Goal: Task Accomplishment & Management: Use online tool/utility

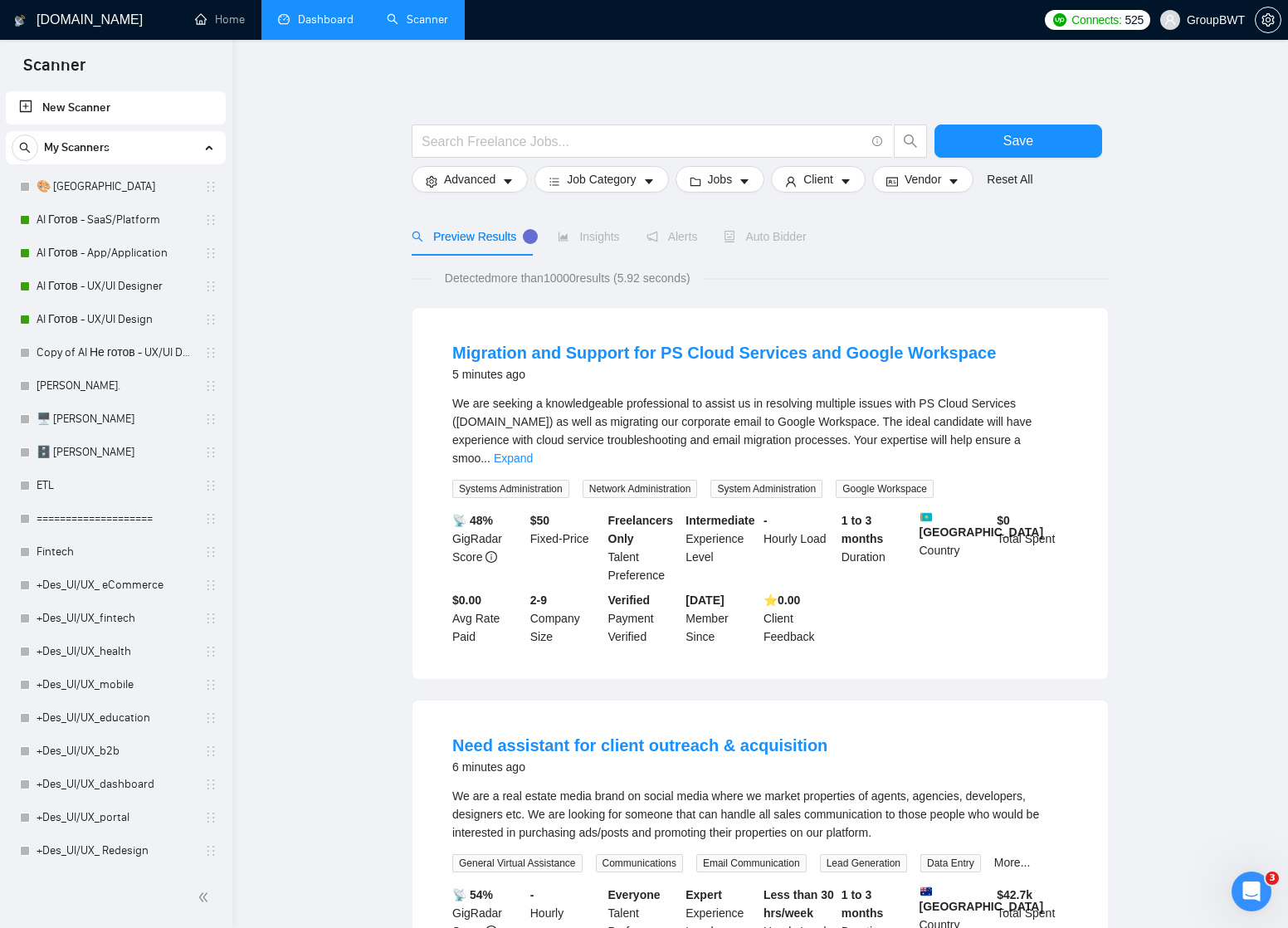
click at [320, 17] on link "Dashboard" at bounding box center [316, 19] width 76 height 14
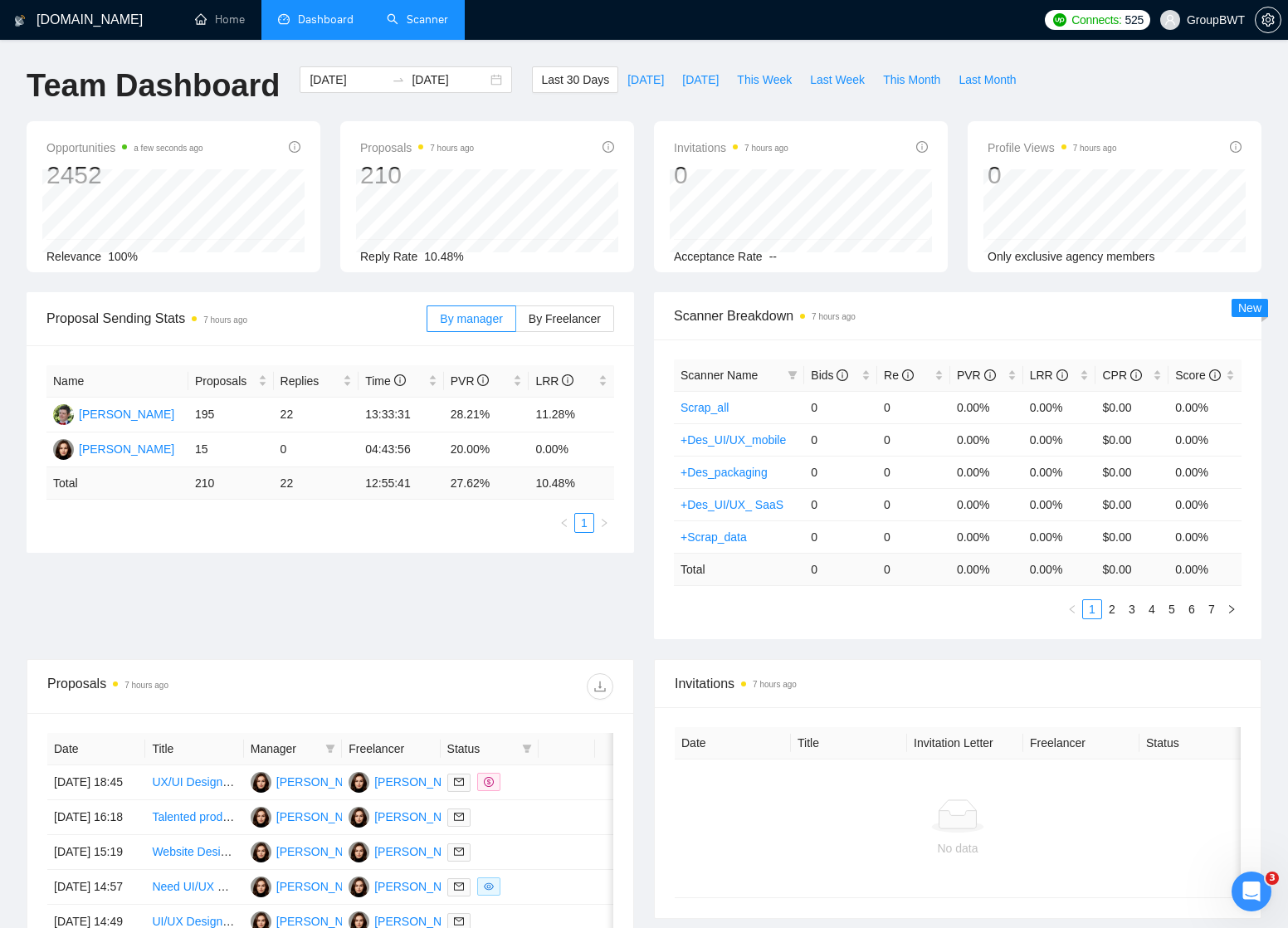
click at [434, 17] on link "Scanner" at bounding box center [417, 19] width 61 height 14
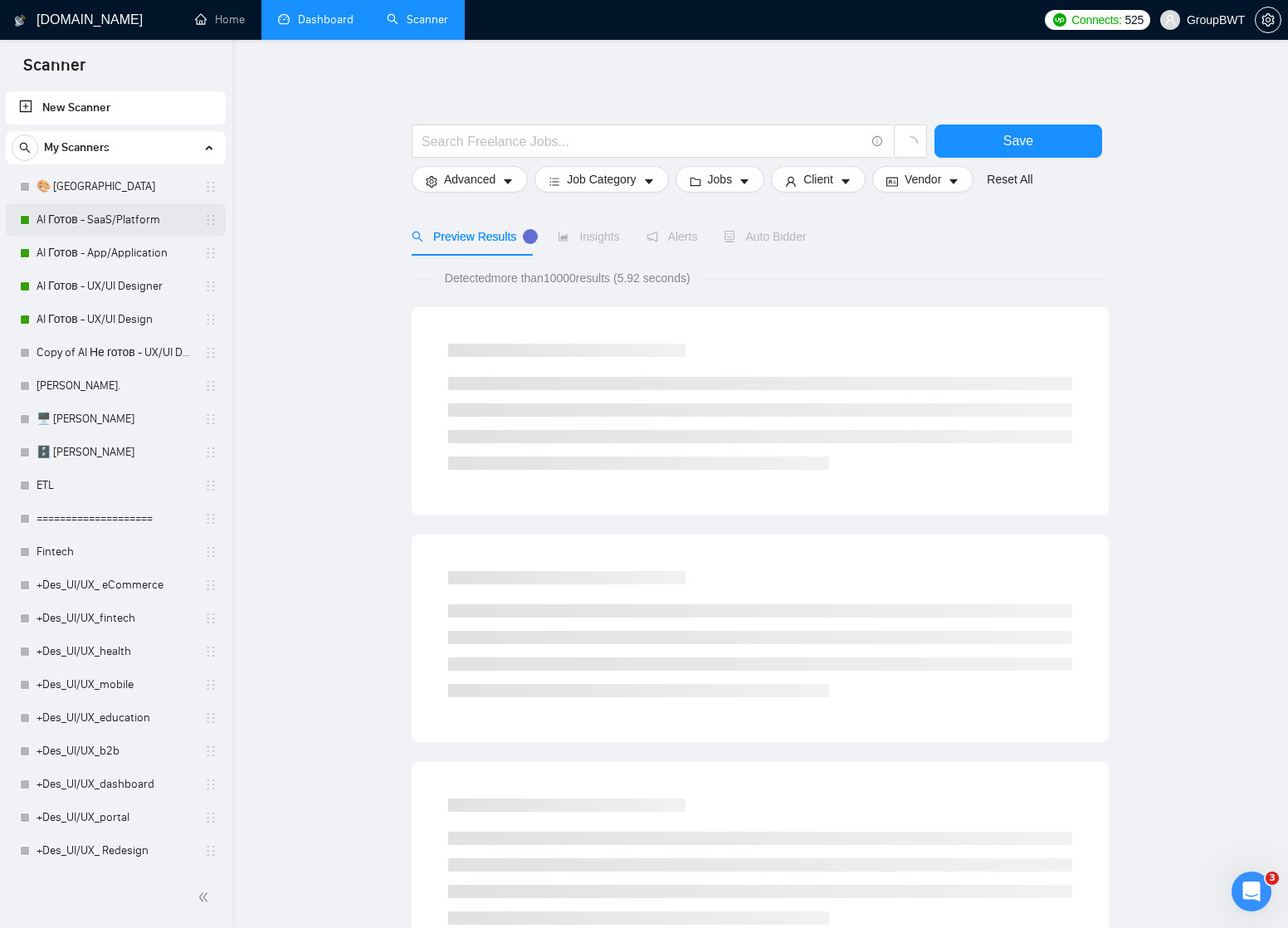
click at [116, 215] on link "AI Готов - SaaS/Platform" at bounding box center [115, 219] width 158 height 33
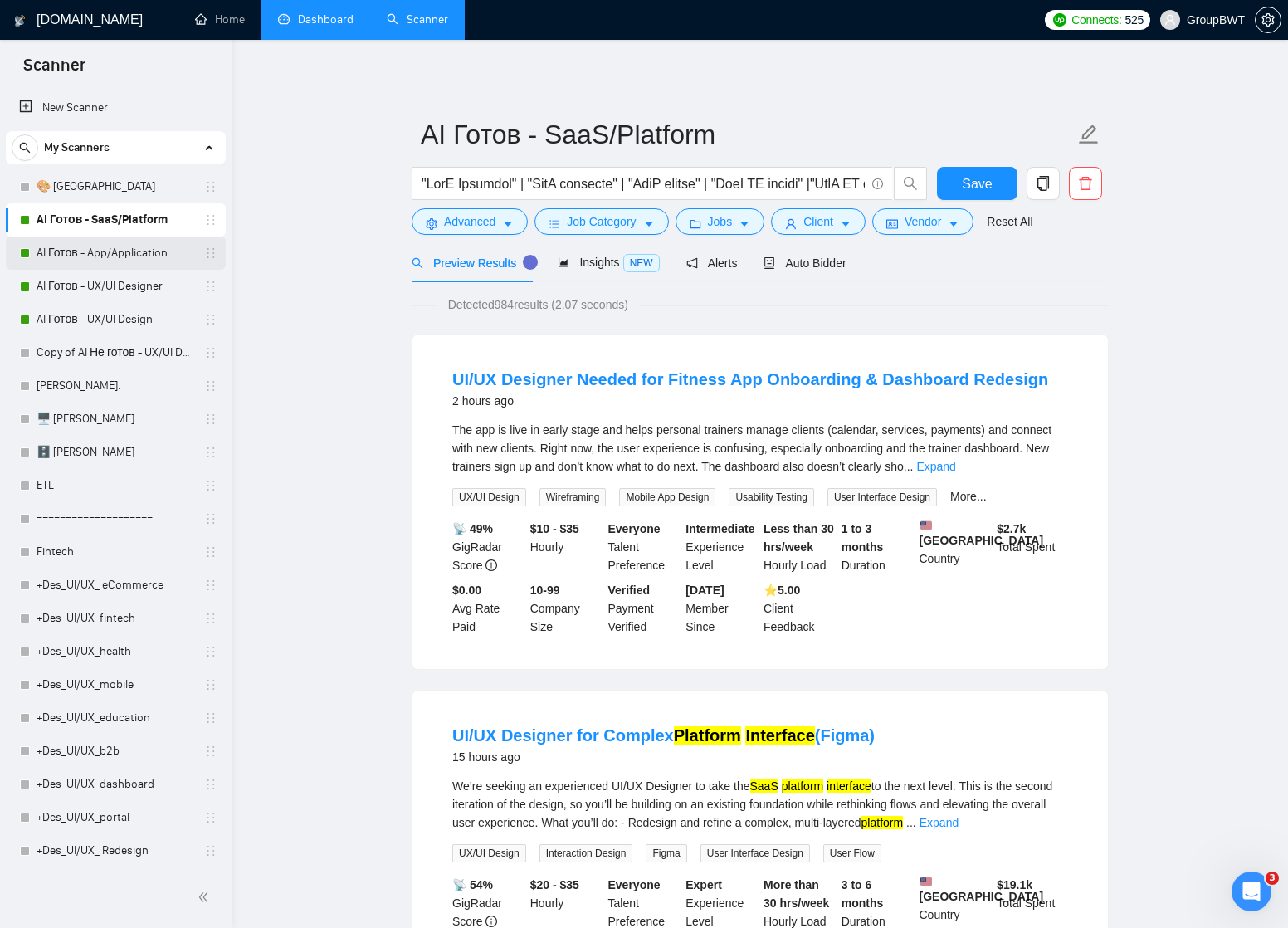
click at [103, 252] on link "AI Готов - App/Application" at bounding box center [115, 253] width 158 height 33
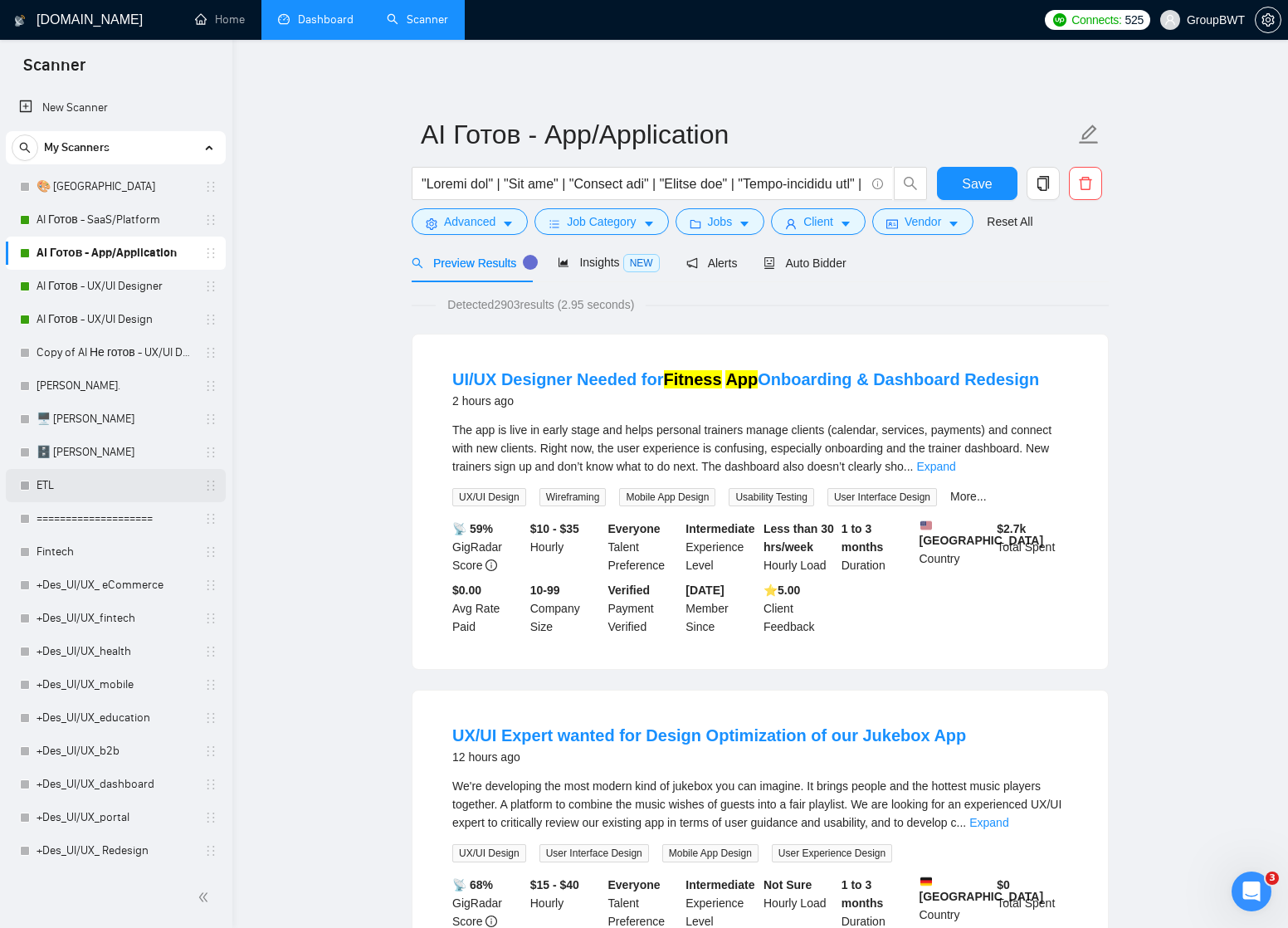
click at [66, 485] on link "ETL" at bounding box center [115, 485] width 158 height 33
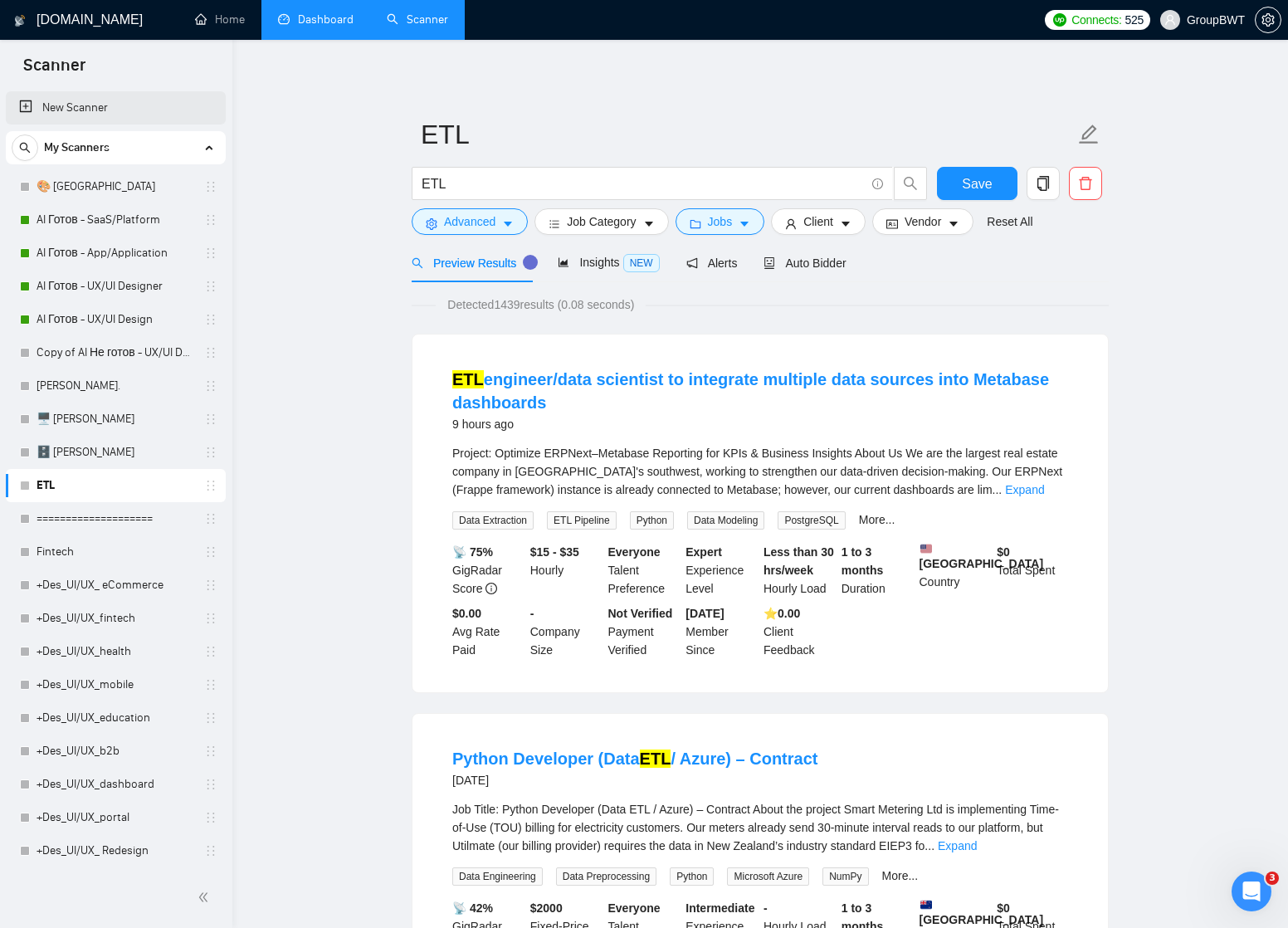
click at [69, 104] on link "New Scanner" at bounding box center [116, 107] width 193 height 33
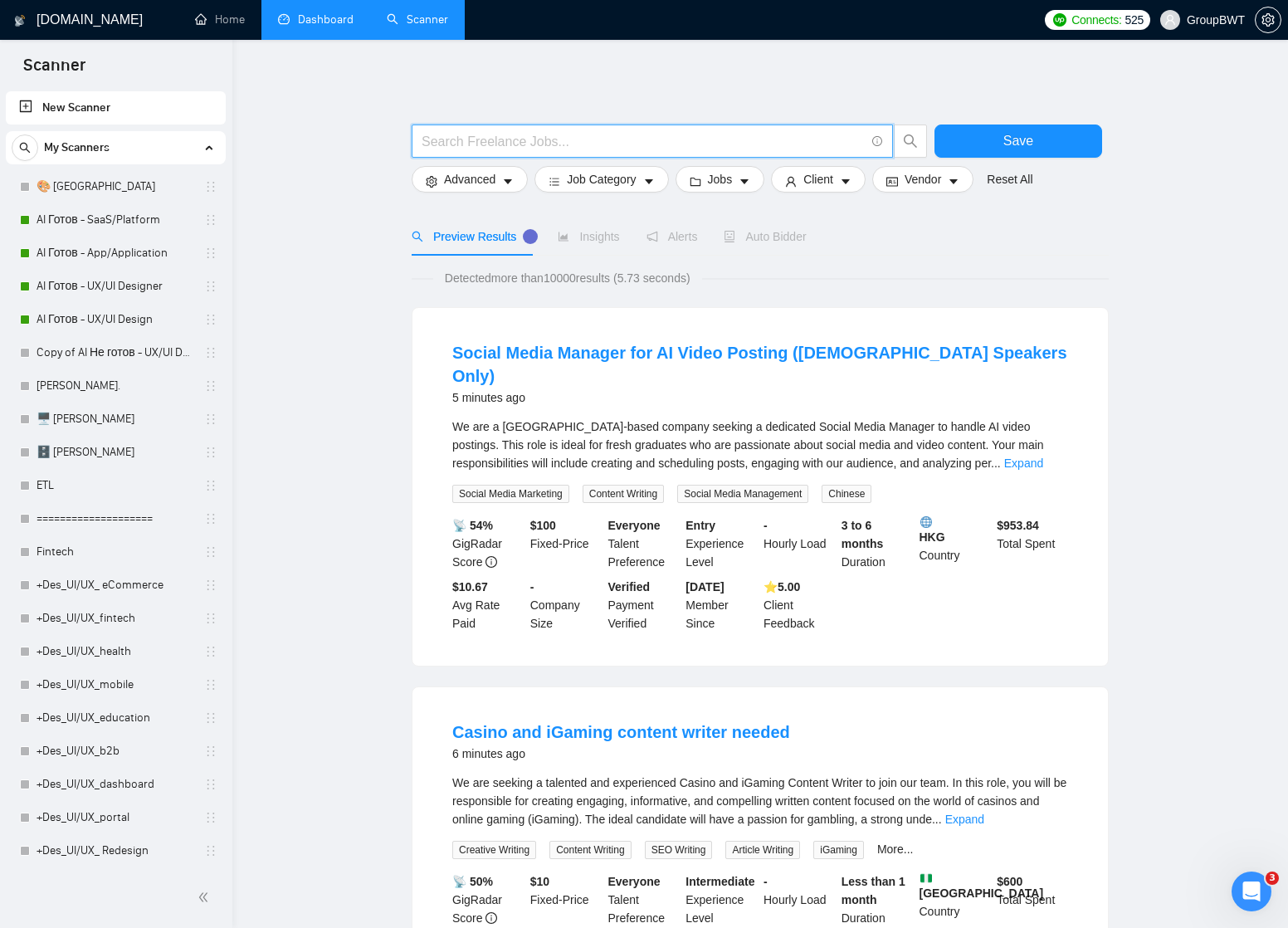
click at [491, 137] on input "text" at bounding box center [643, 142] width 443 height 21
paste input "Data Engineer"
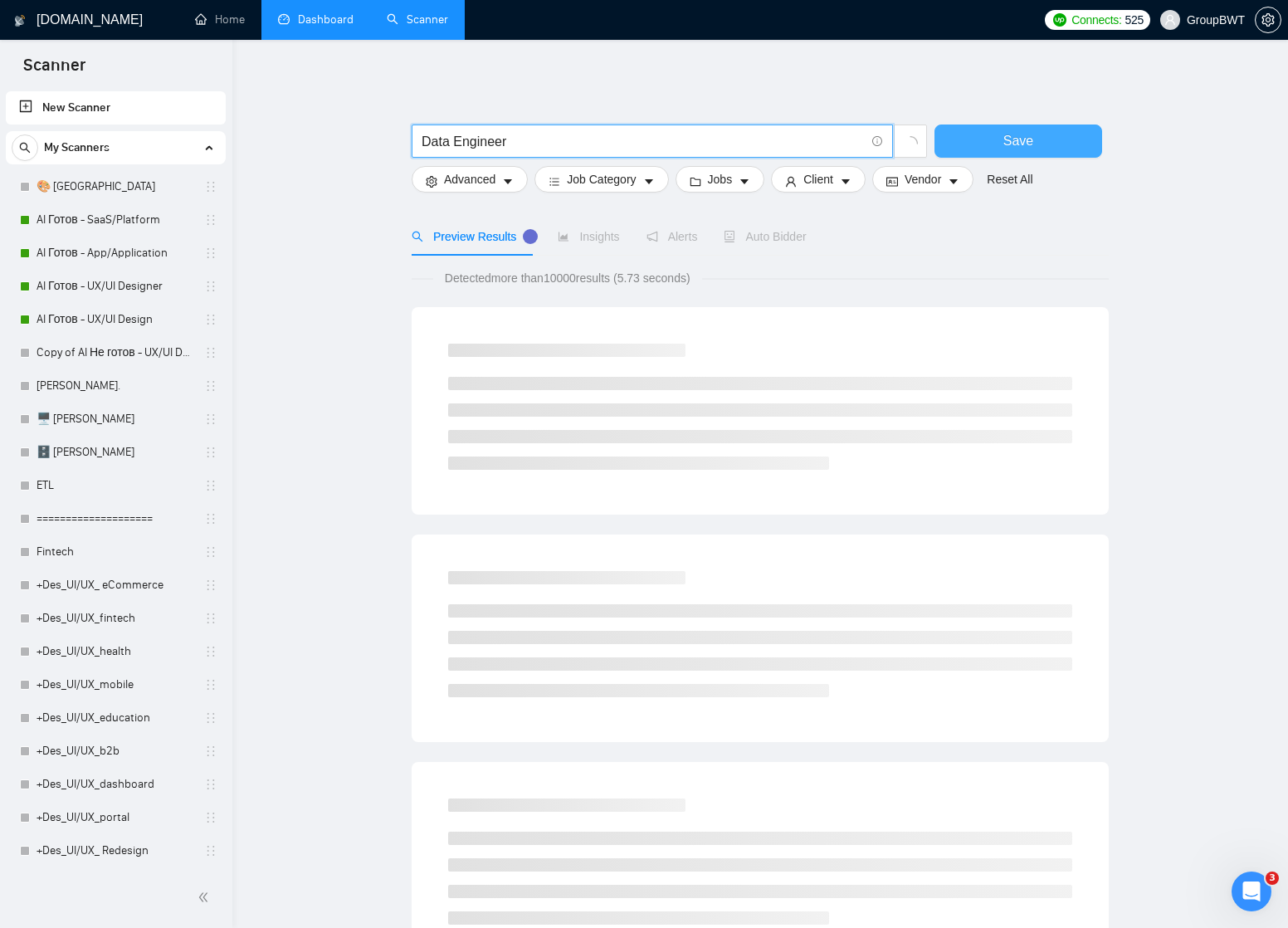
type input "Data Engineer"
click at [990, 140] on button "Save" at bounding box center [1017, 141] width 167 height 33
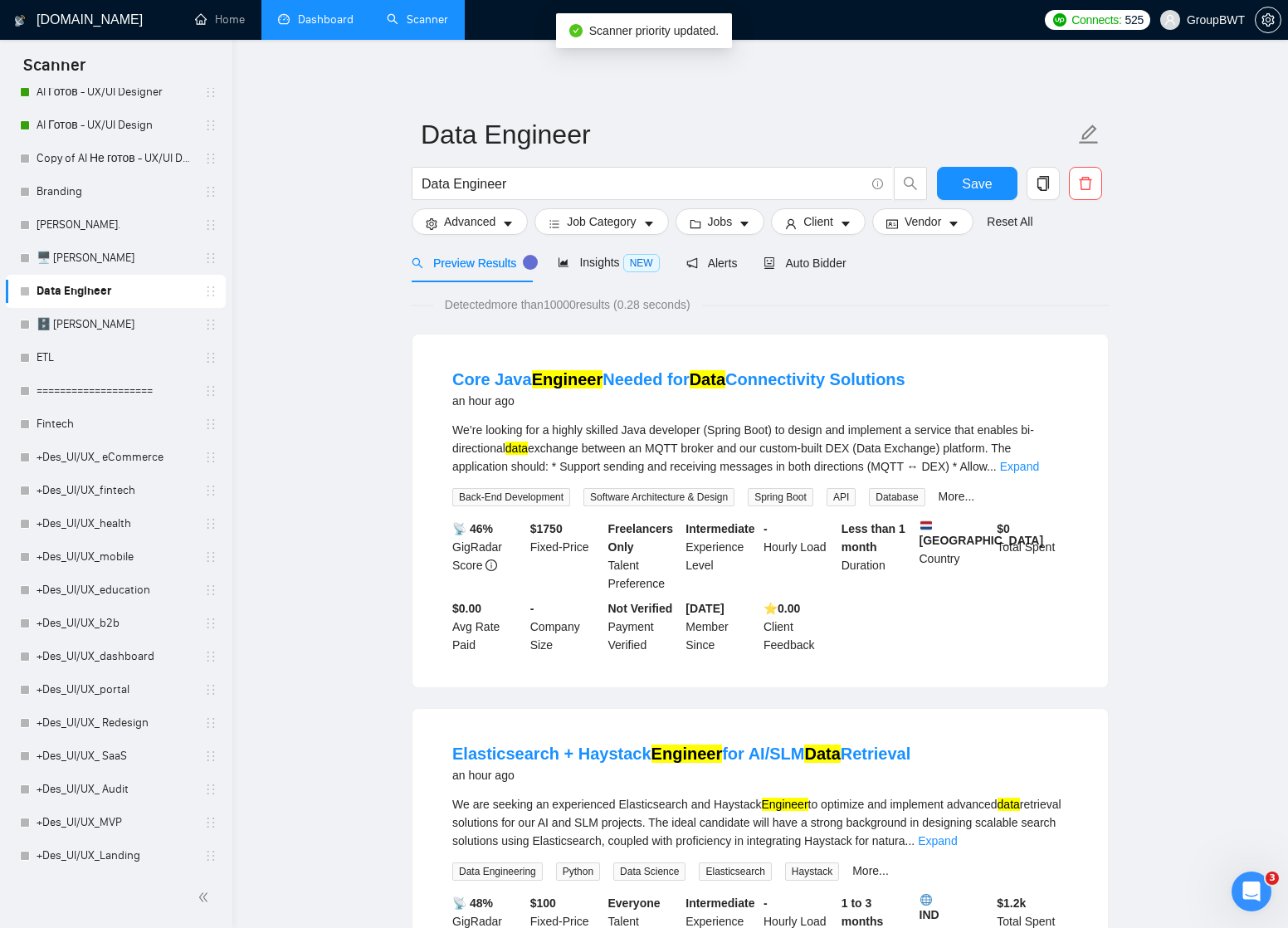
scroll to position [153, 0]
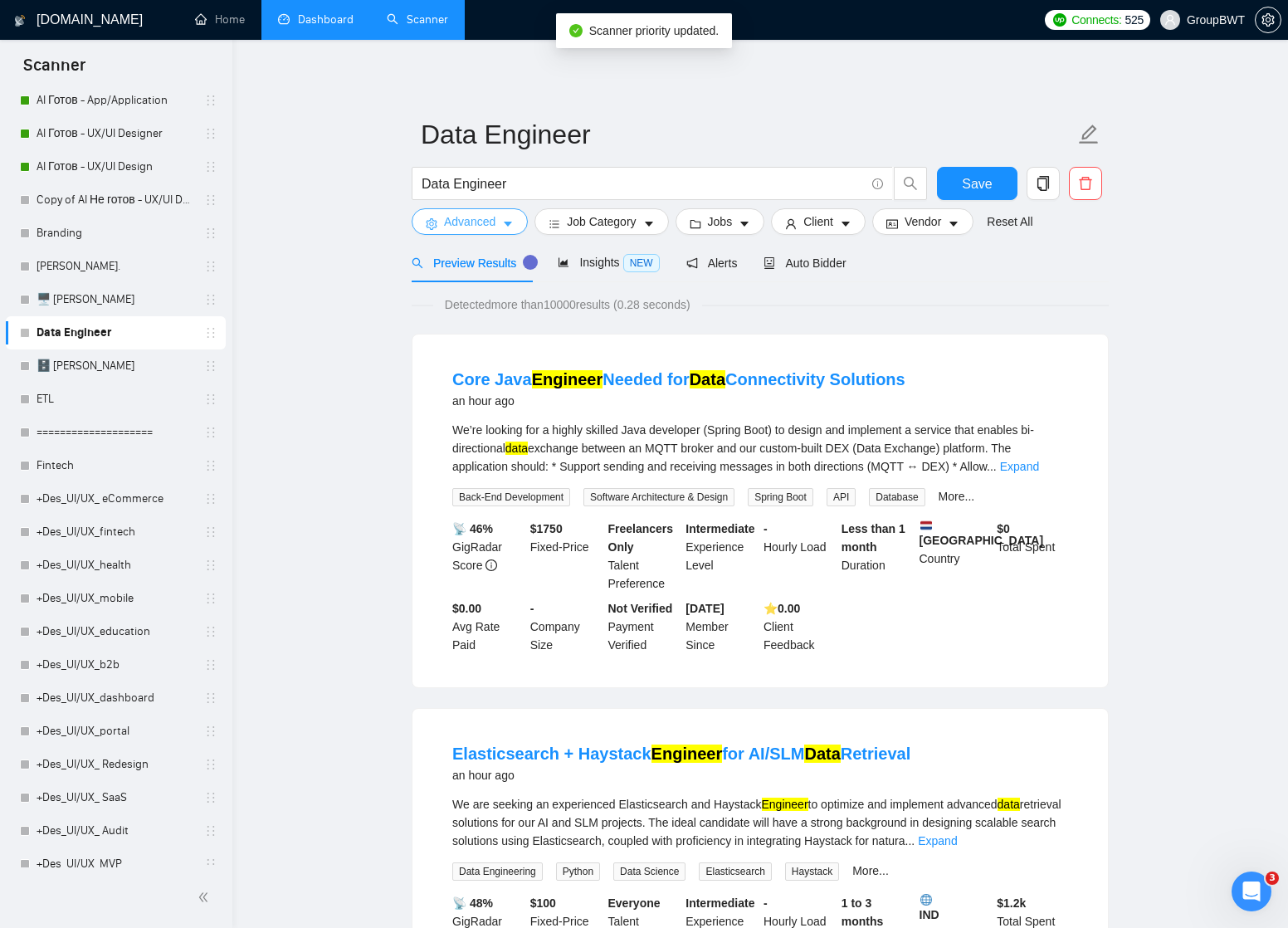
click at [508, 222] on icon "caret-down" at bounding box center [508, 224] width 11 height 11
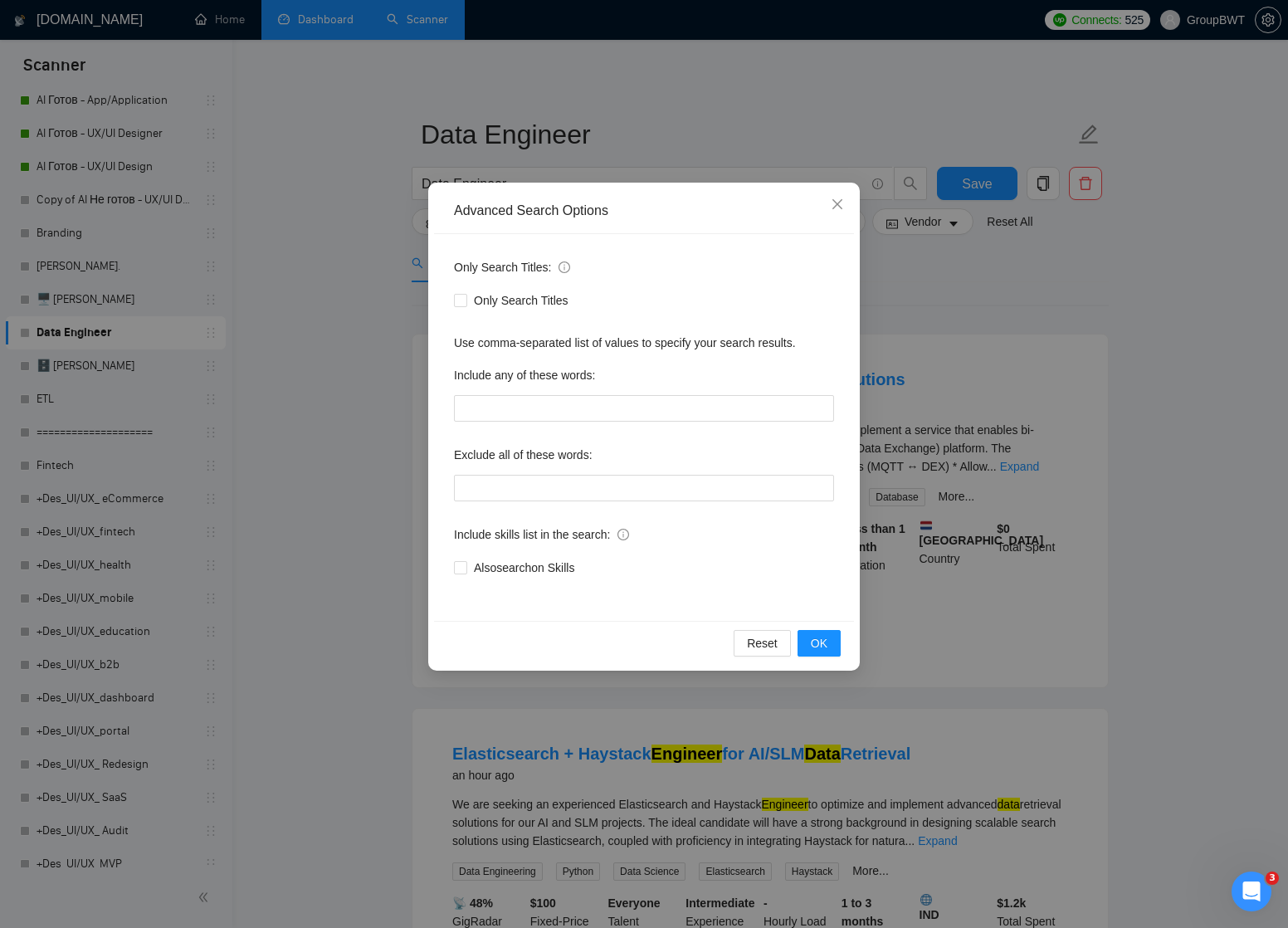
click at [390, 285] on div "Advanced Search Options Only Search Titles: Only Search Titles Use comma-separa…" at bounding box center [644, 464] width 1288 height 928
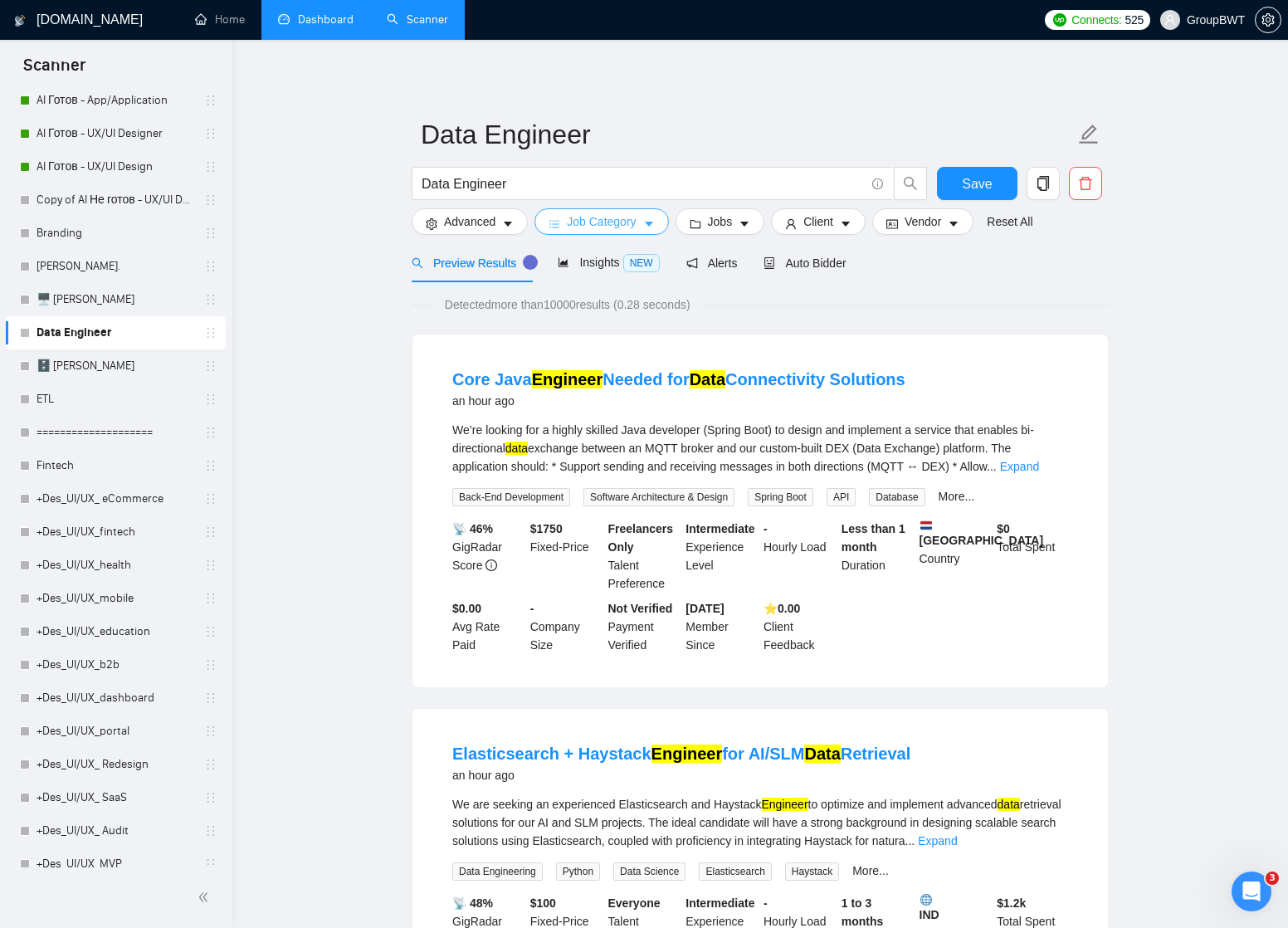
click at [634, 229] on span "Job Category" at bounding box center [601, 221] width 69 height 18
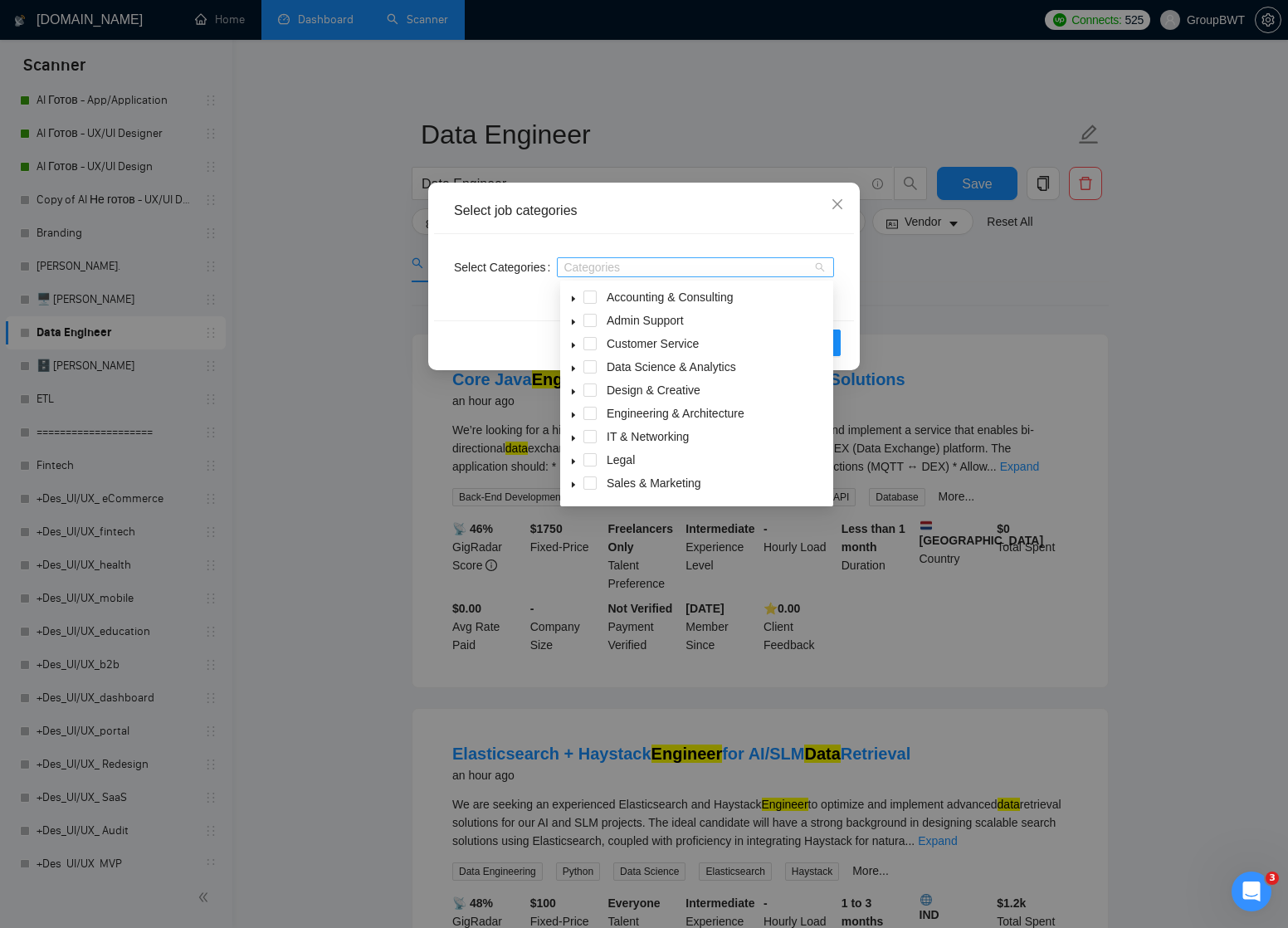
click at [654, 259] on div "Categories" at bounding box center [696, 267] width 278 height 20
click at [571, 413] on icon "caret-down" at bounding box center [572, 415] width 3 height 6
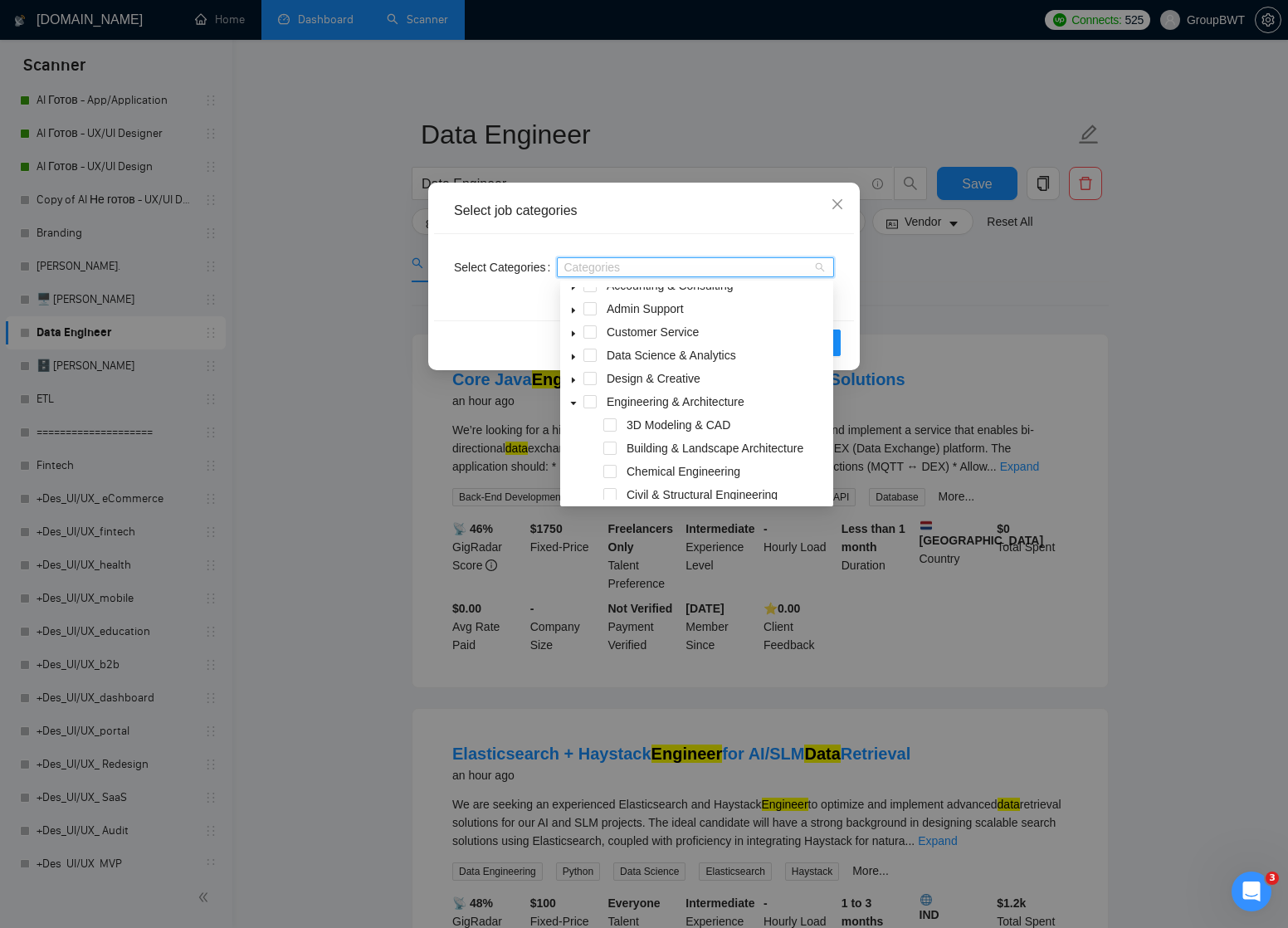
scroll to position [11, 0]
click at [573, 401] on icon "caret-down" at bounding box center [573, 403] width 9 height 9
click at [576, 355] on icon "caret-down" at bounding box center [573, 357] width 9 height 9
click at [610, 380] on span at bounding box center [610, 379] width 13 height 13
click at [850, 284] on div "Select Categories AI & Machine Learning AI & Machine Learning" at bounding box center [644, 277] width 420 height 86
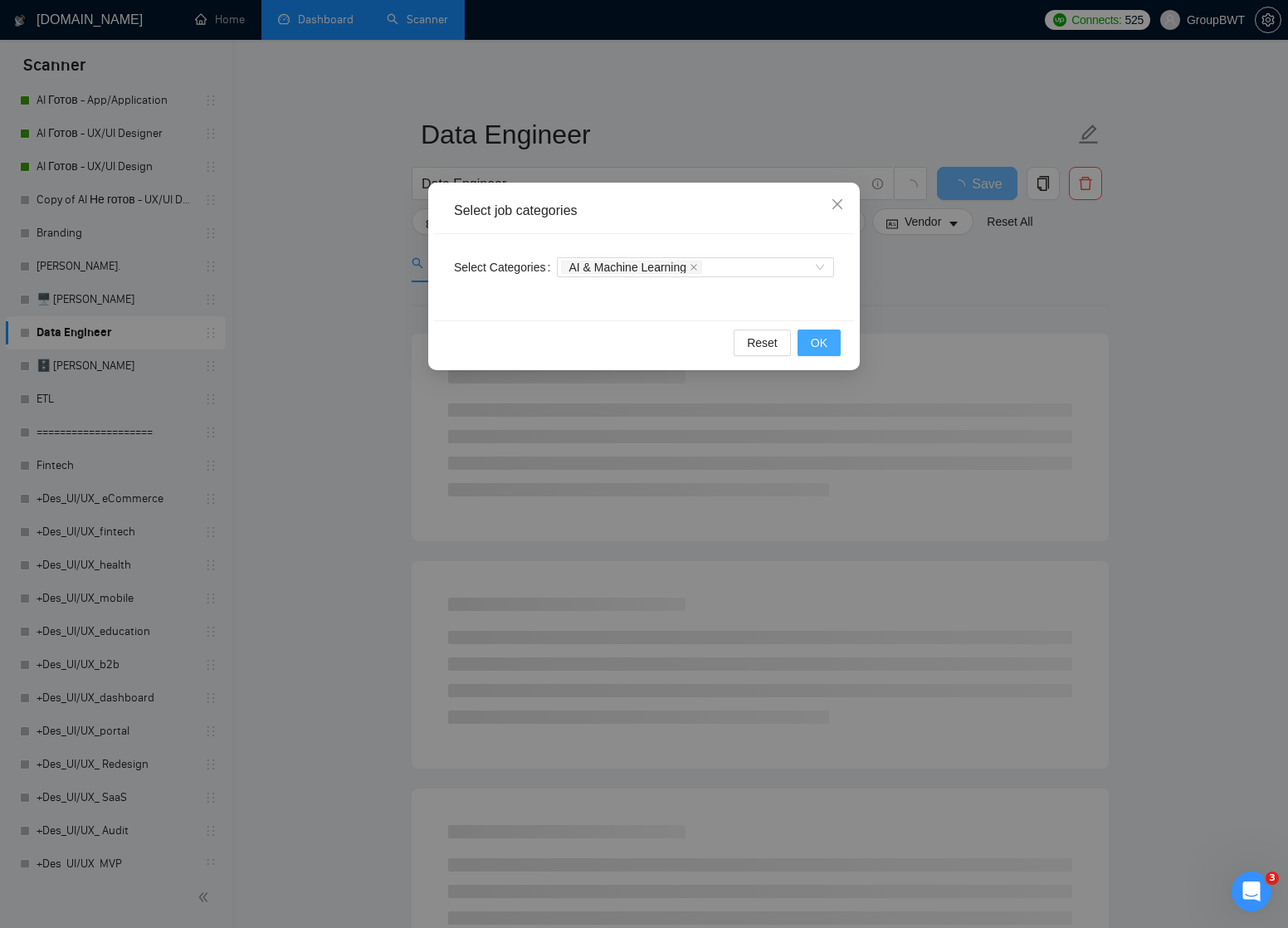
click at [819, 338] on span "OK" at bounding box center [818, 342] width 16 height 18
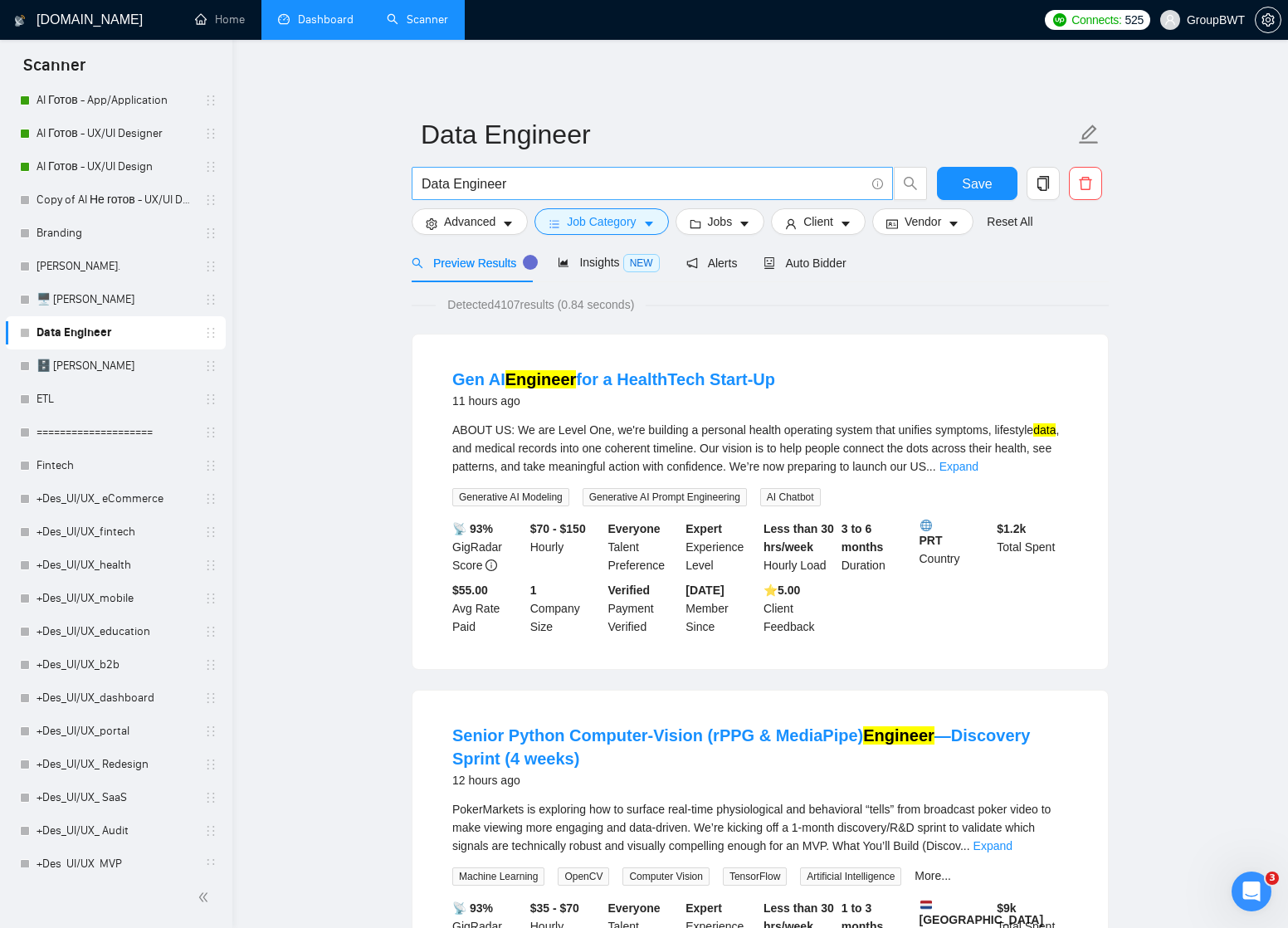
scroll to position [0, 0]
click at [653, 228] on icon "caret-down" at bounding box center [649, 224] width 11 height 11
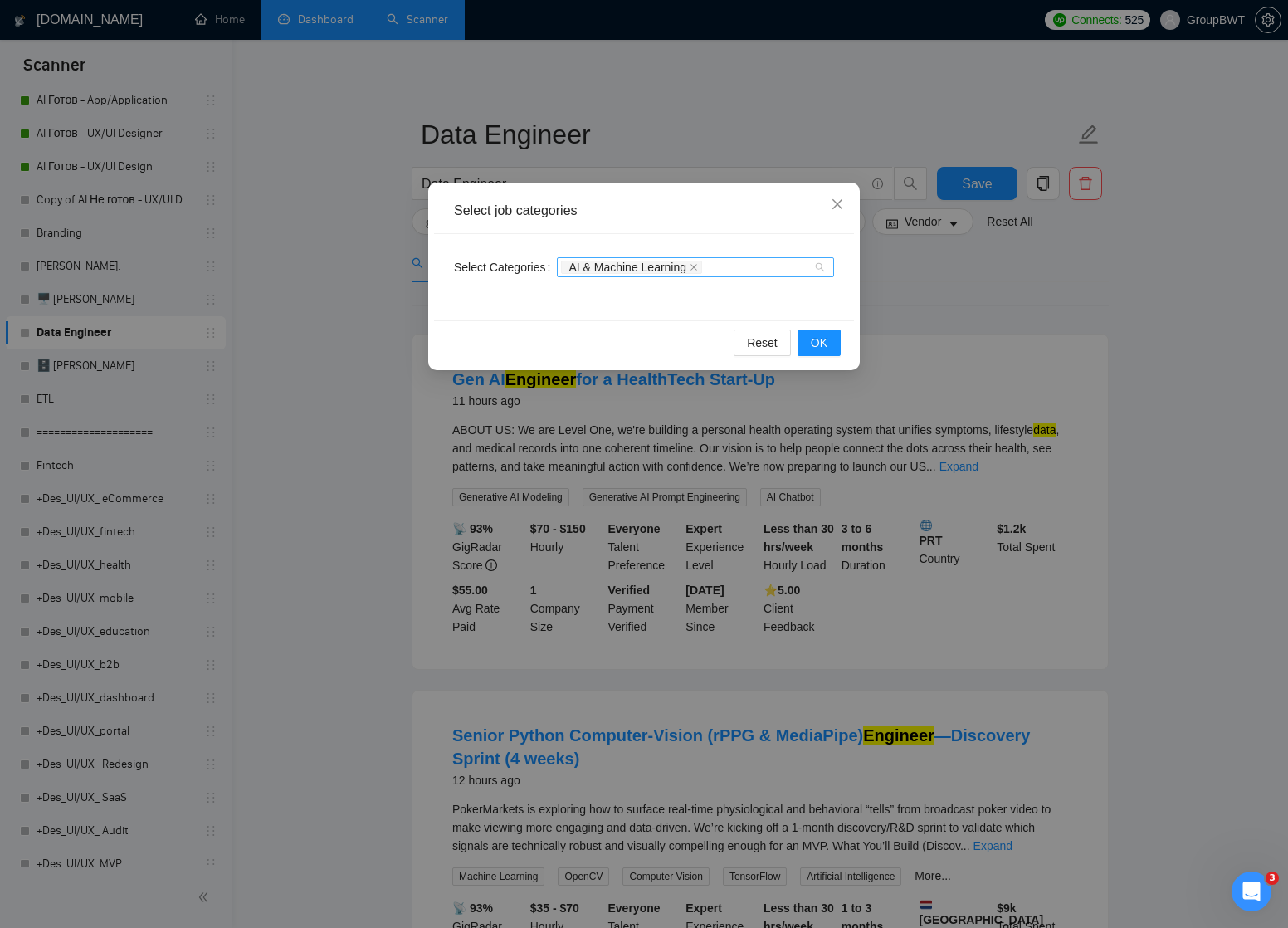
click at [816, 266] on div "AI & Machine Learning" at bounding box center [696, 267] width 278 height 20
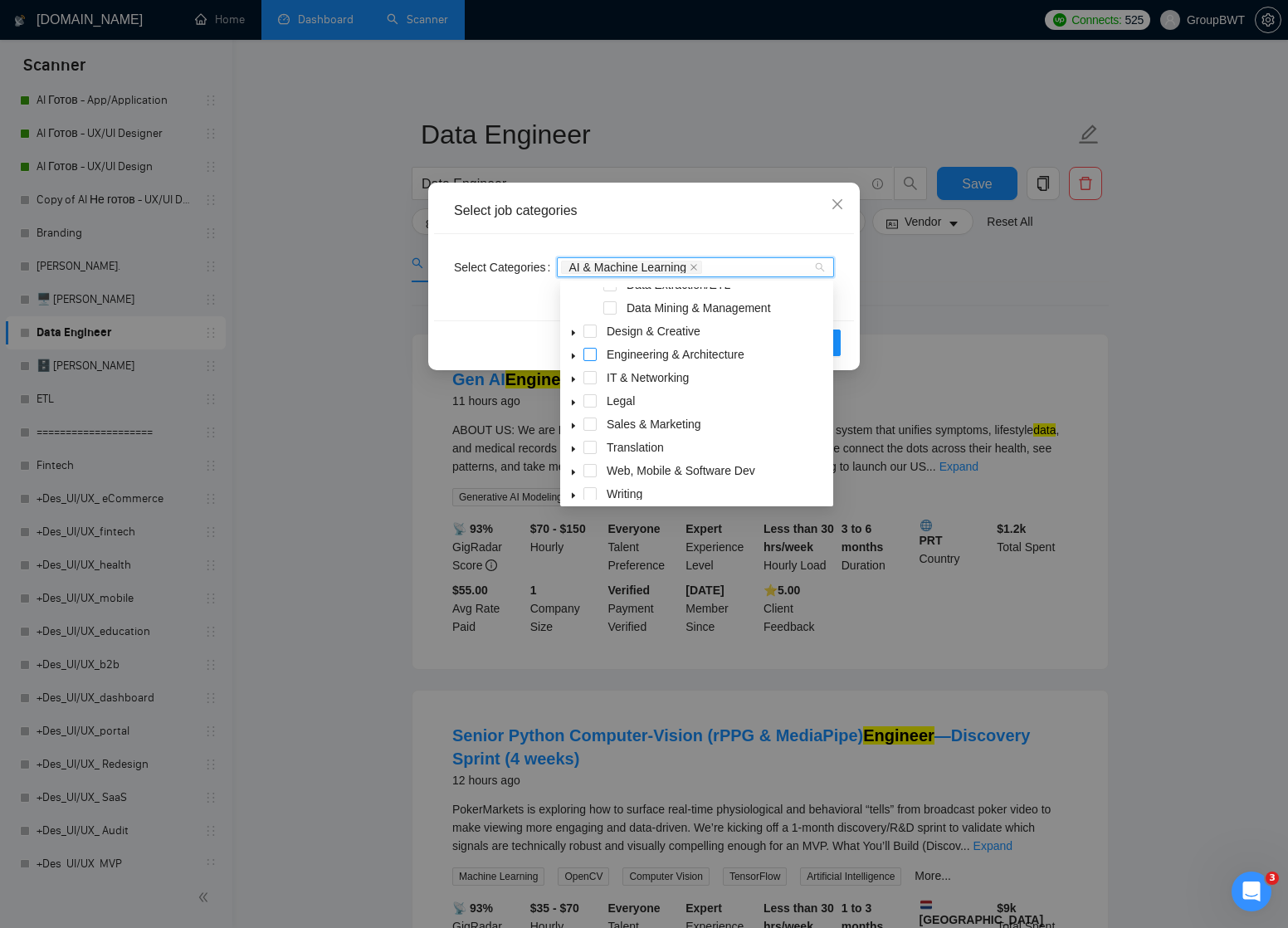
scroll to position [160, 0]
click at [575, 463] on icon "caret-down" at bounding box center [573, 464] width 9 height 9
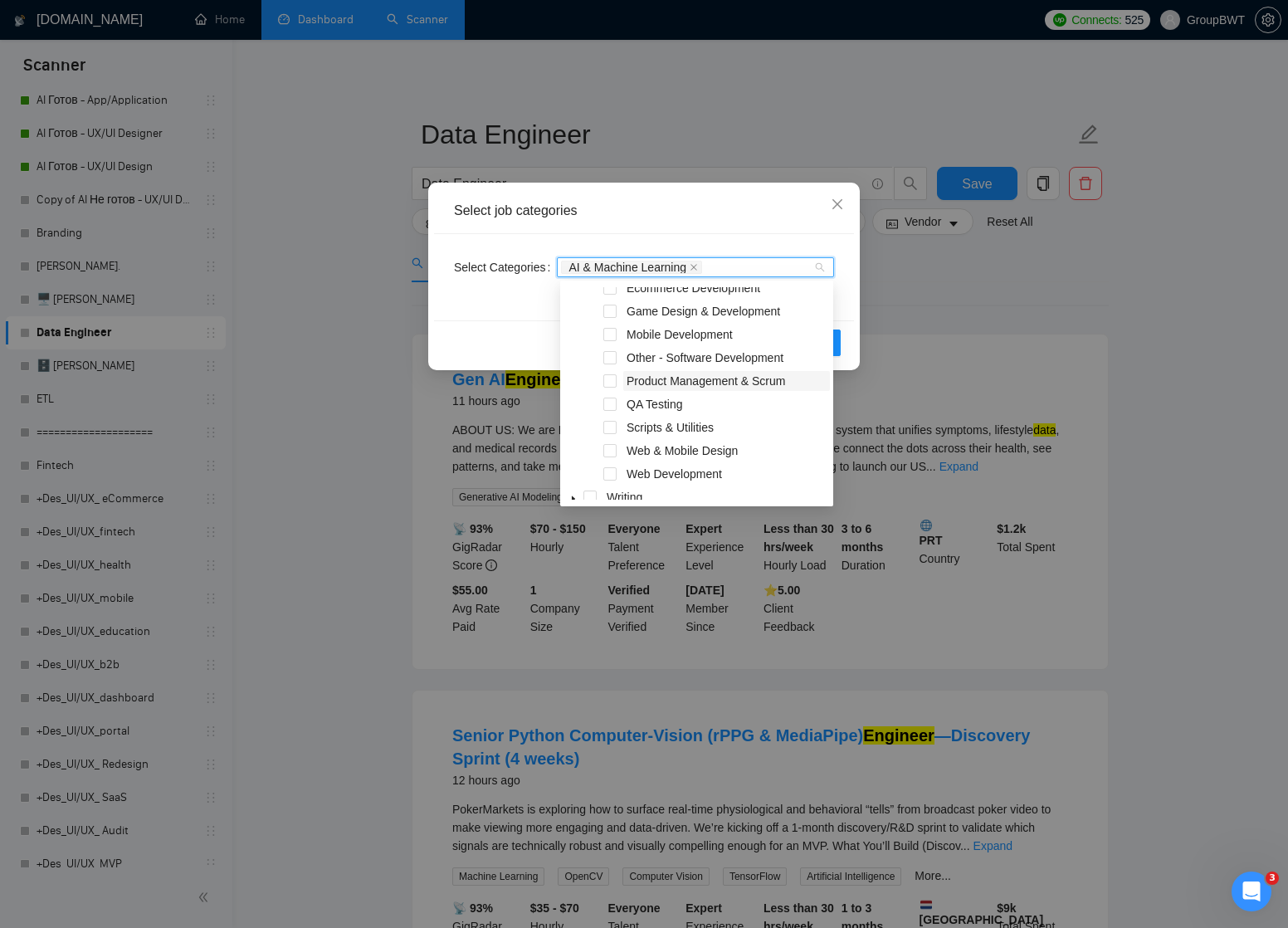
scroll to position [436, 0]
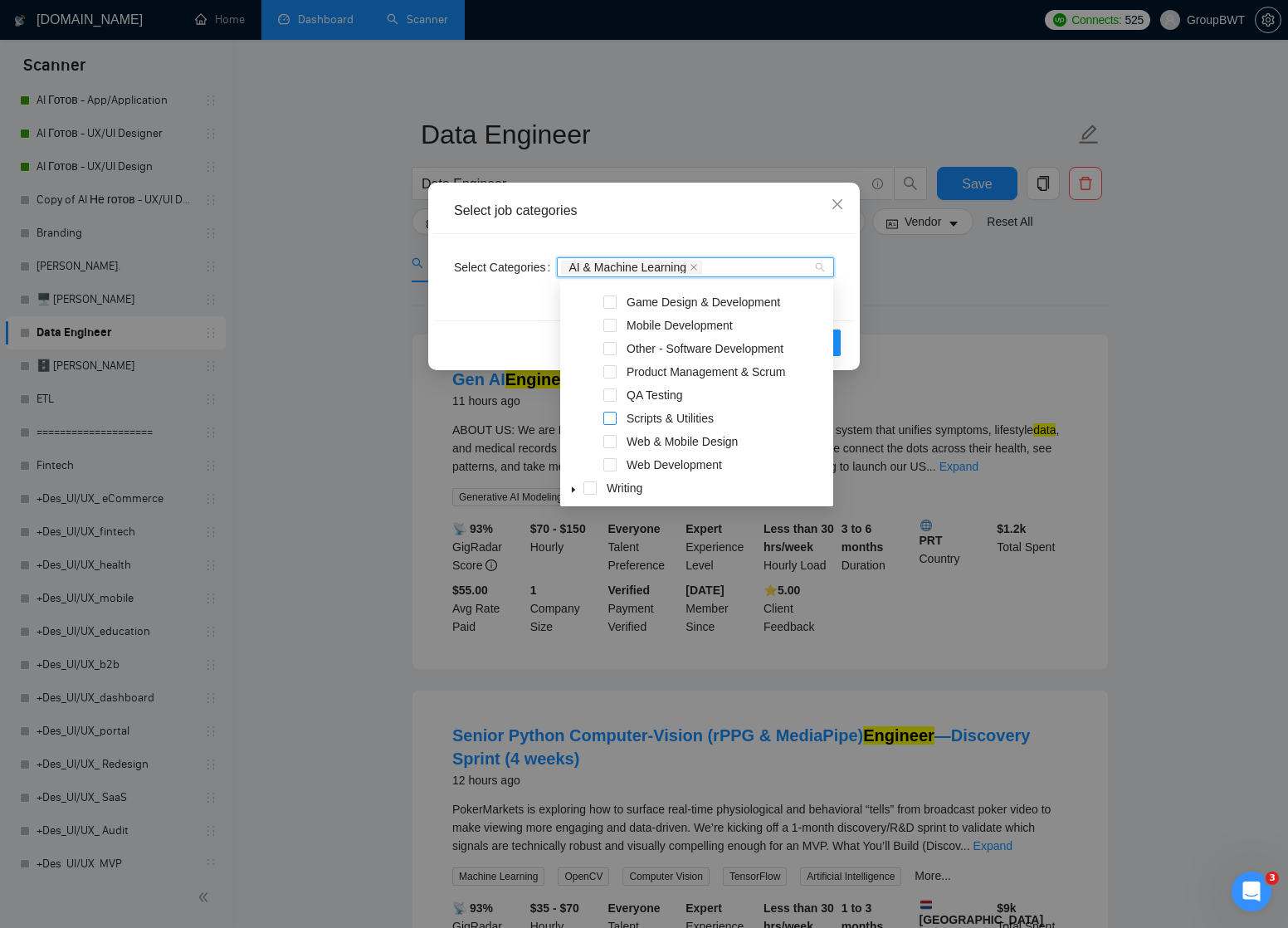
click at [610, 417] on span at bounding box center [610, 418] width 13 height 13
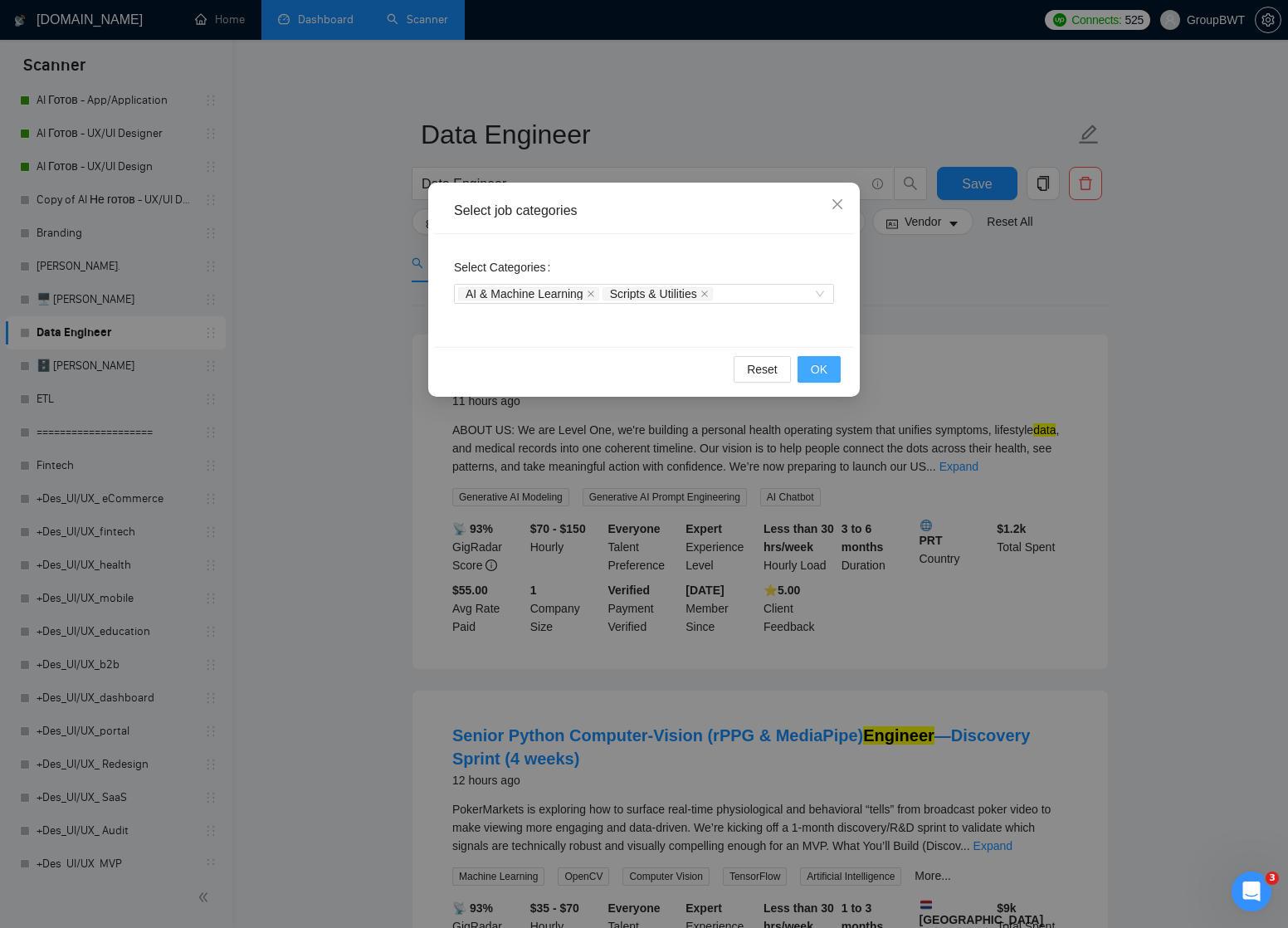
click at [813, 365] on span "OK" at bounding box center [818, 368] width 16 height 18
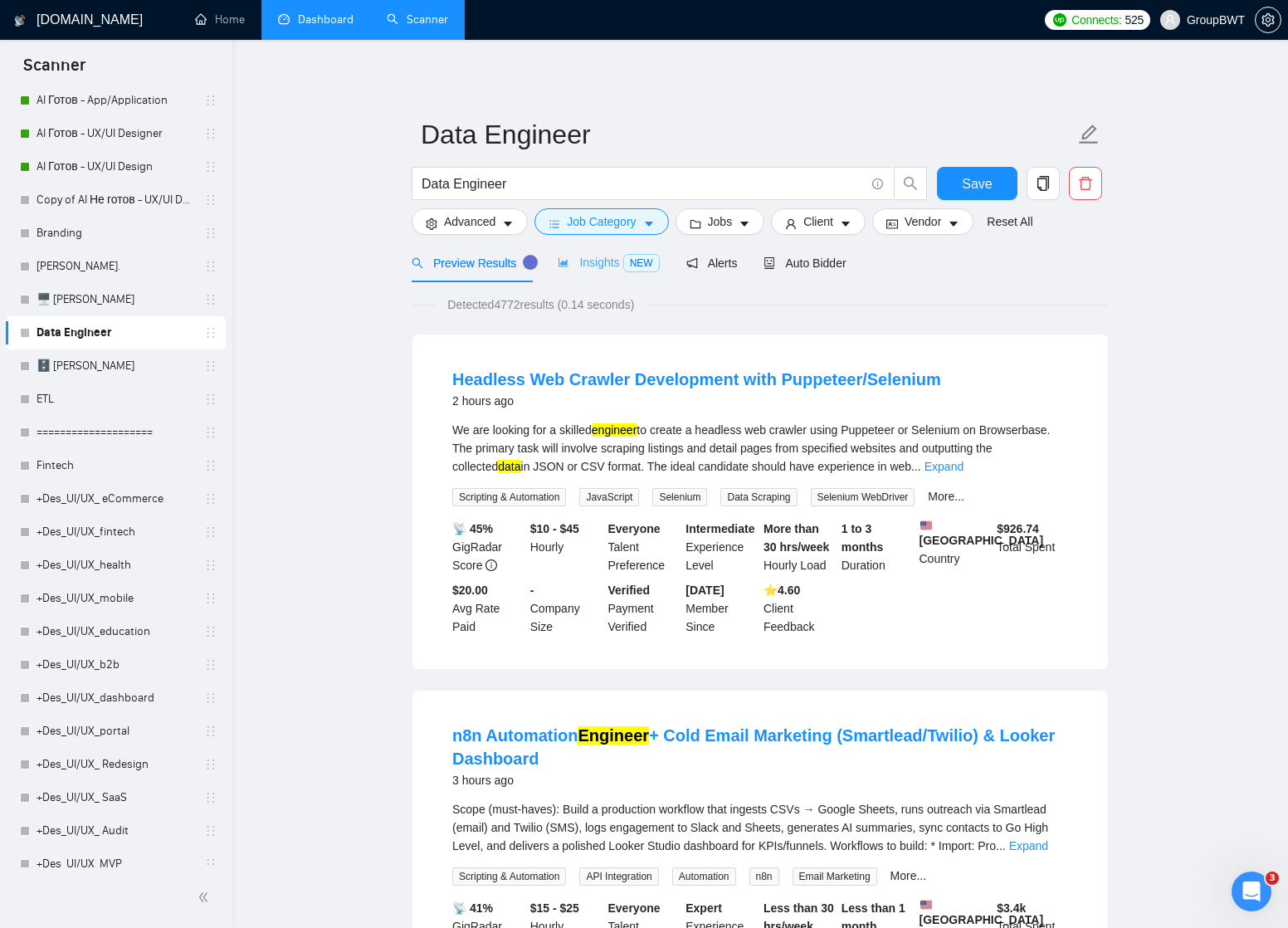
scroll to position [0, 0]
click at [511, 220] on icon "caret-down" at bounding box center [508, 224] width 11 height 11
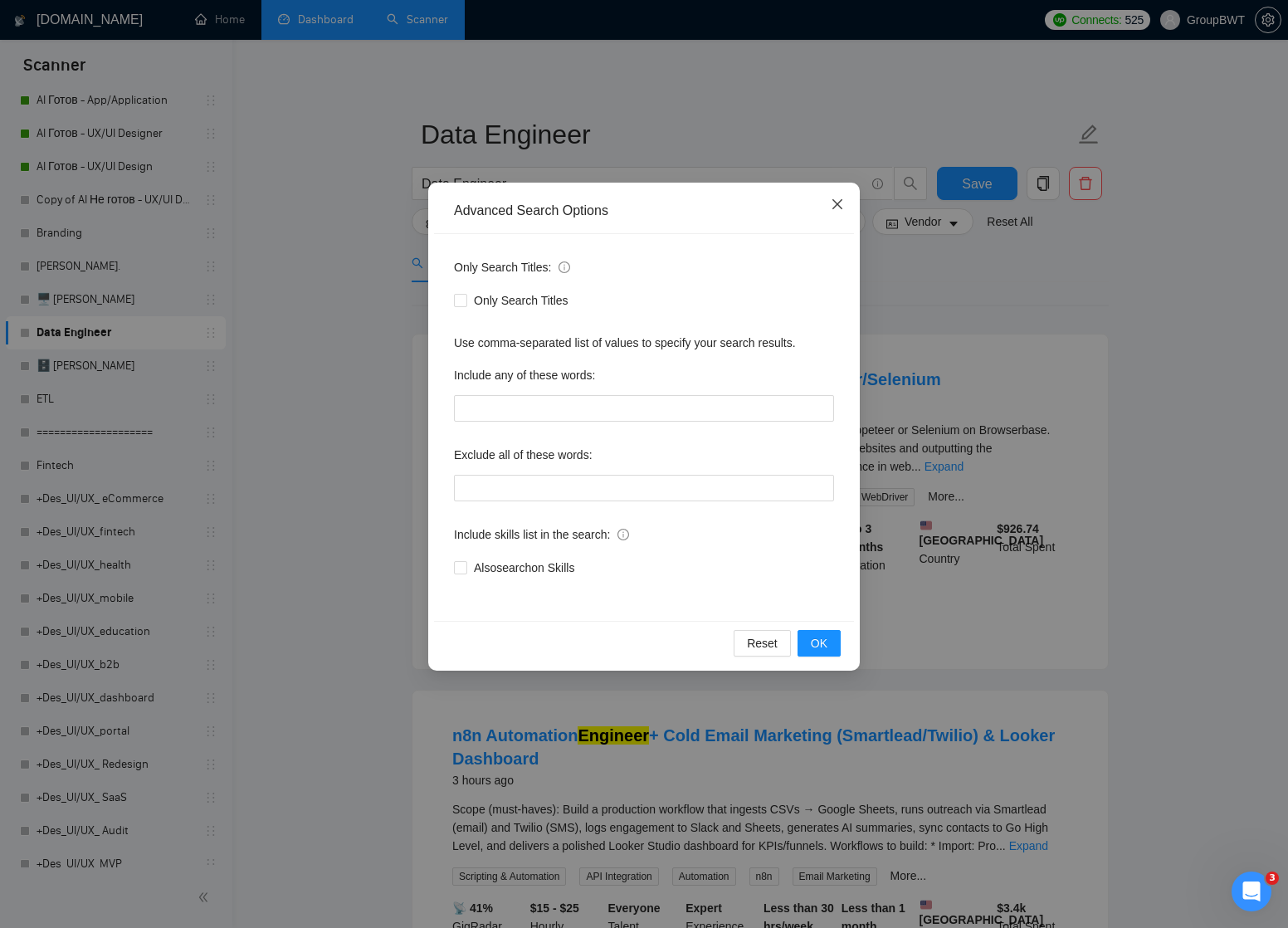
click at [834, 202] on icon "close" at bounding box center [837, 204] width 10 height 10
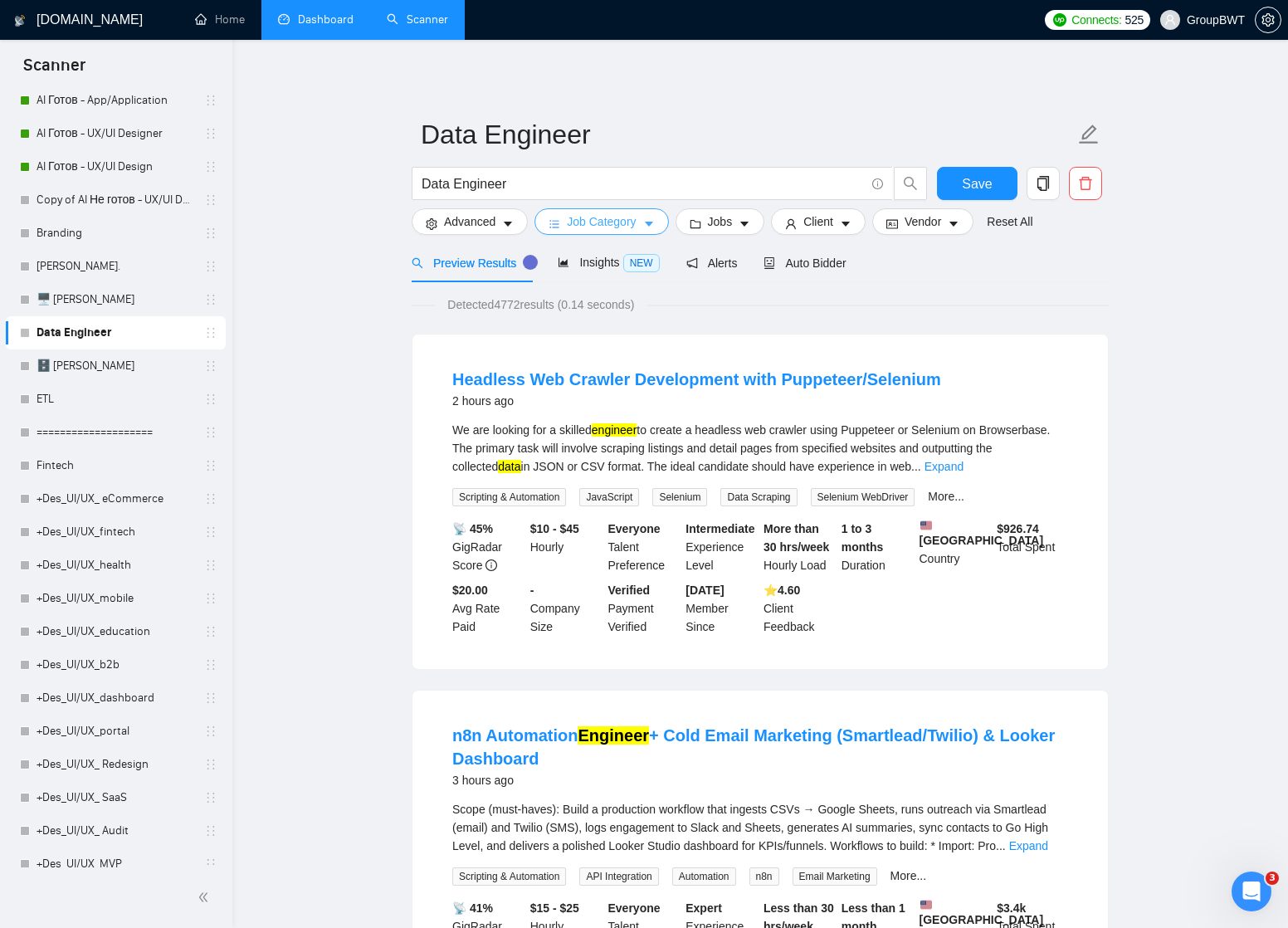
click at [655, 226] on icon "caret-down" at bounding box center [649, 224] width 11 height 11
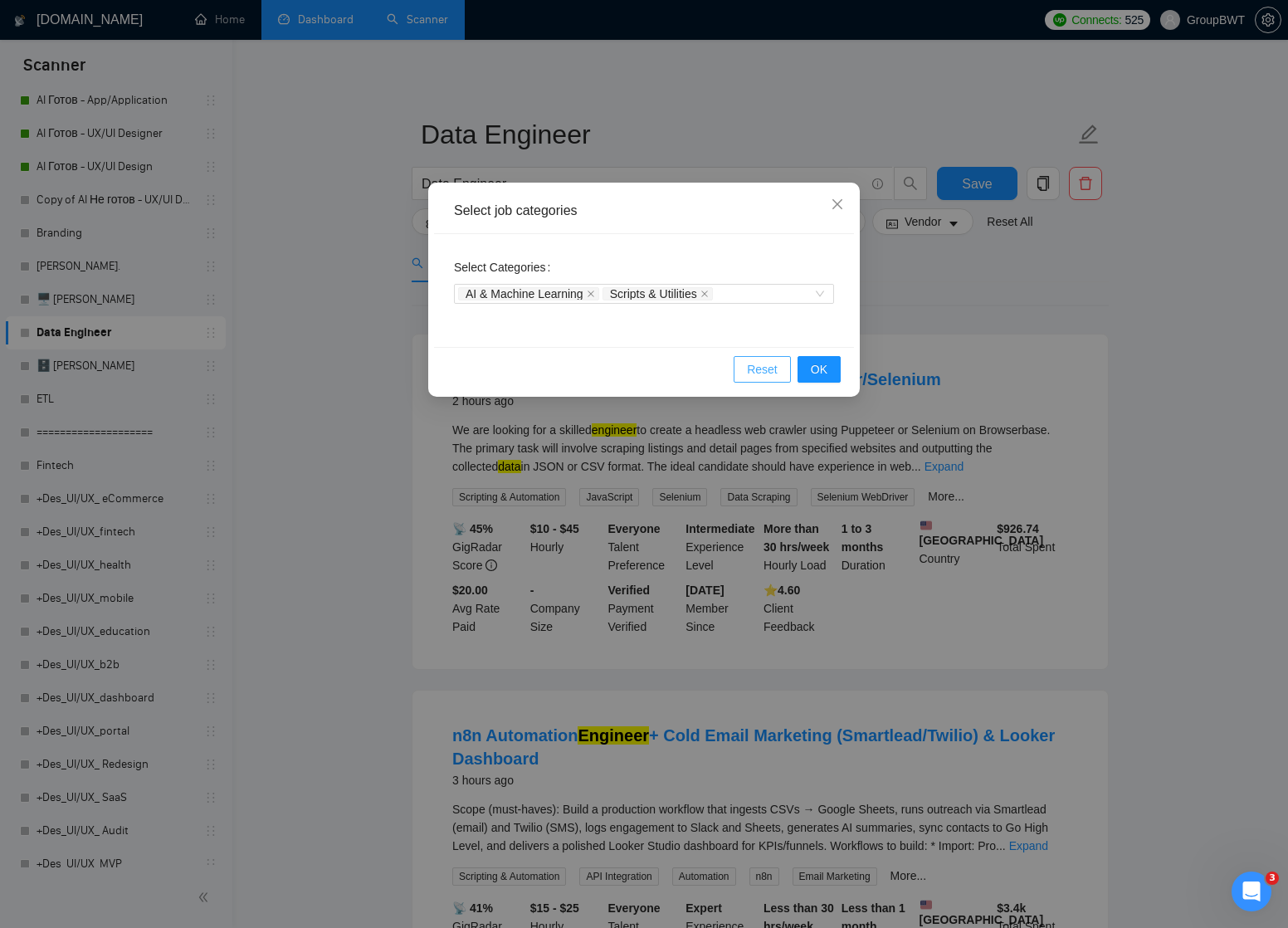
click at [777, 367] on span "Reset" at bounding box center [762, 368] width 31 height 18
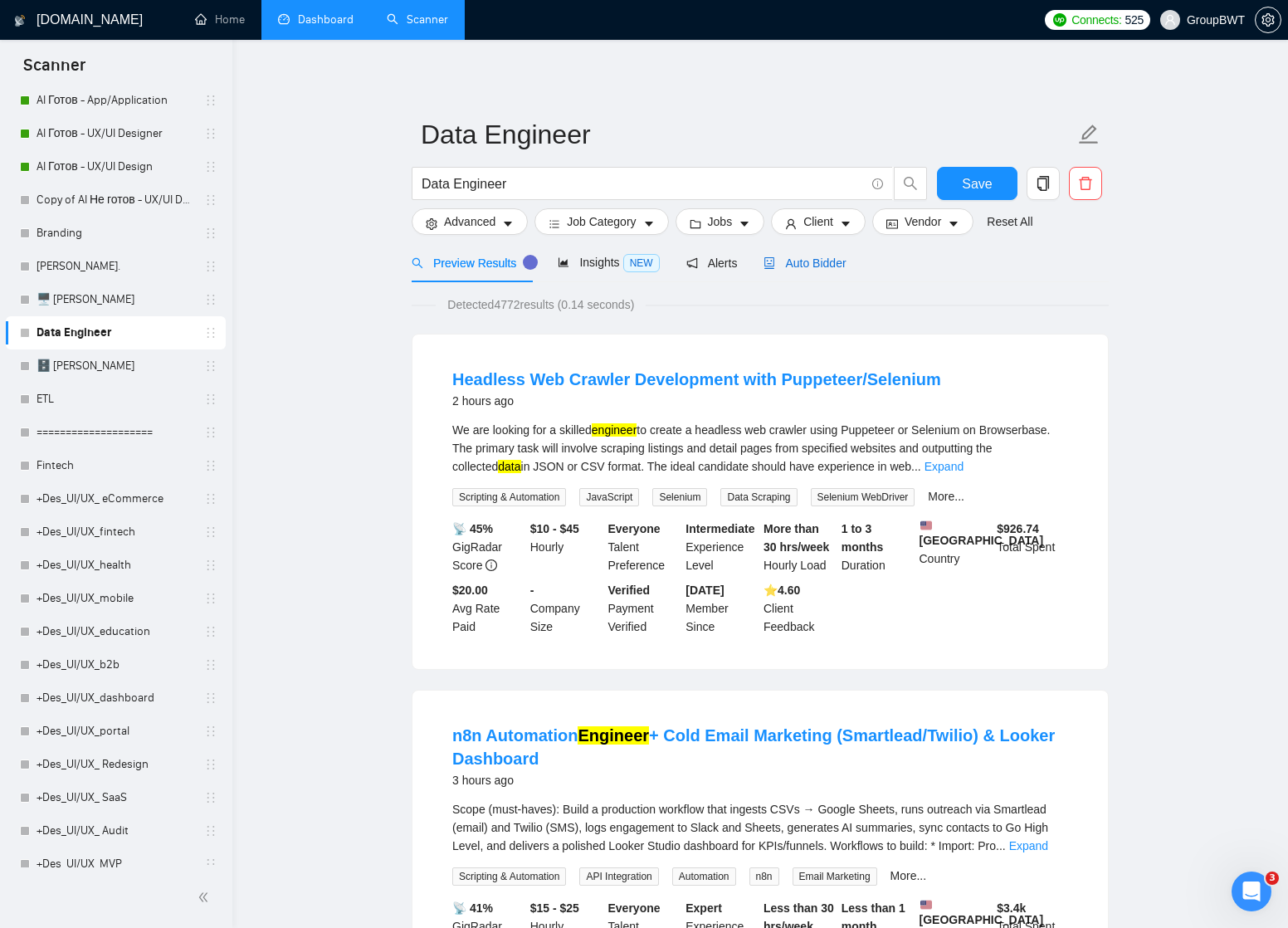
click at [825, 261] on span "Auto Bidder" at bounding box center [805, 263] width 82 height 13
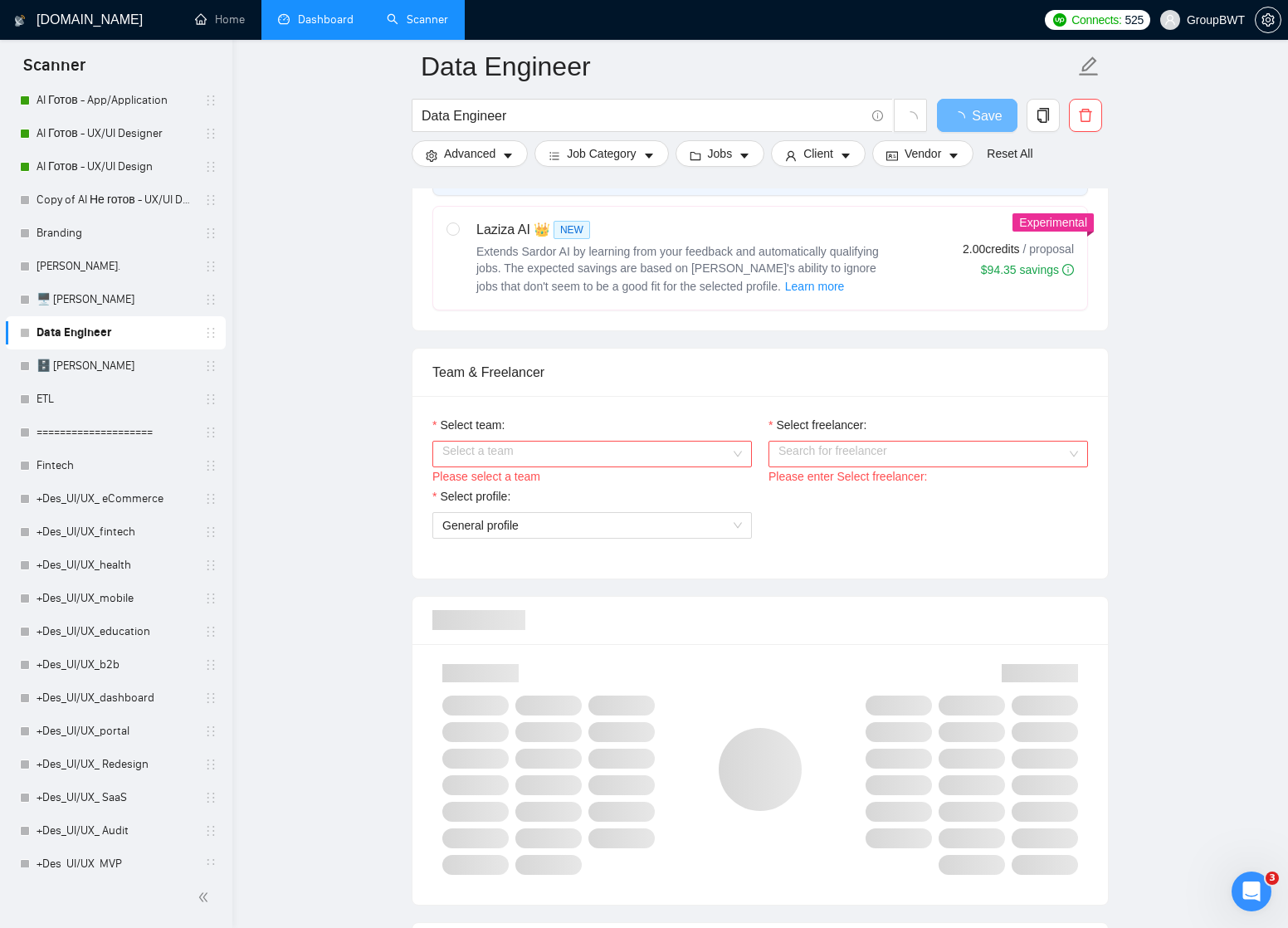
scroll to position [677, 0]
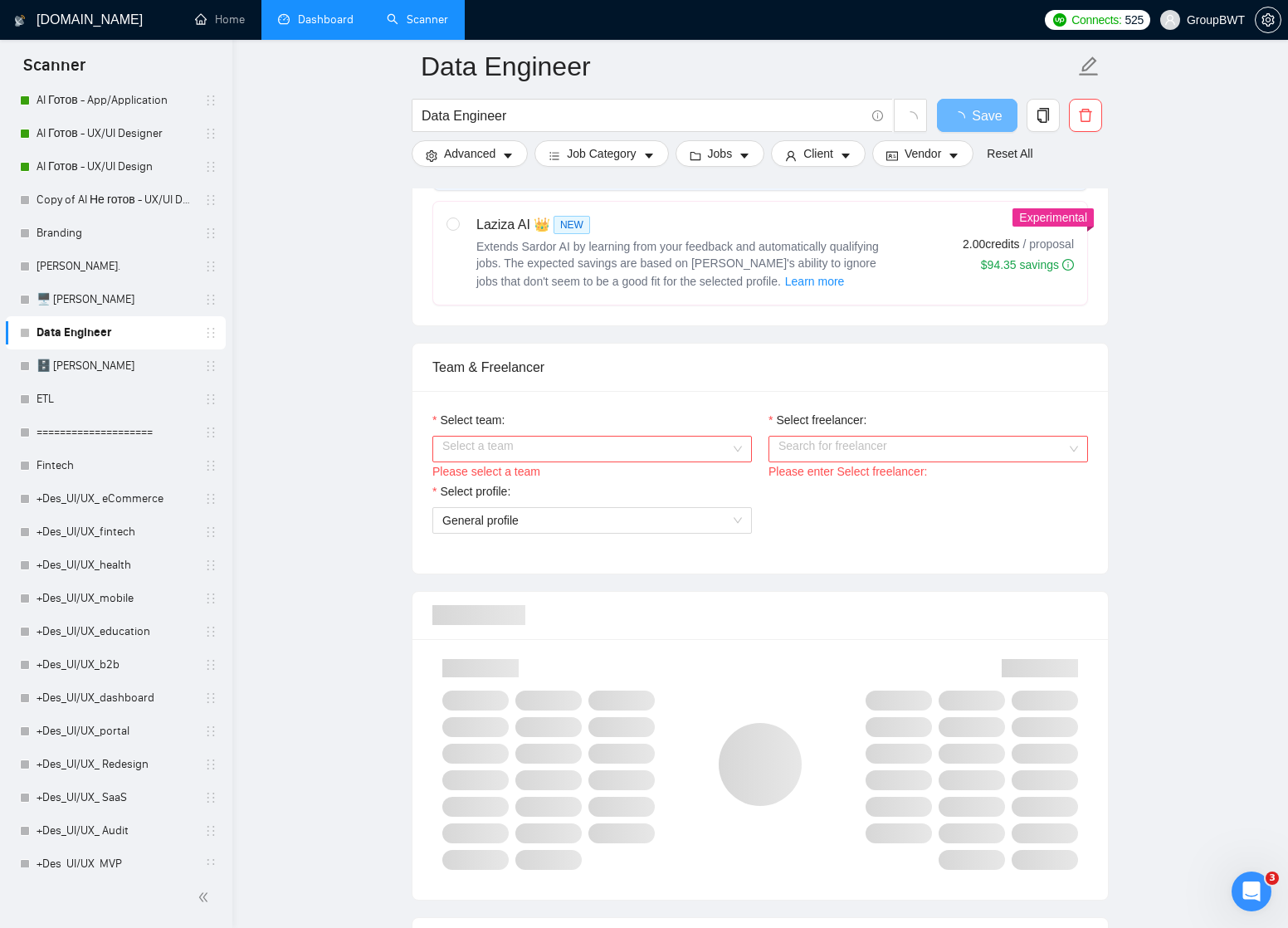
click at [733, 440] on div "Team & Freelancer Select team: Select a team Please select a team Select freela…" at bounding box center [760, 458] width 697 height 232
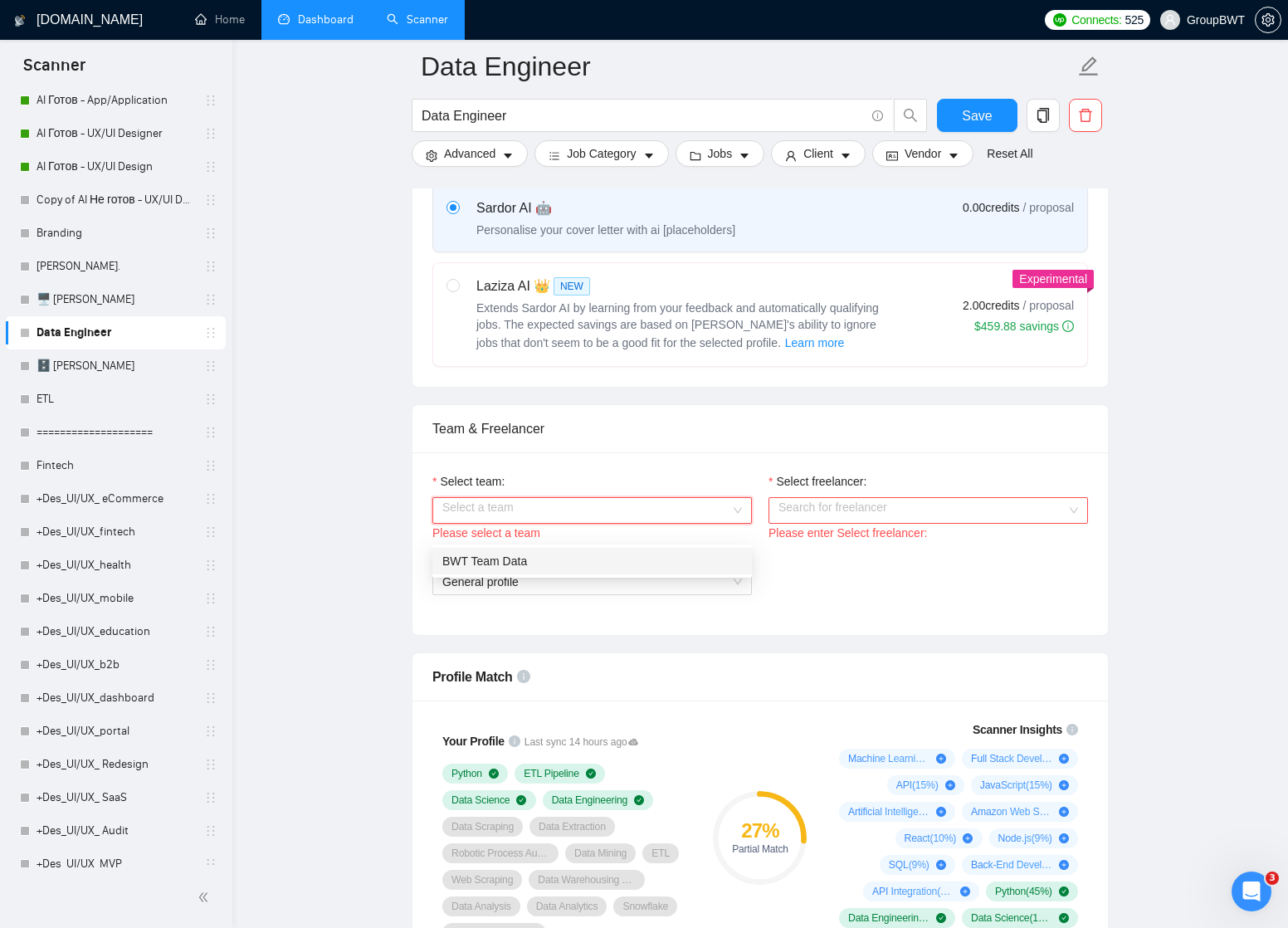
click at [677, 556] on div "BWT Team Data" at bounding box center [591, 561] width 300 height 18
click at [824, 522] on input "Select freelancer:" at bounding box center [922, 510] width 288 height 25
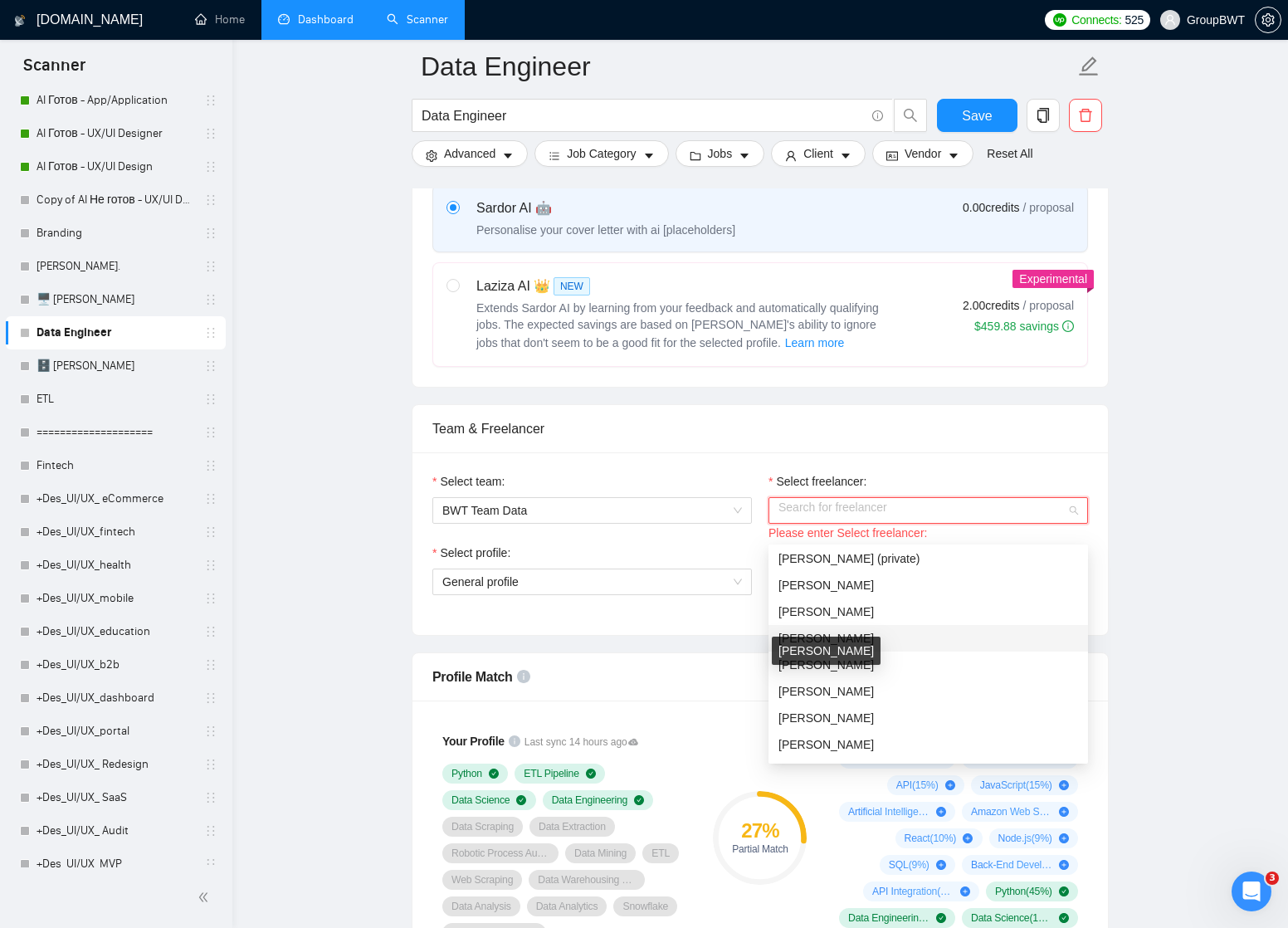
scroll to position [233, 0]
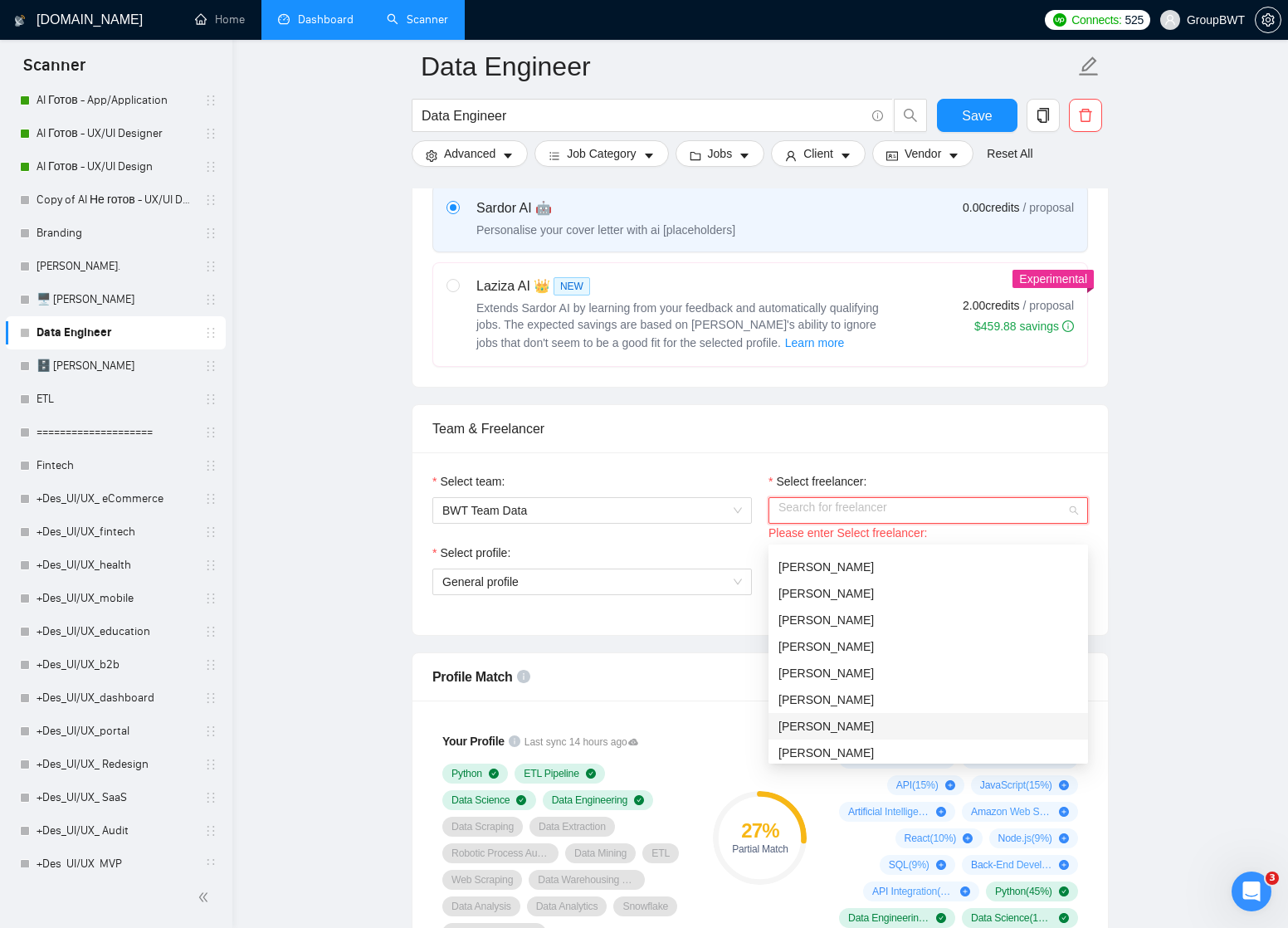
click at [825, 721] on span "[PERSON_NAME]" at bounding box center [826, 726] width 96 height 13
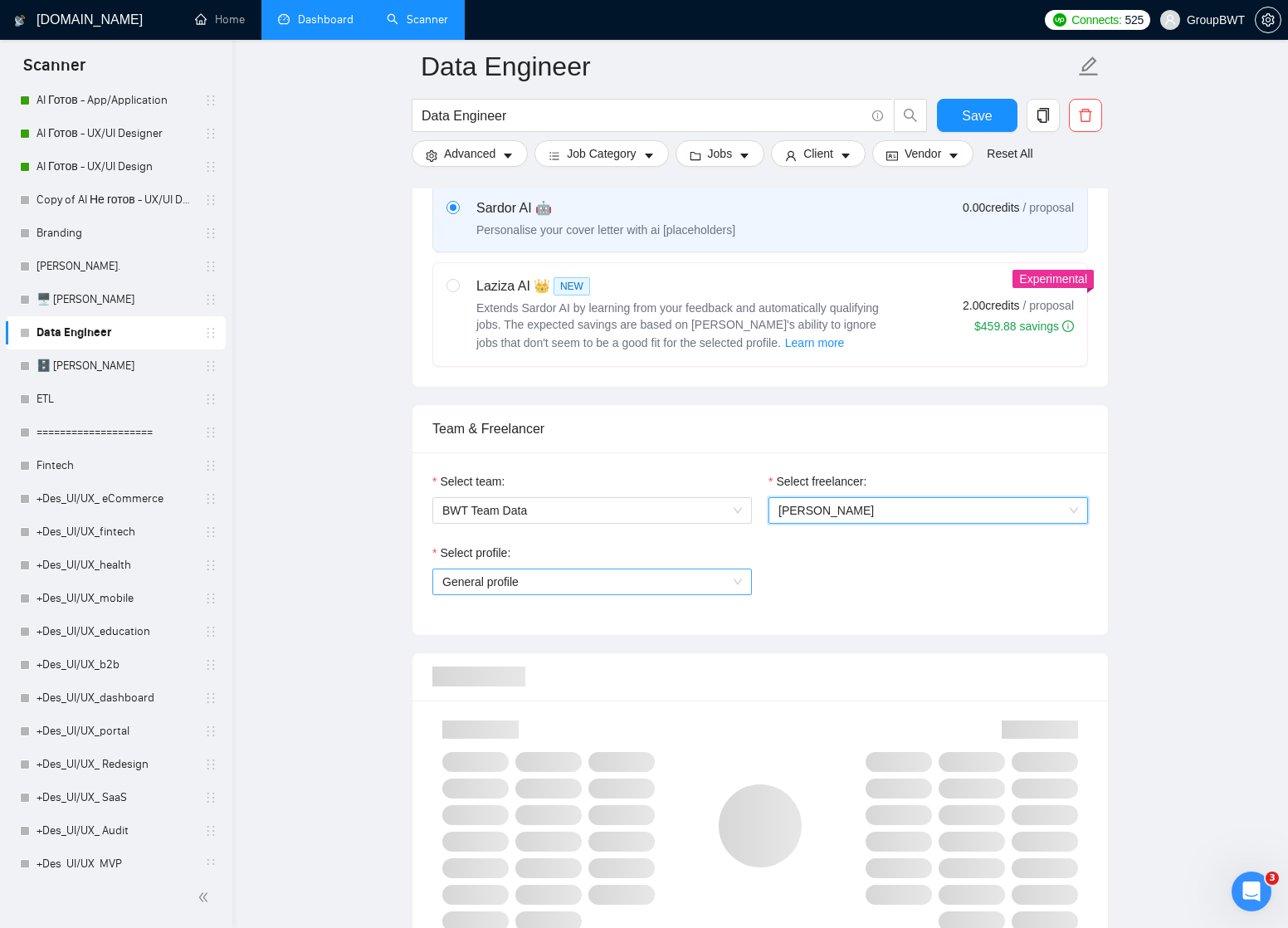
click at [739, 594] on span "General profile" at bounding box center [591, 582] width 300 height 25
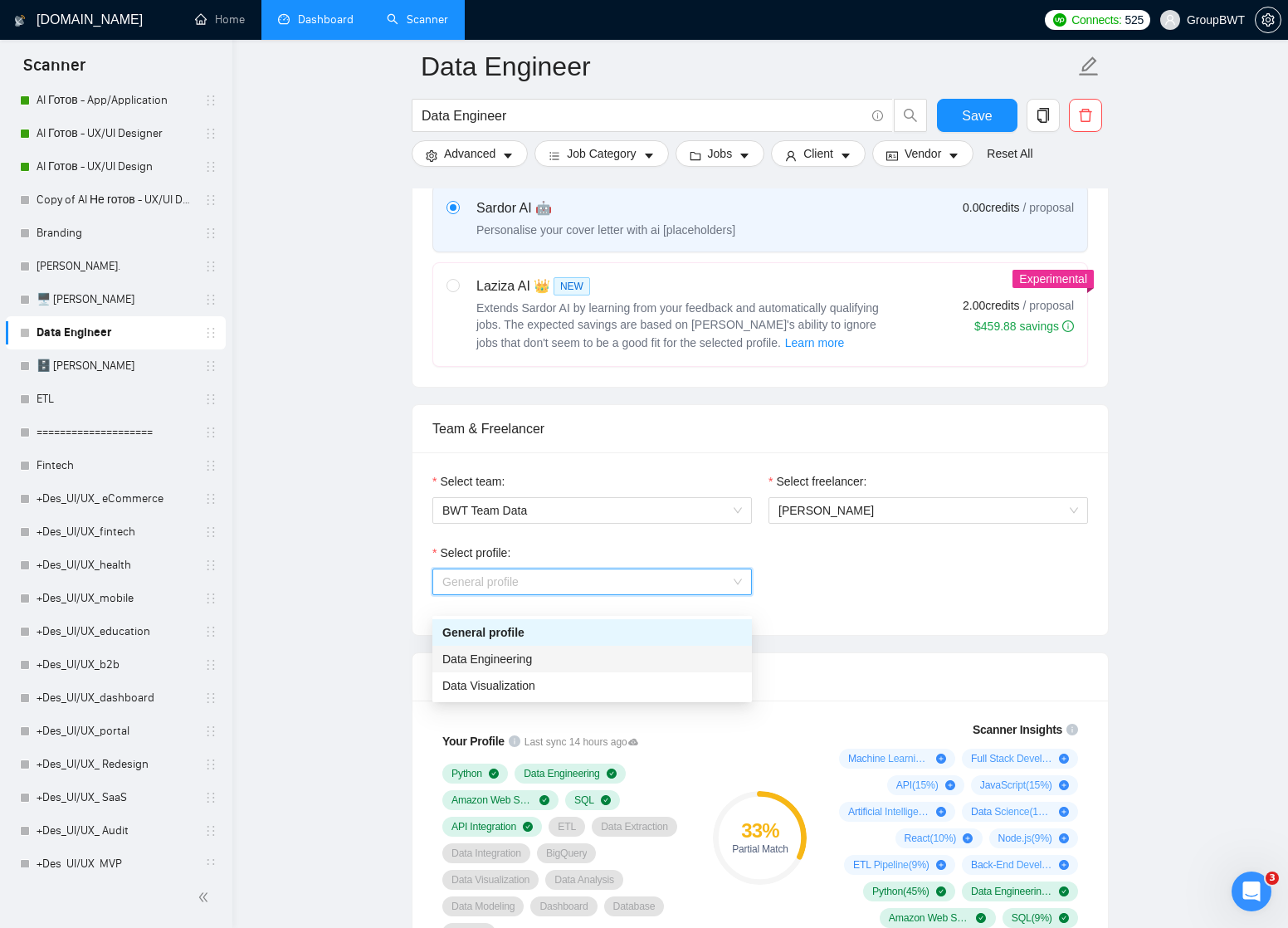
click at [628, 654] on div "Data Engineering" at bounding box center [591, 658] width 300 height 18
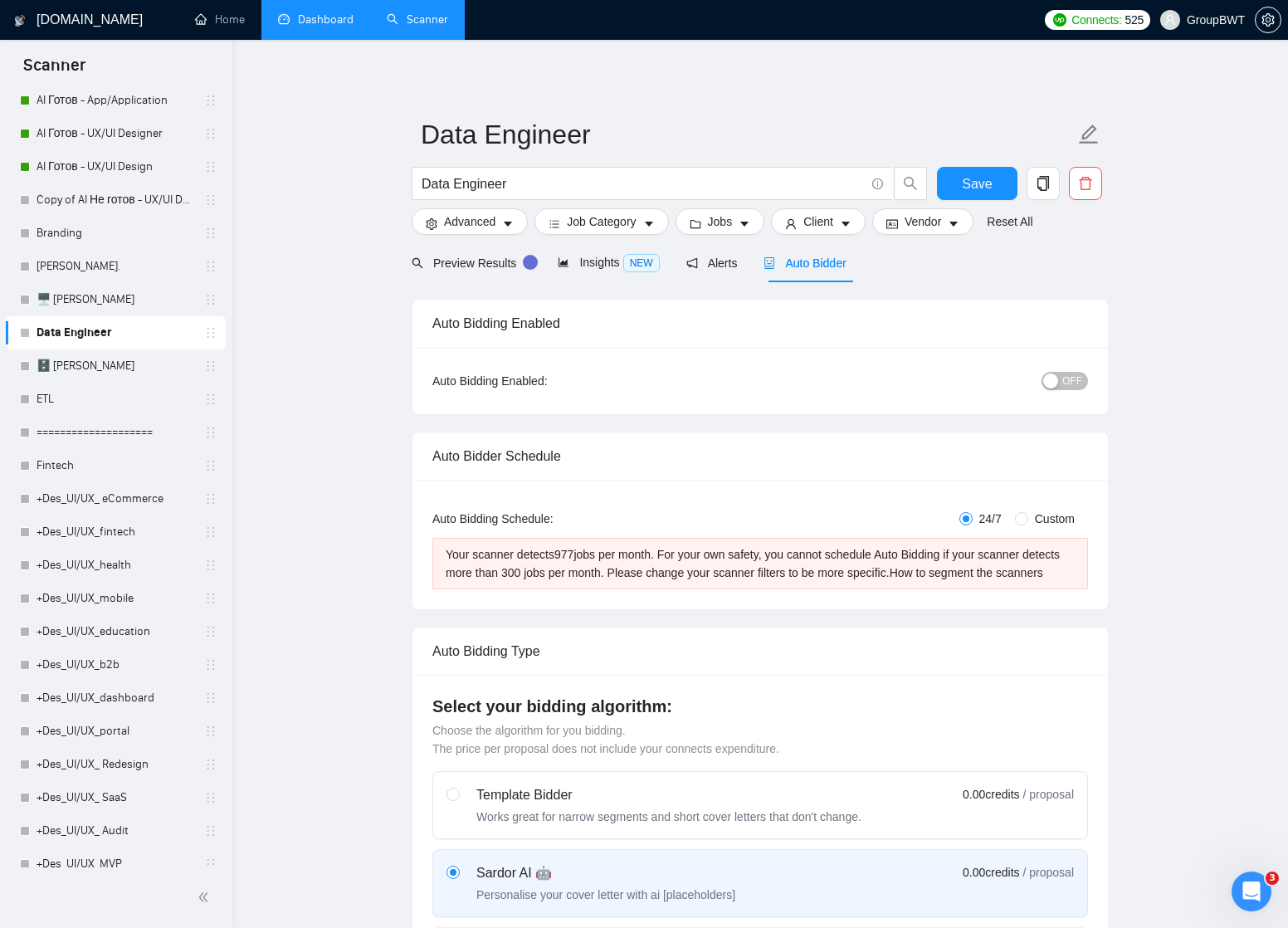
scroll to position [0, 0]
click at [627, 232] on button "Job Category" at bounding box center [601, 222] width 134 height 27
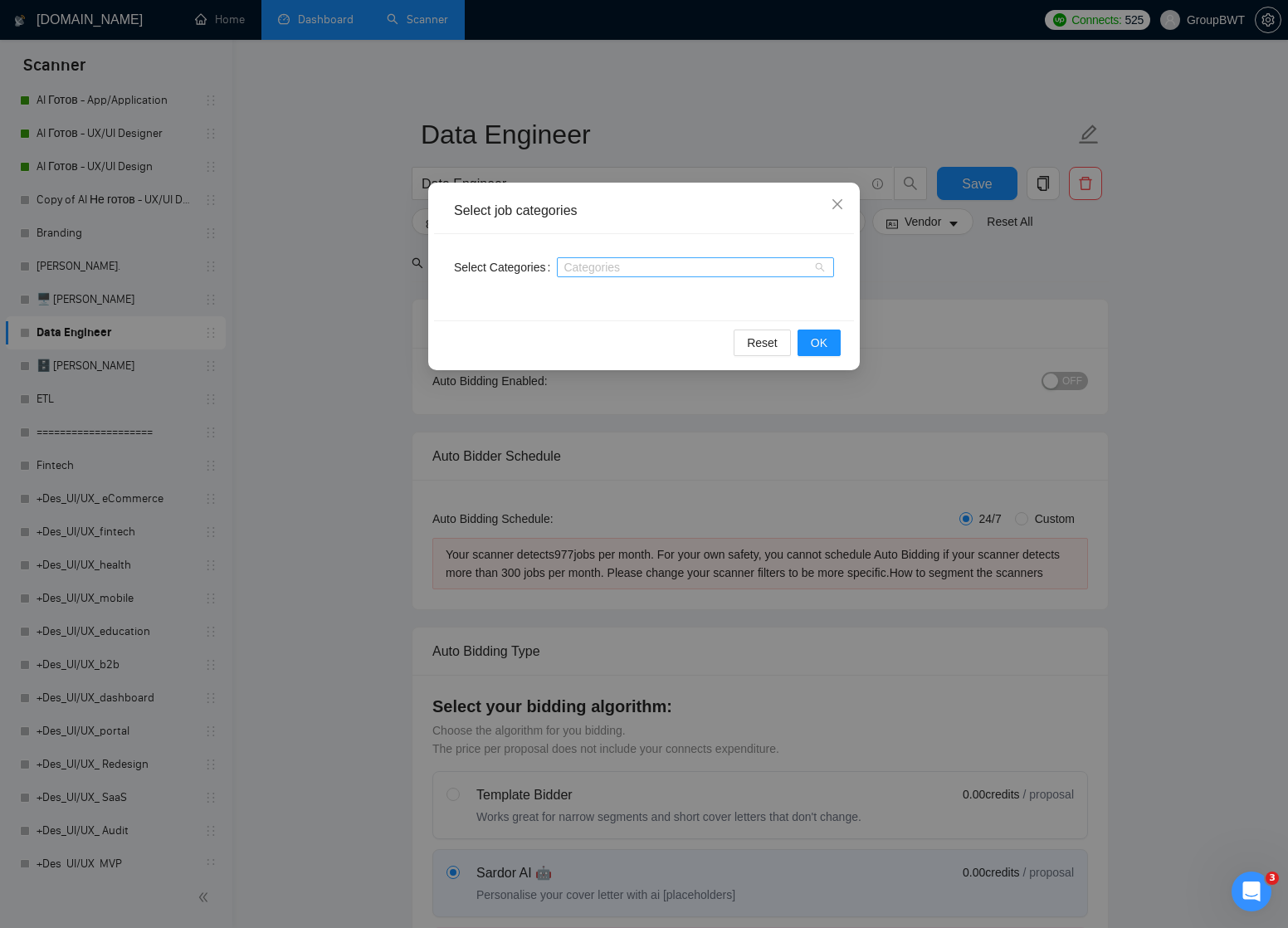
click at [824, 273] on div "Categories" at bounding box center [696, 267] width 278 height 20
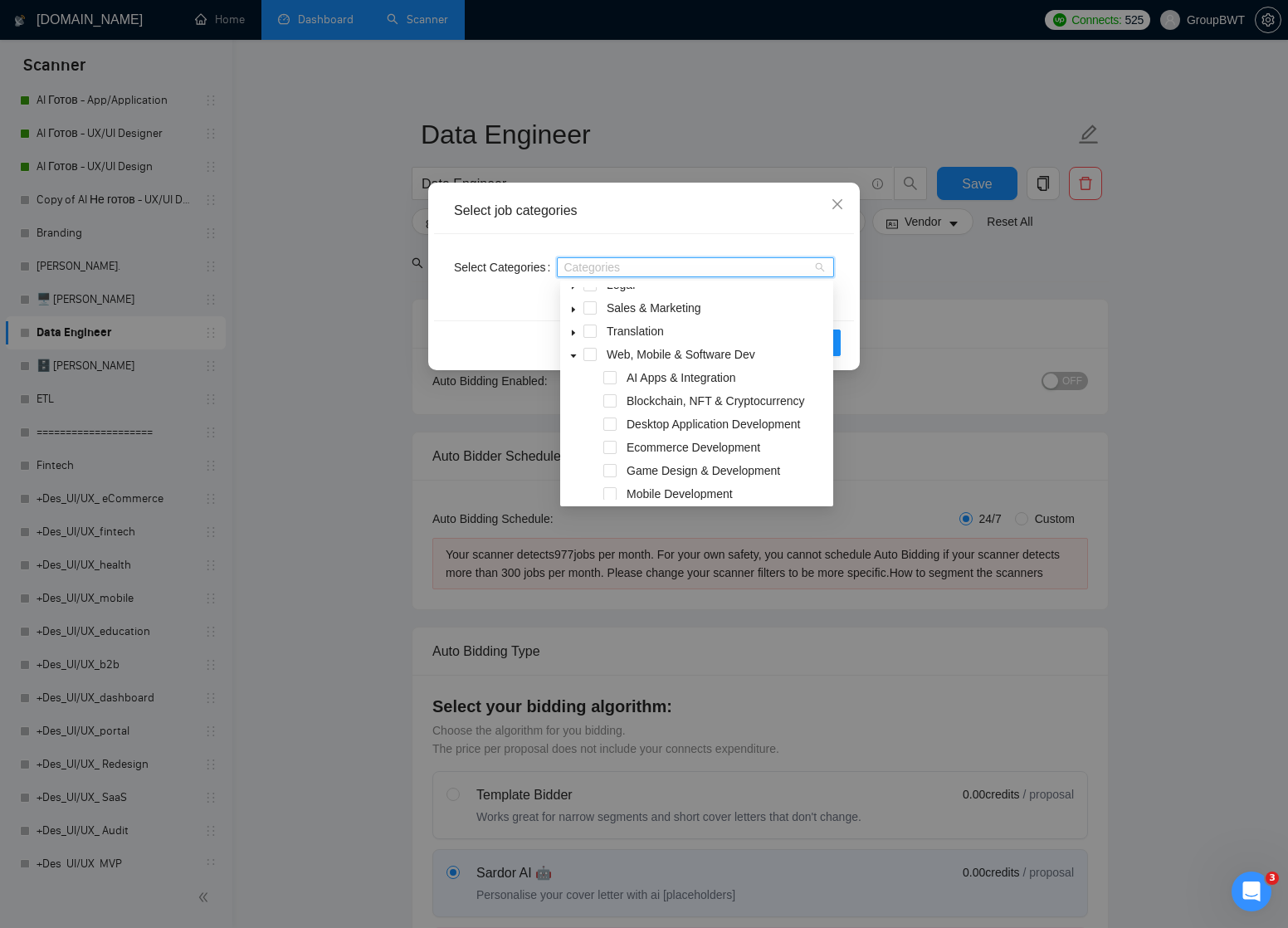
scroll to position [272, 0]
click at [576, 351] on icon "caret-down" at bounding box center [574, 351] width 6 height 3
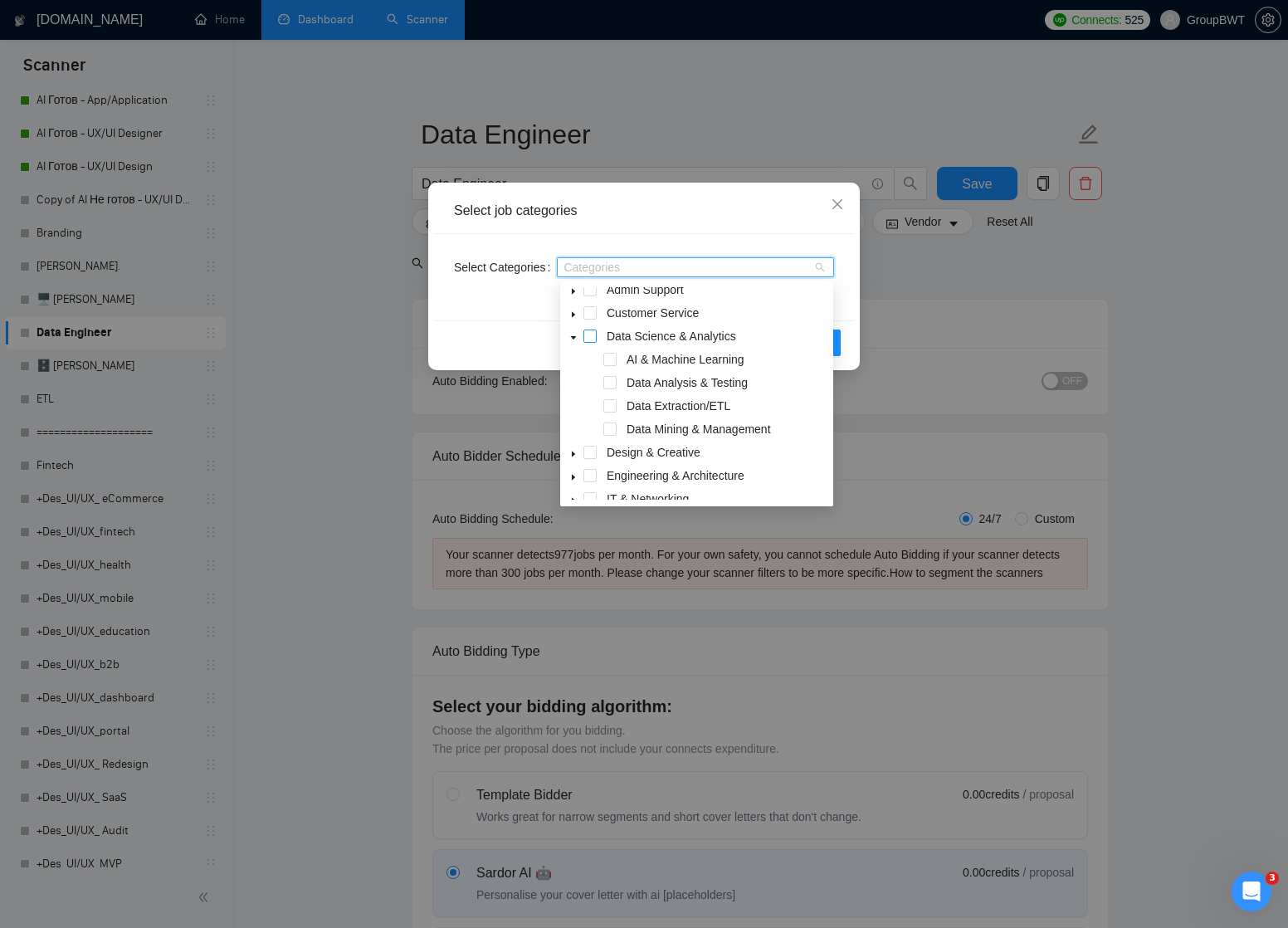
click at [587, 336] on span at bounding box center [590, 336] width 13 height 13
click at [848, 308] on div "Select Categories Data Science & Analytics" at bounding box center [644, 277] width 420 height 86
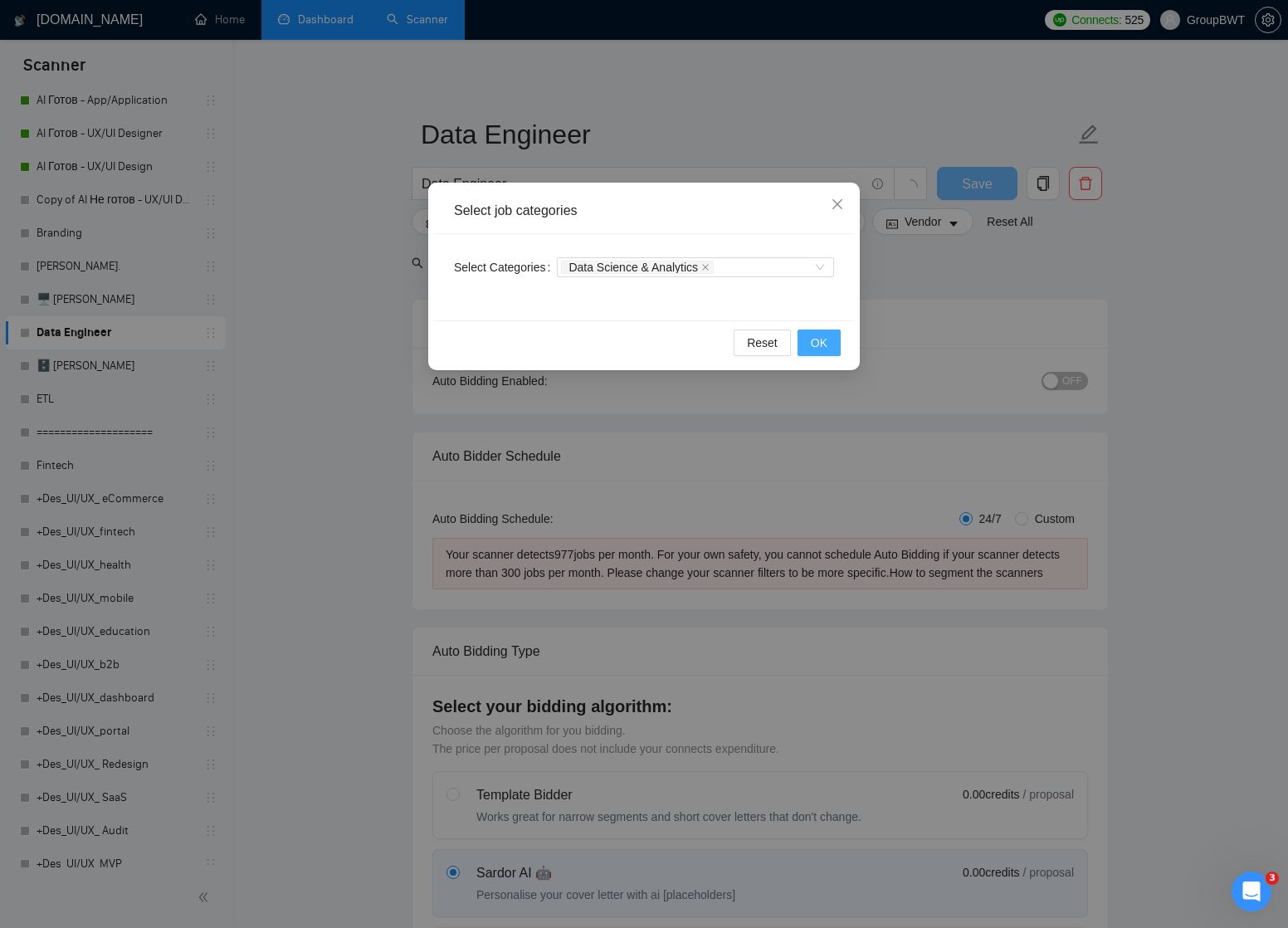
click at [815, 343] on span "OK" at bounding box center [818, 342] width 16 height 18
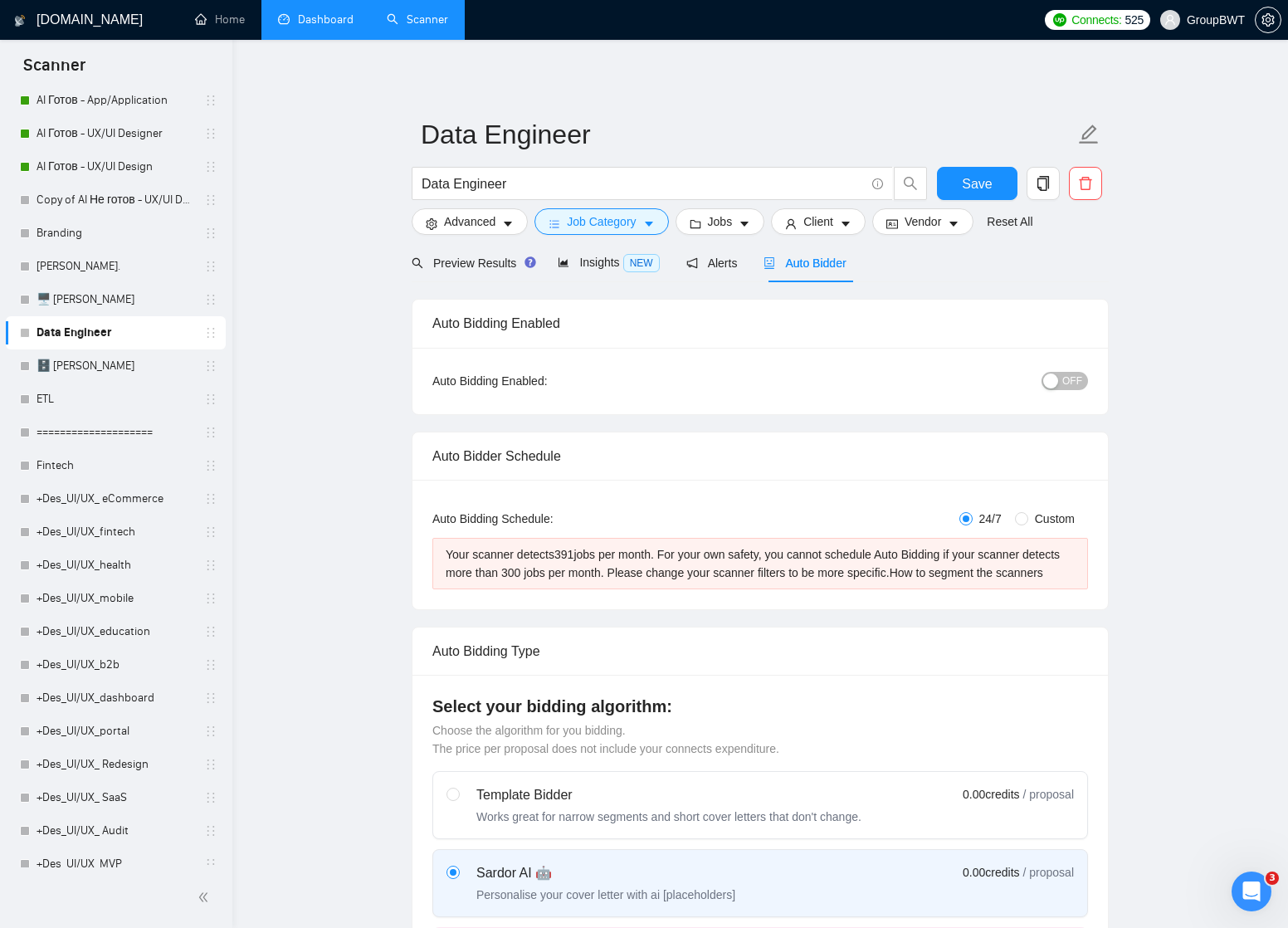
scroll to position [3, 0]
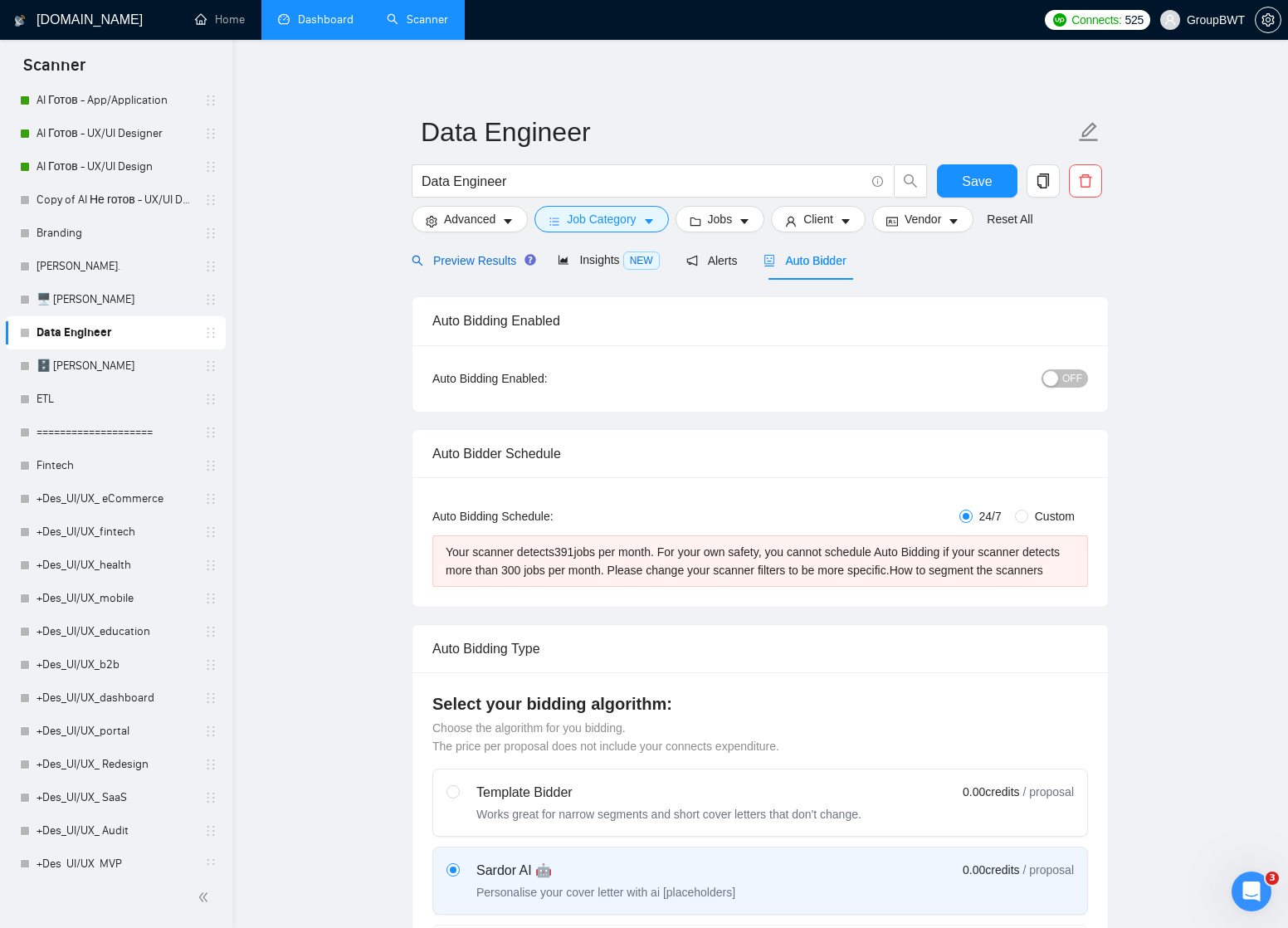
click at [455, 259] on span "Preview Results" at bounding box center [471, 260] width 120 height 13
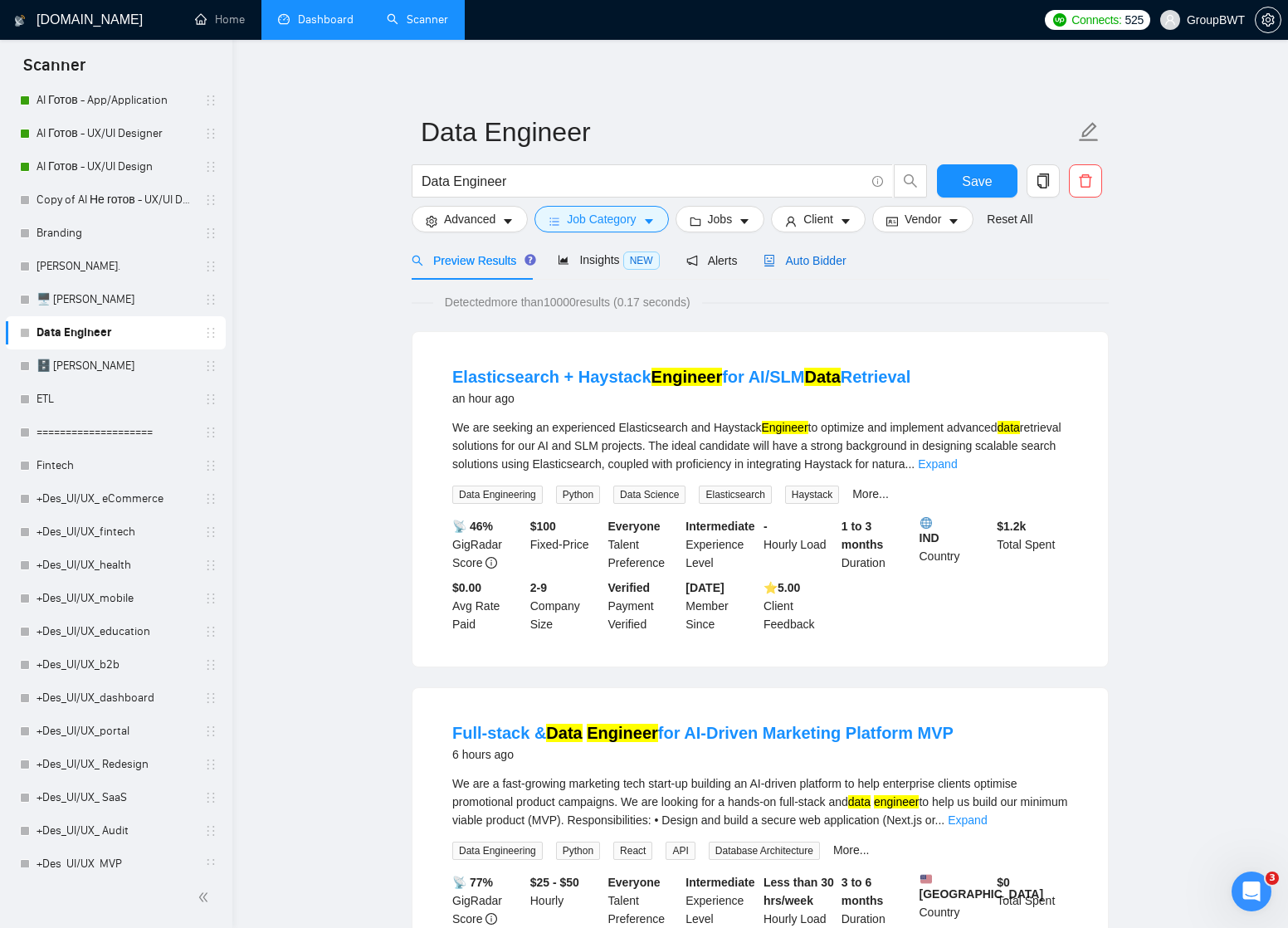
click at [815, 258] on span "Auto Bidder" at bounding box center [805, 260] width 82 height 13
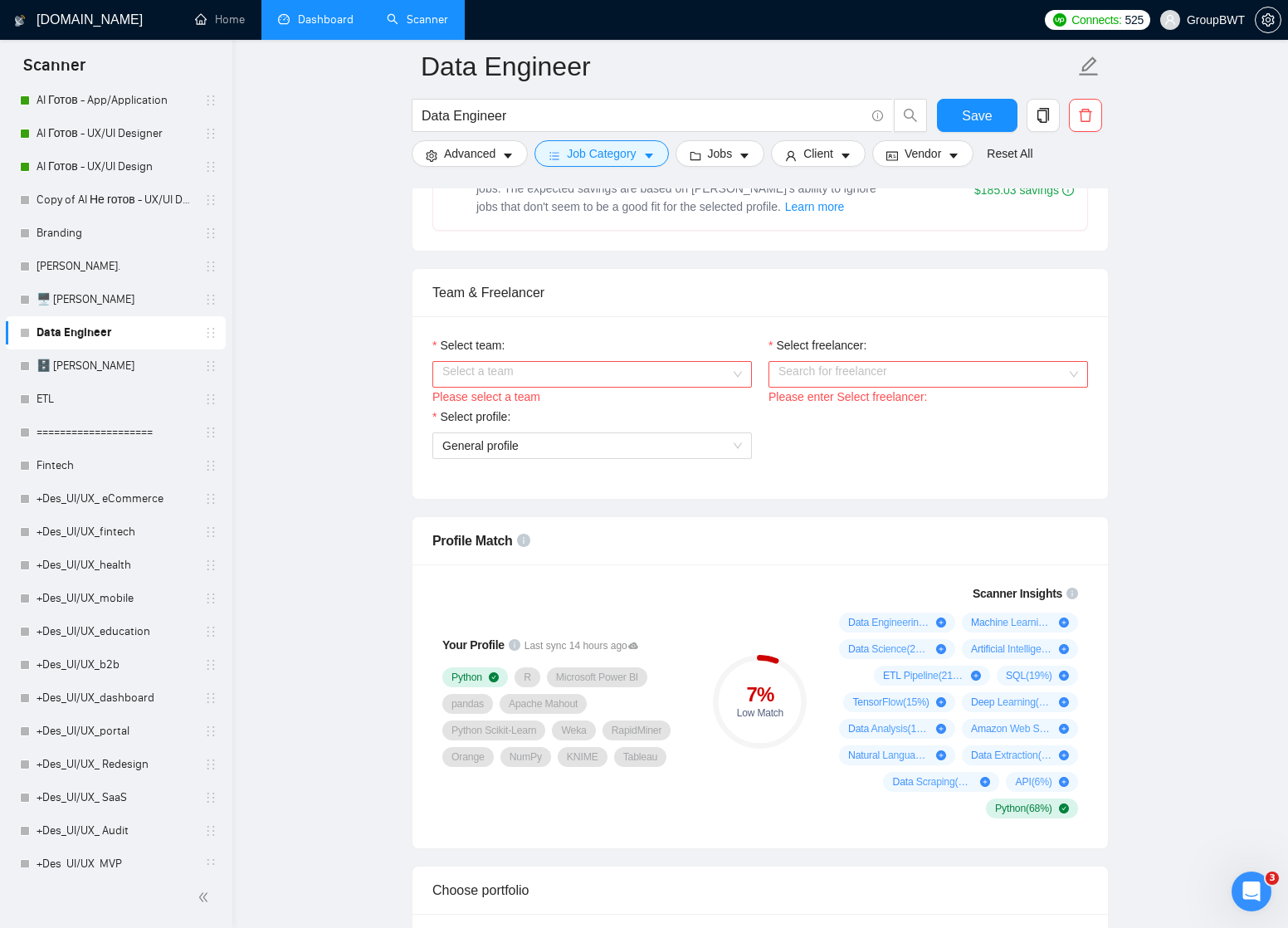
scroll to position [836, 0]
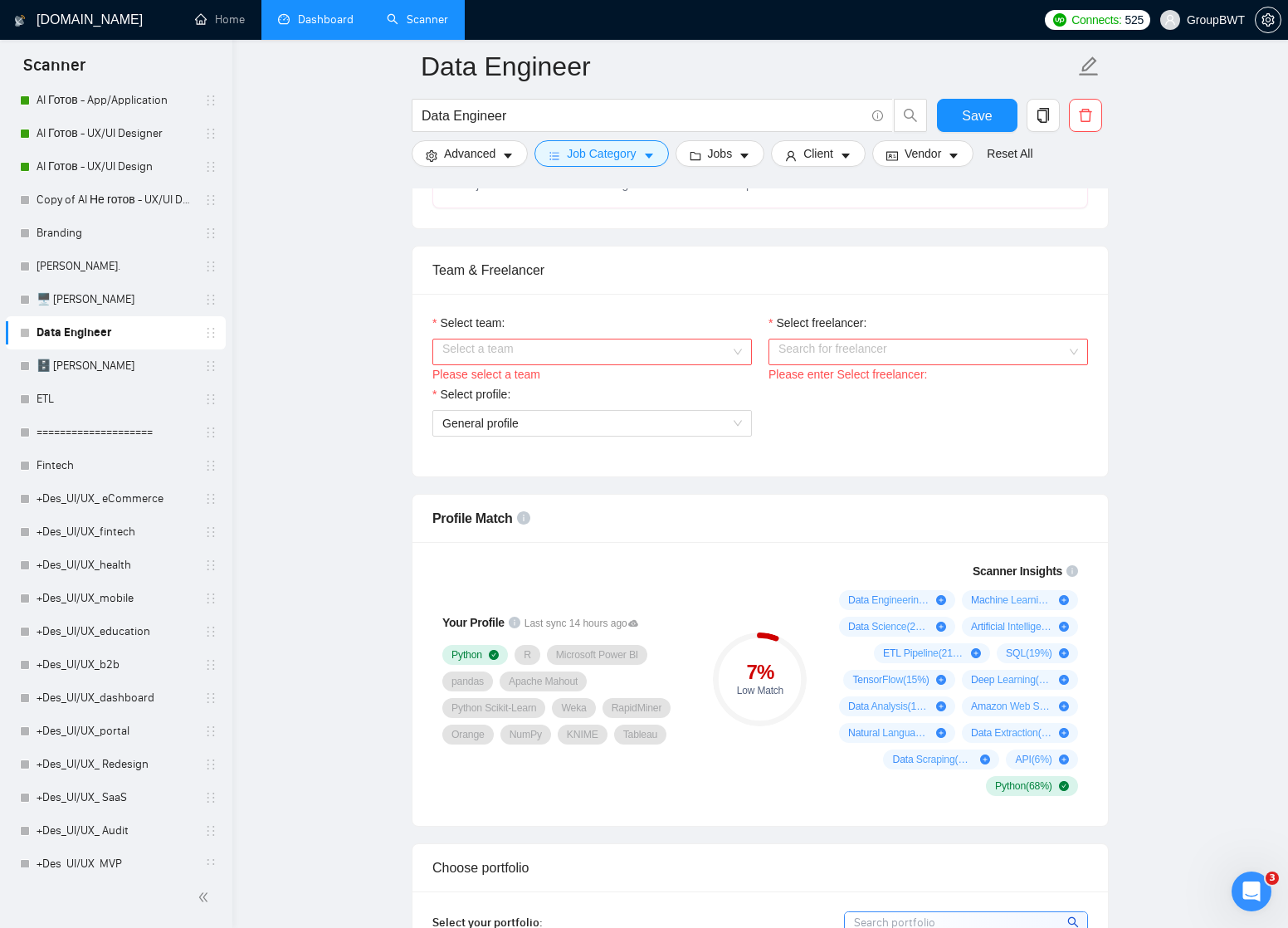
click at [743, 365] on div "Select a team" at bounding box center [592, 352] width 320 height 27
click at [687, 403] on div "BWT Team Data" at bounding box center [591, 402] width 300 height 18
click at [847, 365] on input "Select freelancer:" at bounding box center [922, 352] width 288 height 25
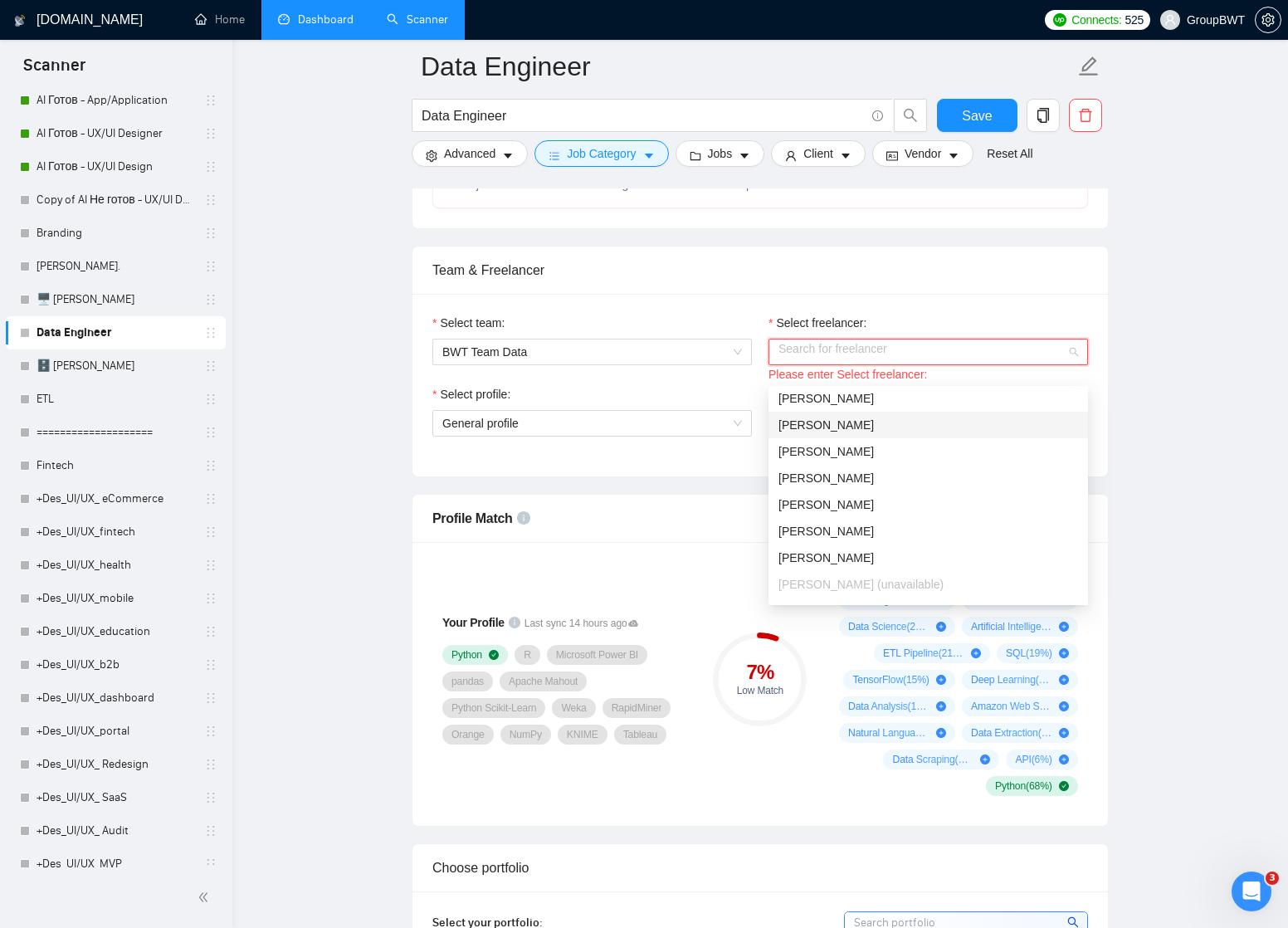
scroll to position [292, 0]
click at [826, 507] on span "[PERSON_NAME]" at bounding box center [826, 509] width 96 height 13
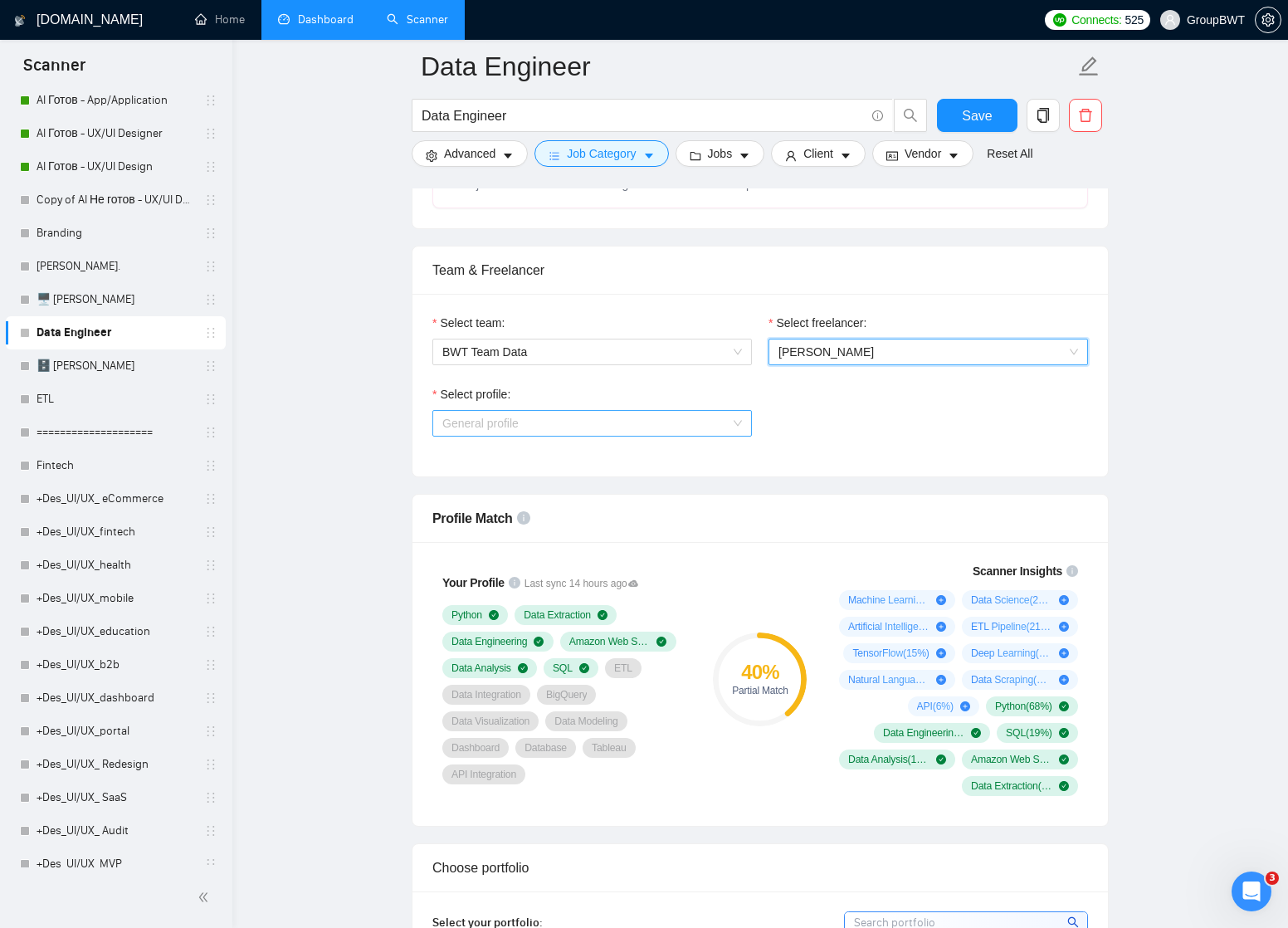
click at [741, 435] on span "General profile" at bounding box center [591, 423] width 300 height 25
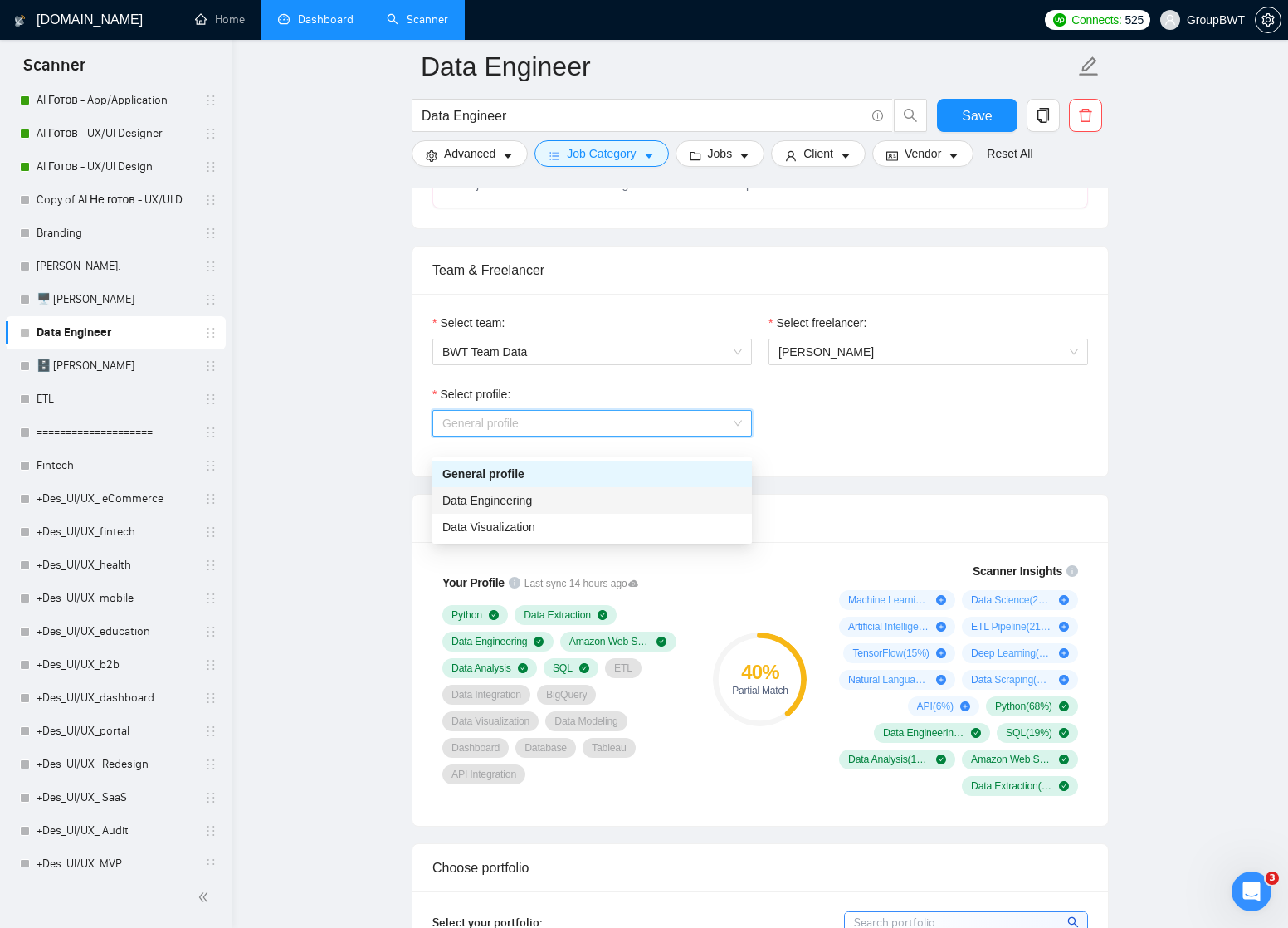
click at [637, 498] on div "Data Engineering" at bounding box center [591, 499] width 300 height 18
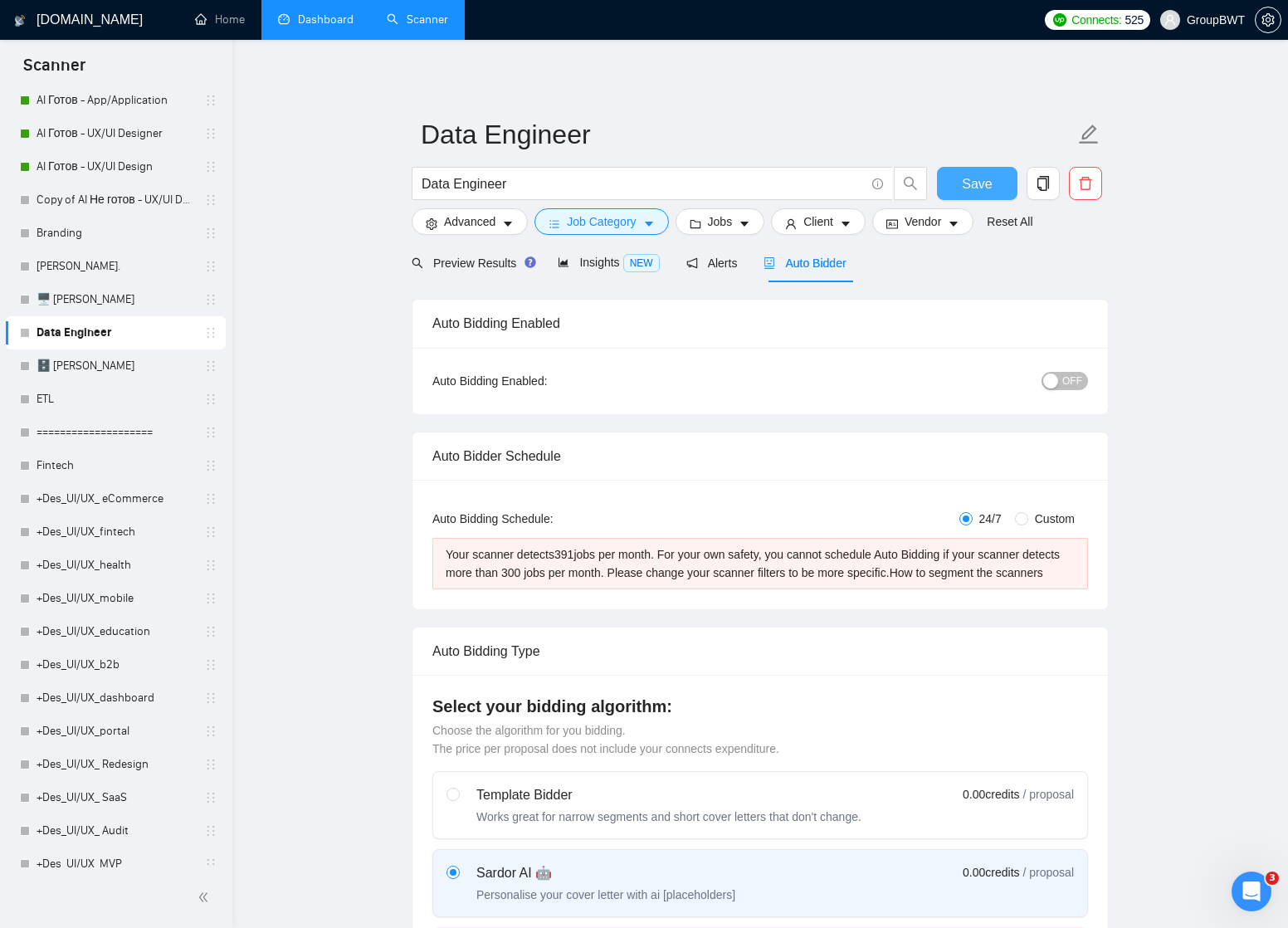
scroll to position [0, 0]
click at [969, 189] on span "Save" at bounding box center [976, 184] width 30 height 21
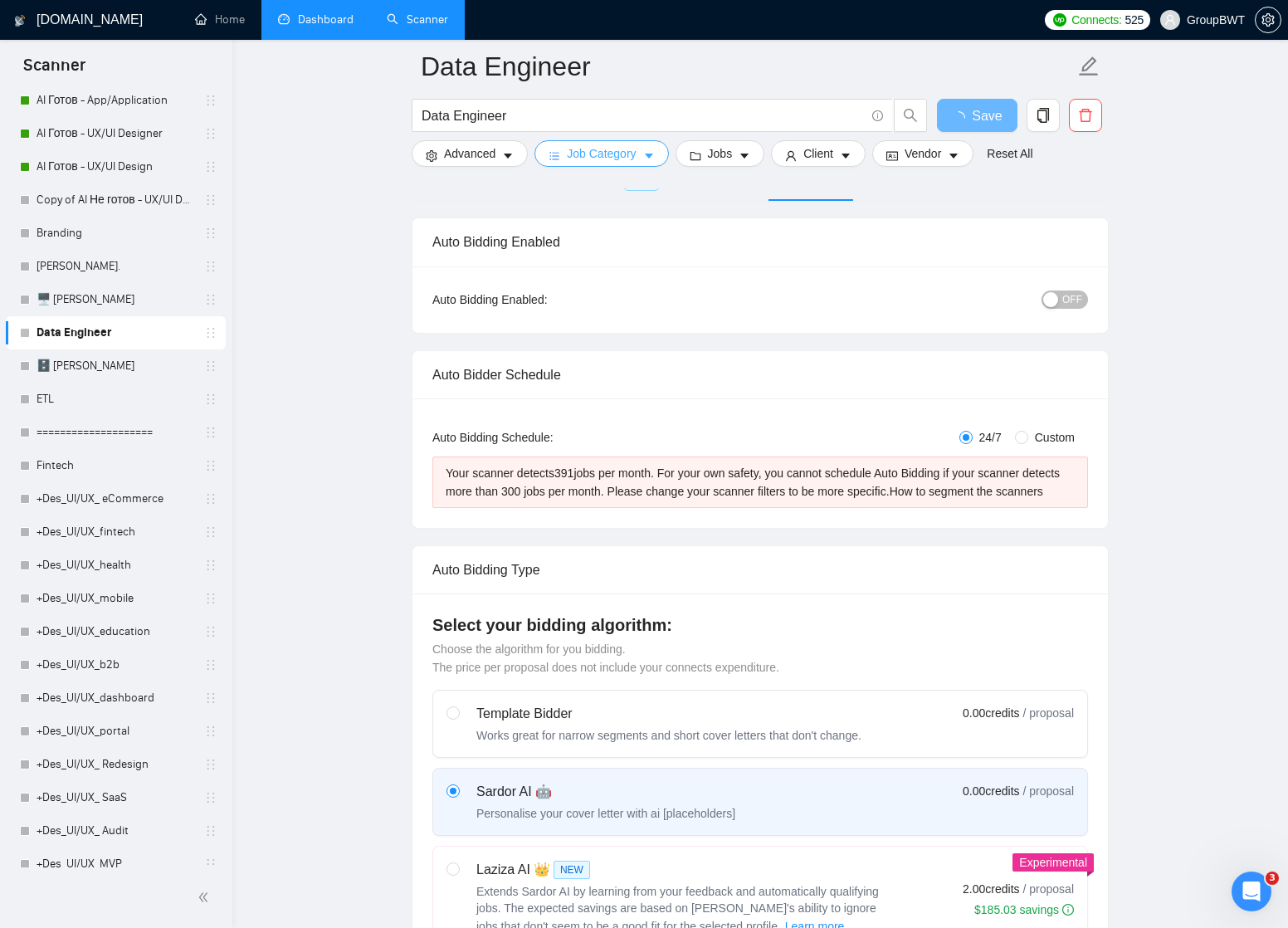
scroll to position [1, 0]
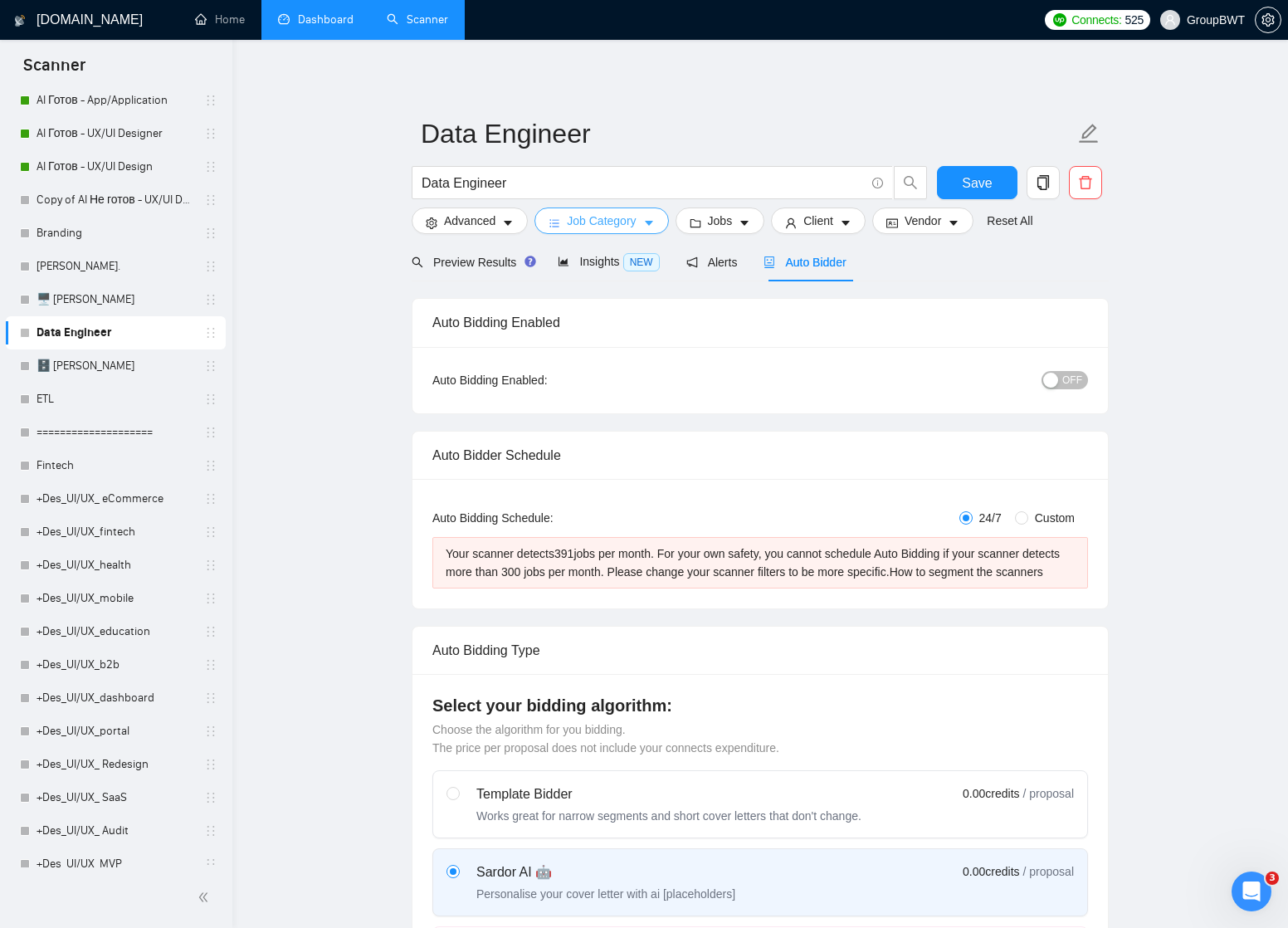
click at [645, 219] on button "Job Category" at bounding box center [601, 221] width 134 height 27
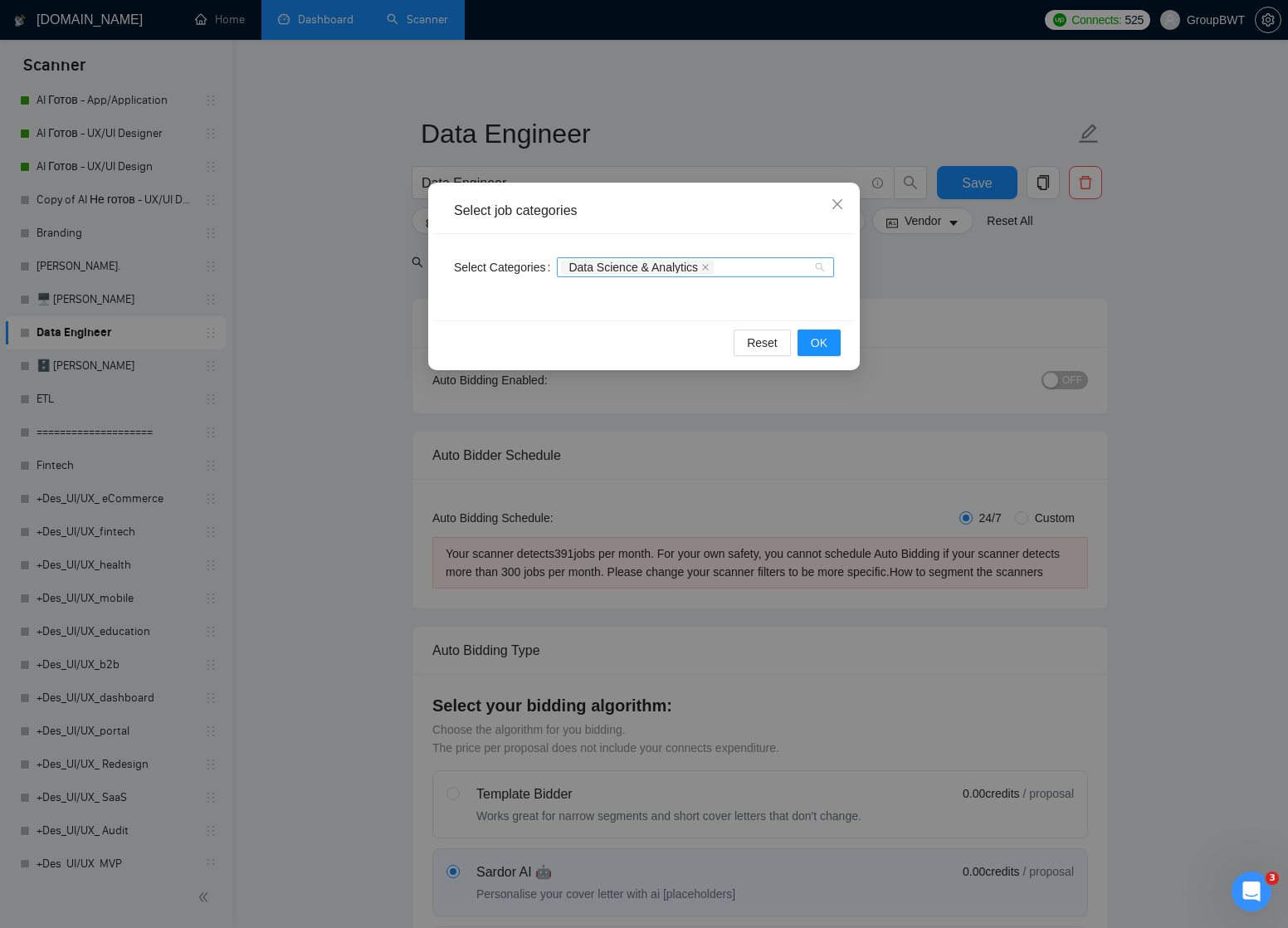
click at [782, 270] on div "Data Science & Analytics" at bounding box center [687, 267] width 253 height 16
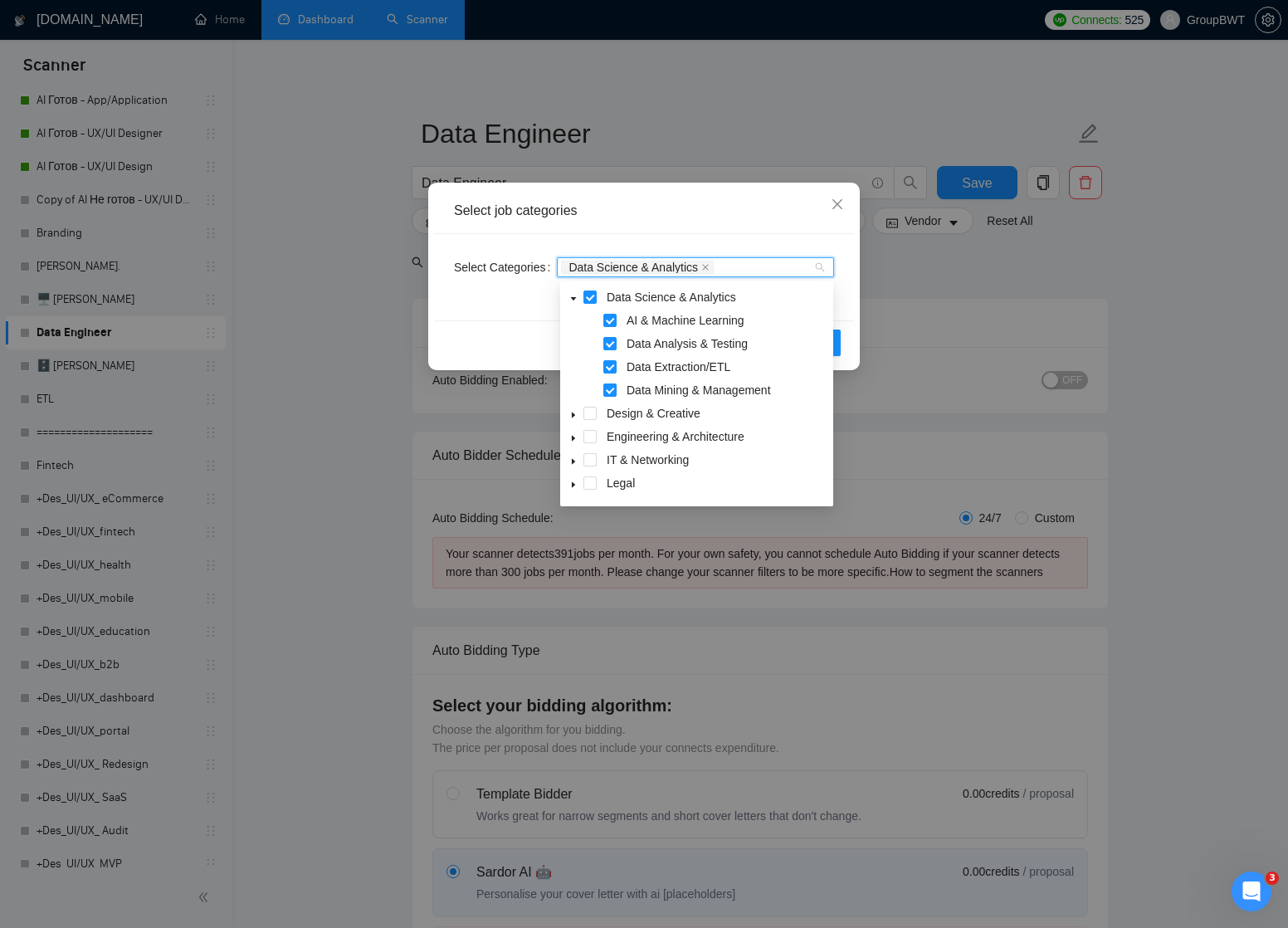
scroll to position [59, 0]
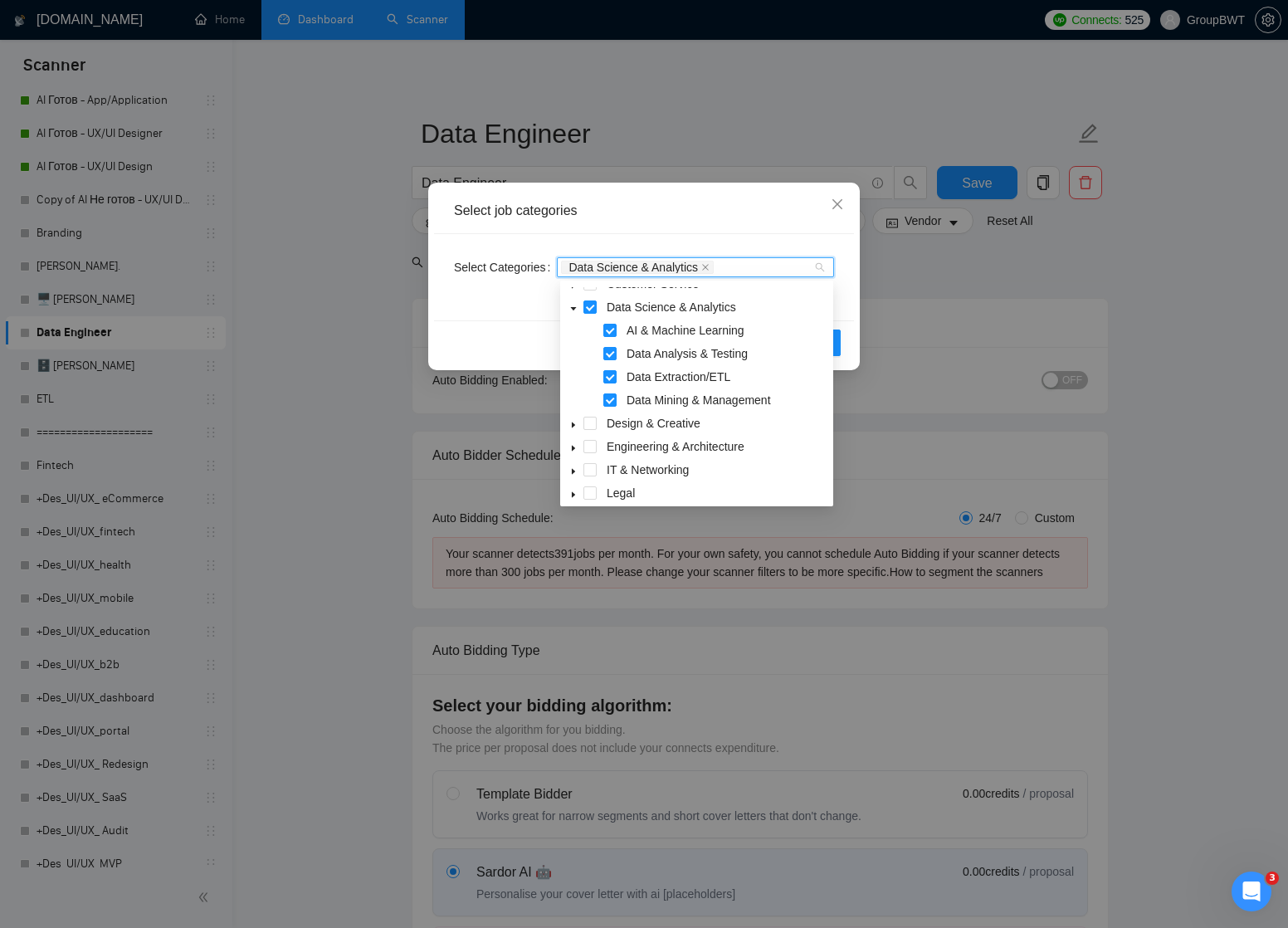
click at [573, 305] on icon "caret-down" at bounding box center [573, 308] width 9 height 9
click at [574, 353] on icon "caret-down" at bounding box center [573, 355] width 9 height 9
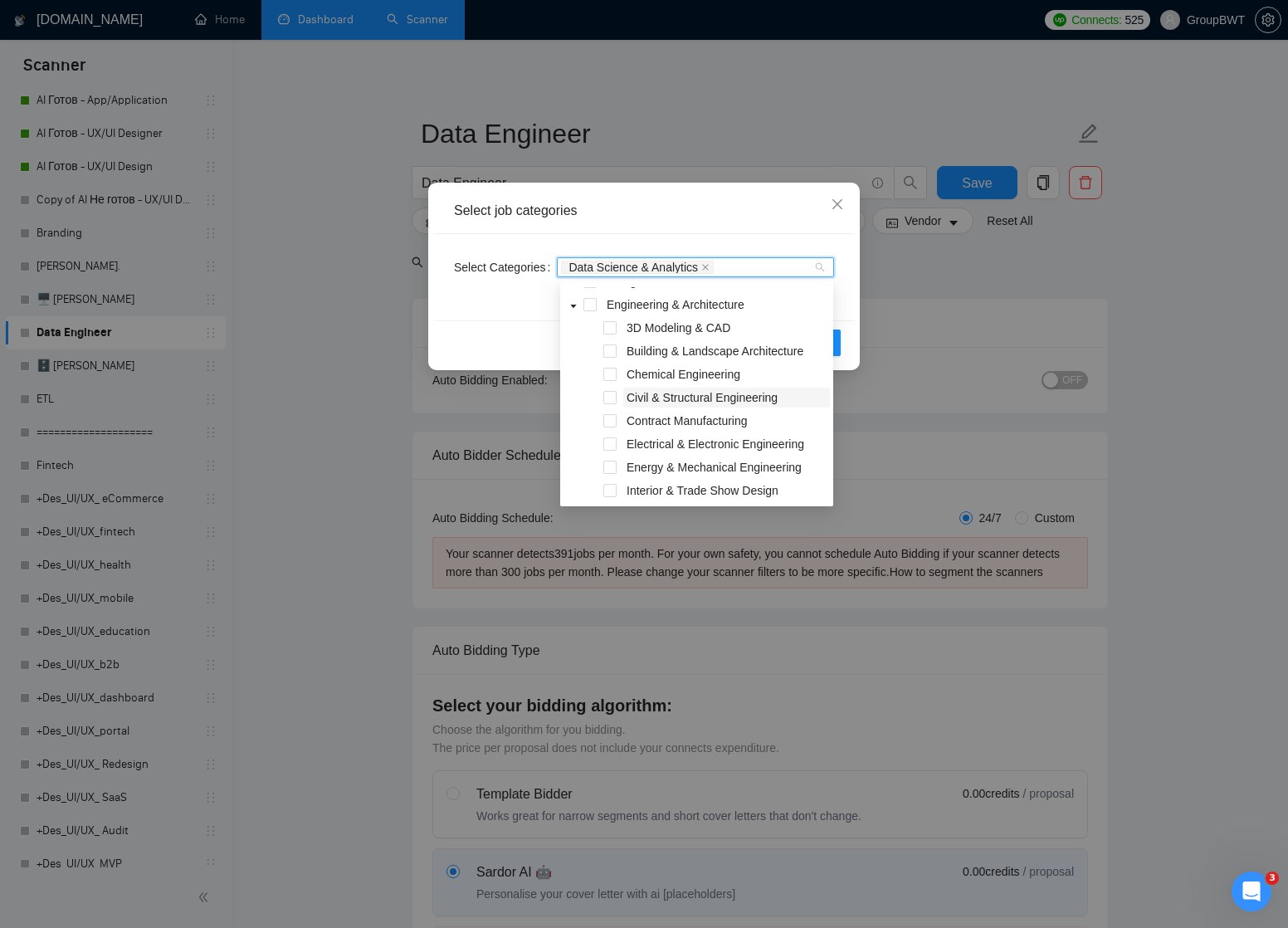
scroll to position [77, 0]
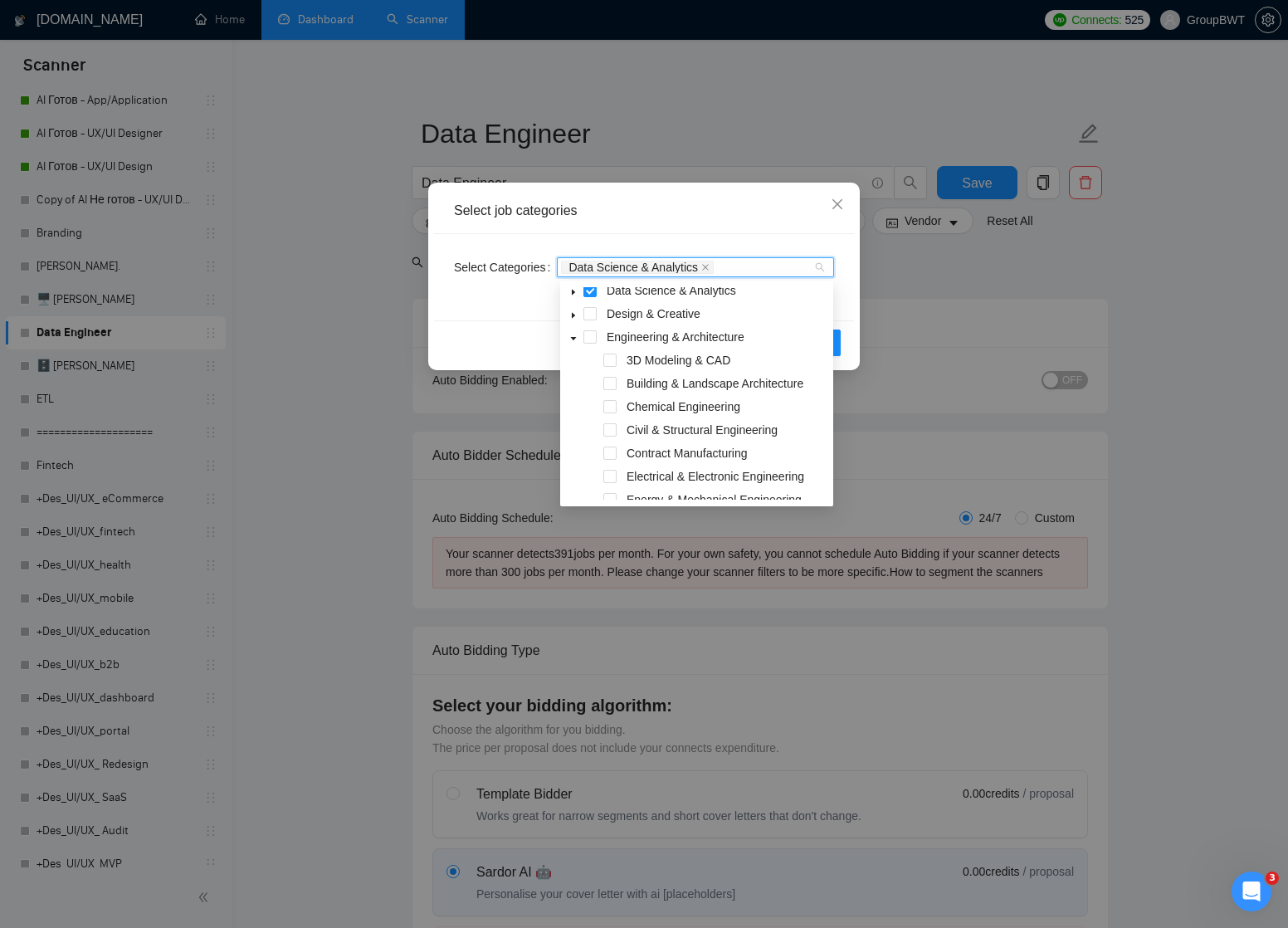
click at [578, 336] on span at bounding box center [573, 337] width 20 height 20
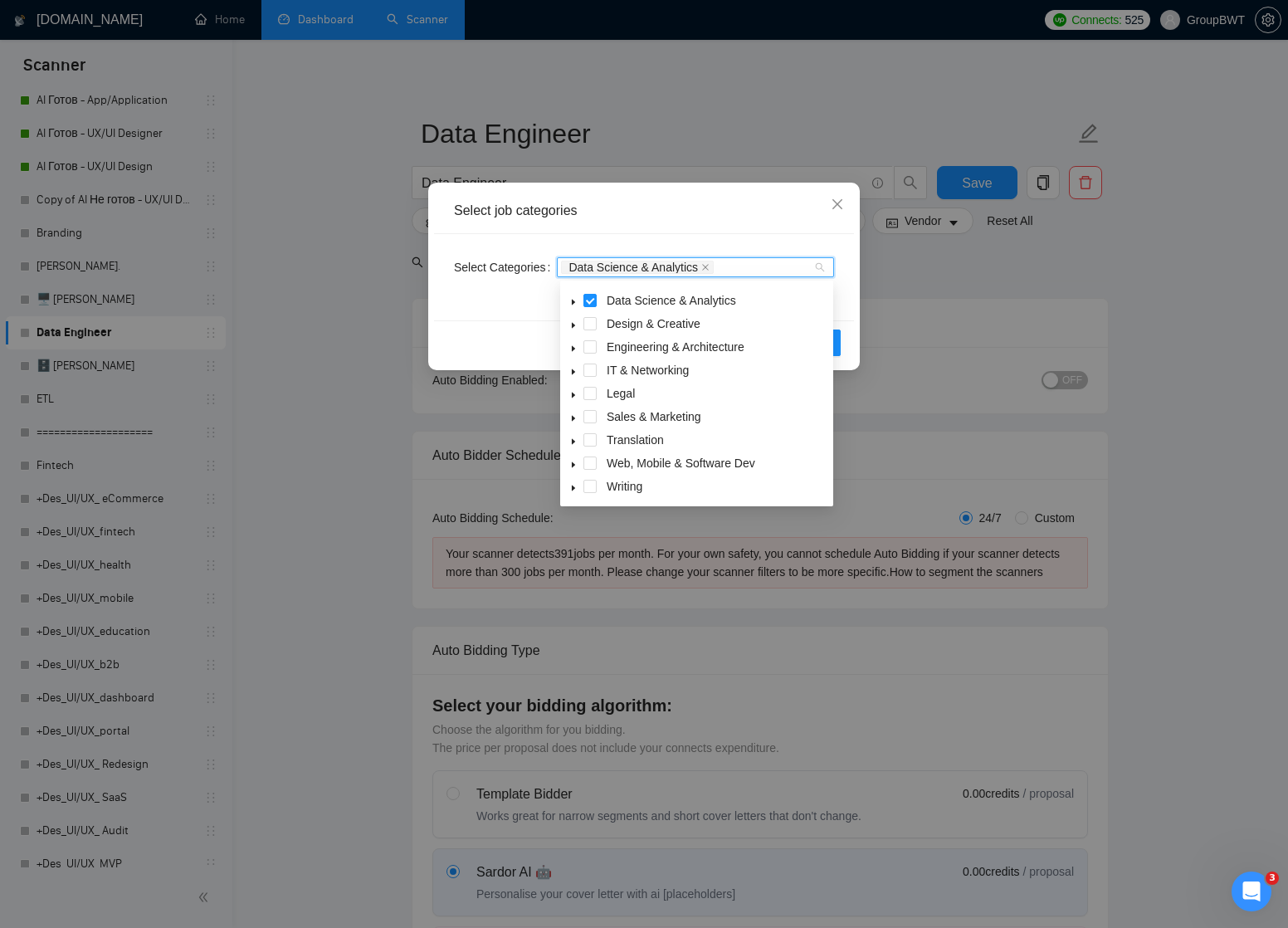
scroll to position [66, 0]
click at [588, 298] on span at bounding box center [590, 300] width 13 height 13
click at [571, 464] on icon "caret-down" at bounding box center [572, 465] width 3 height 6
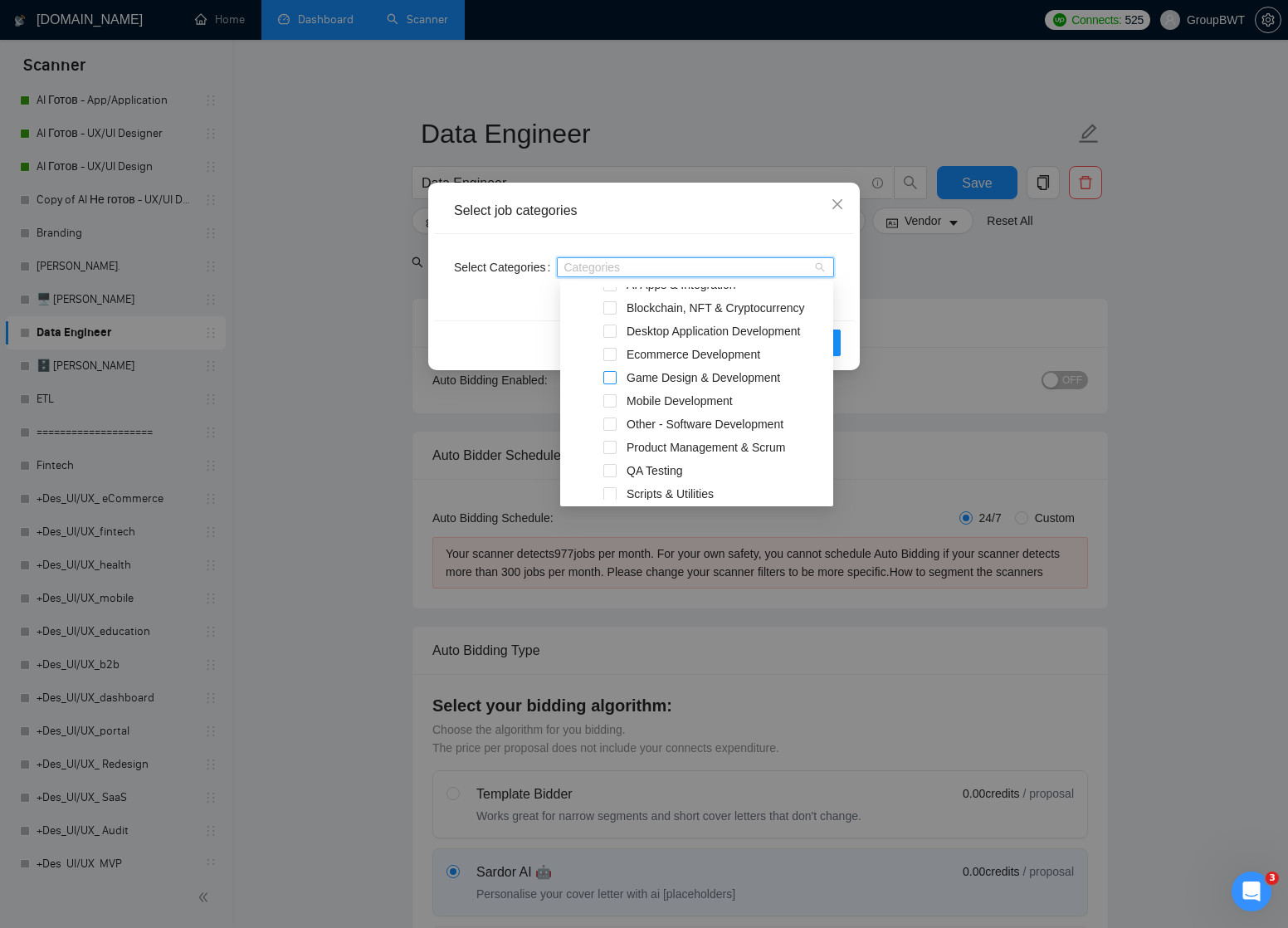
scroll to position [274, 0]
click at [609, 420] on span at bounding box center [610, 418] width 13 height 13
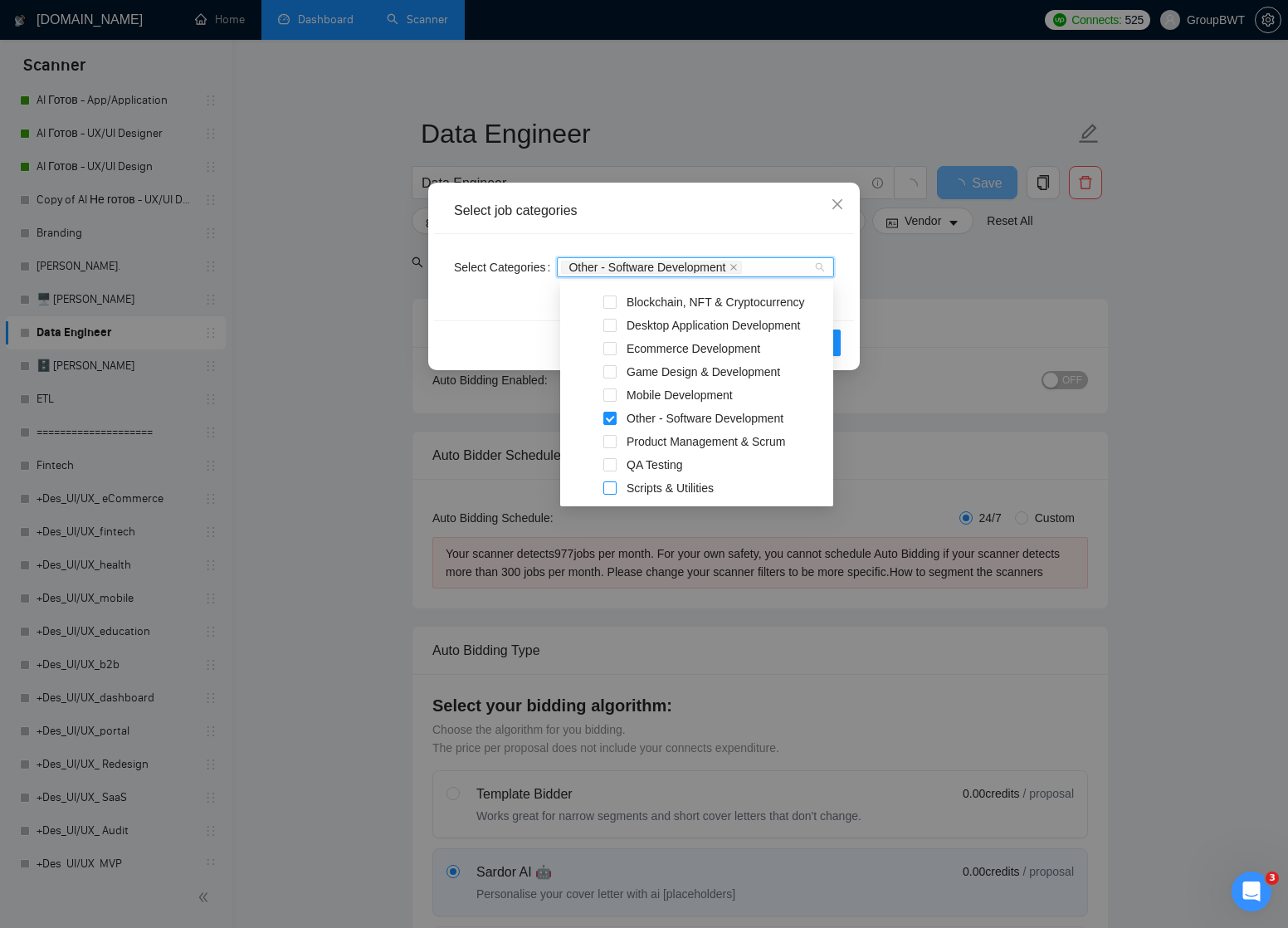
click at [613, 487] on span at bounding box center [610, 488] width 13 height 13
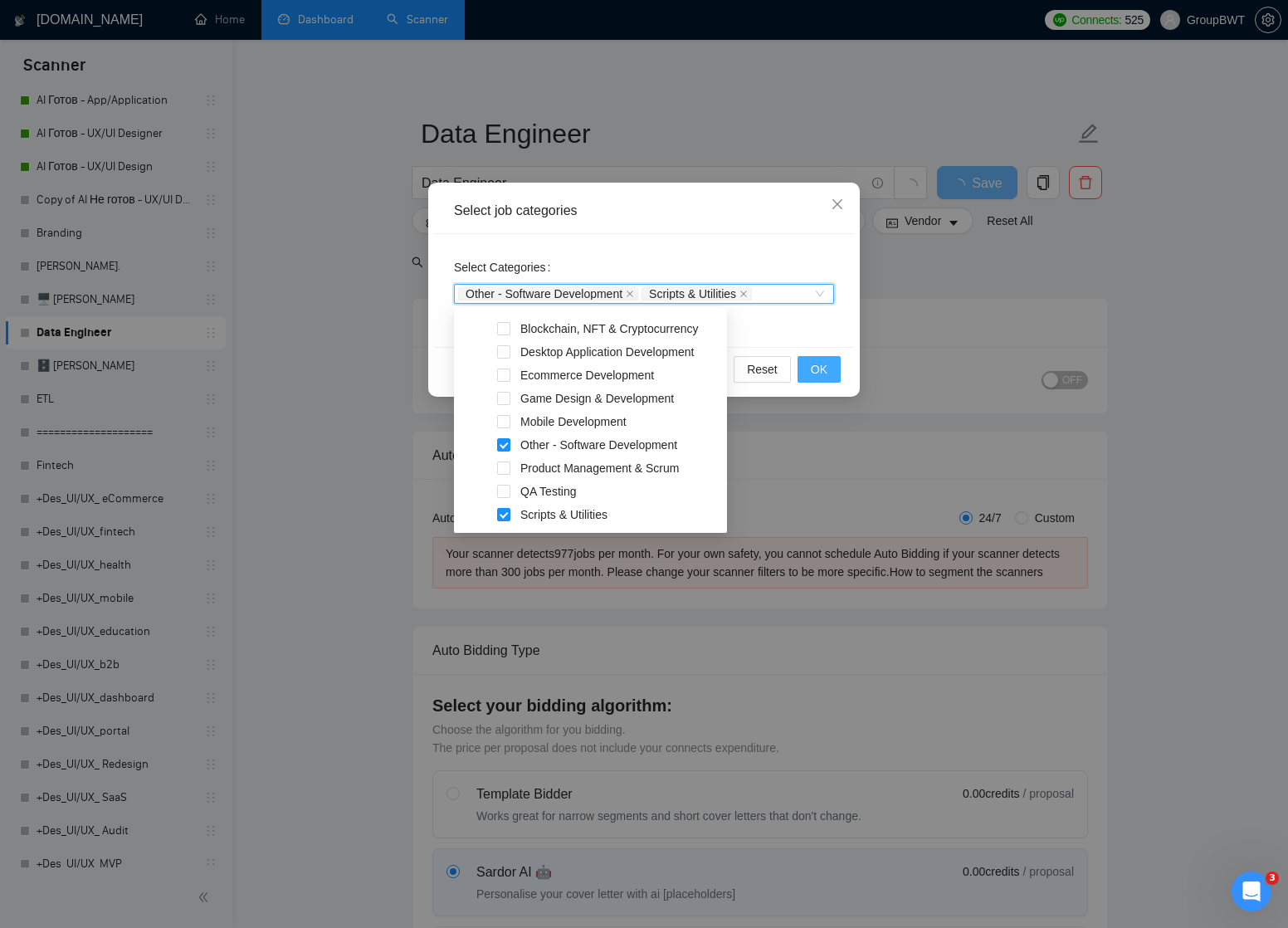
click at [817, 365] on span "OK" at bounding box center [818, 368] width 16 height 18
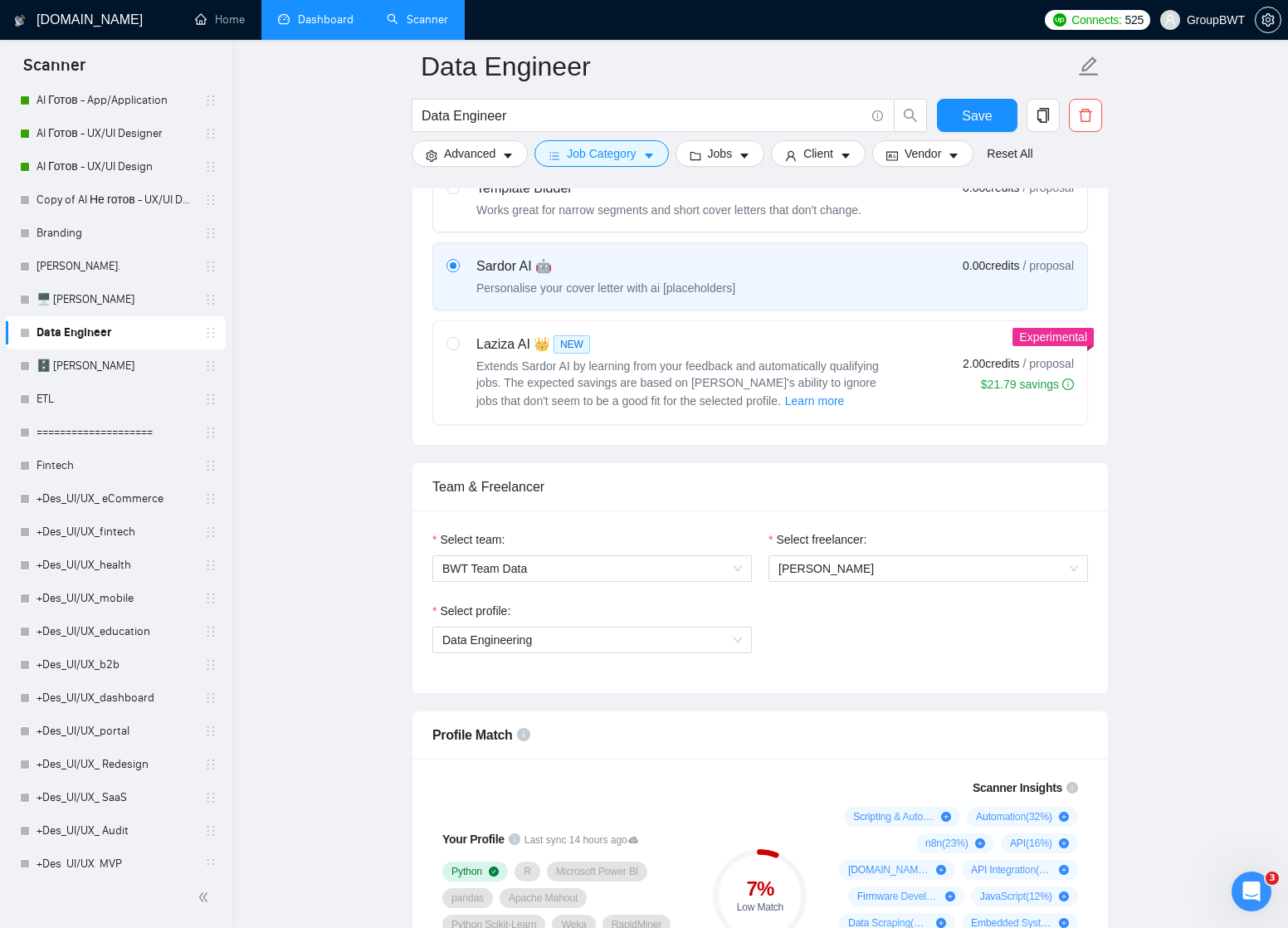
scroll to position [558, 0]
click at [521, 116] on input "Data Engineer" at bounding box center [643, 116] width 443 height 21
paste input "Warehouse"
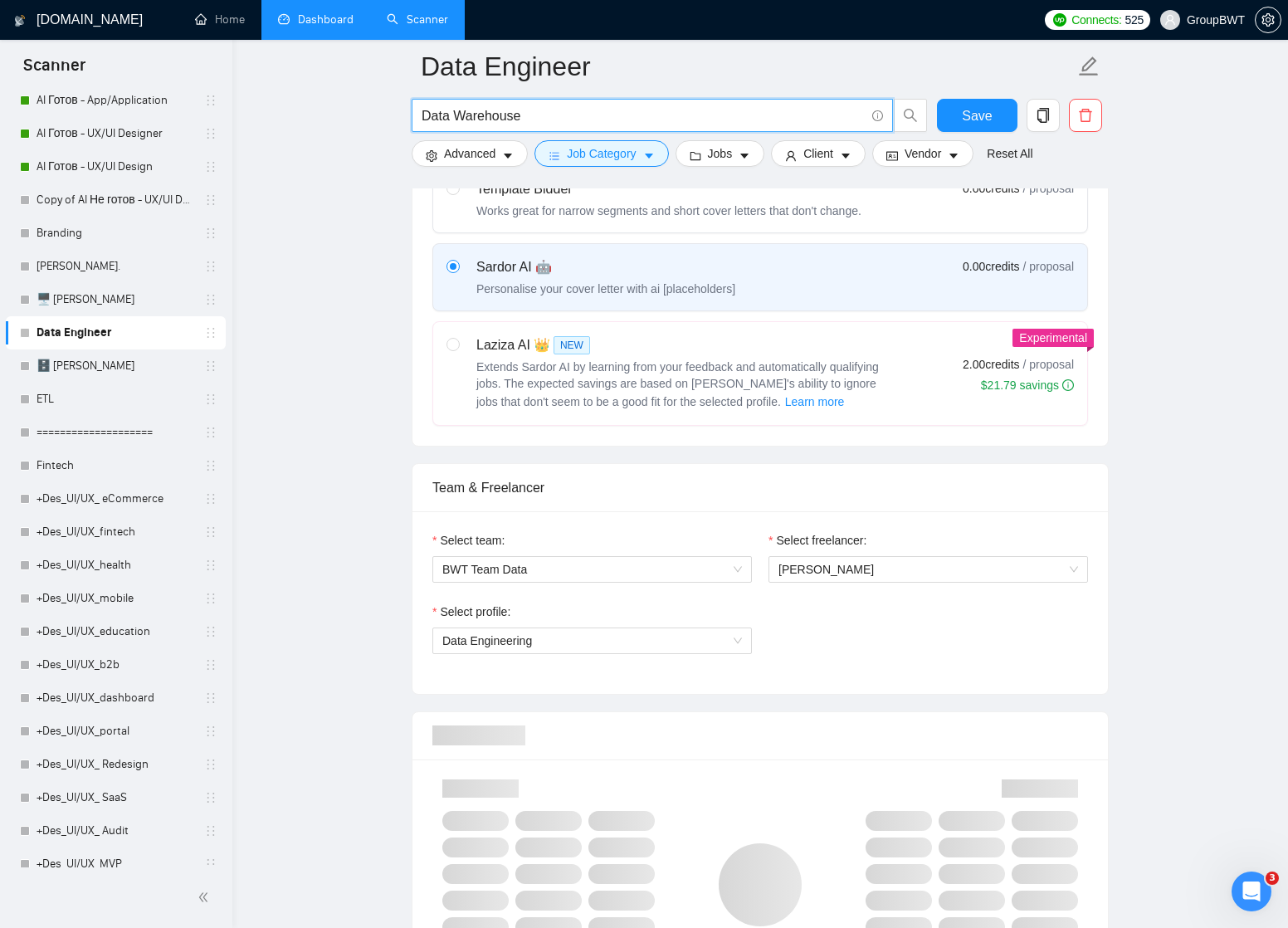
type input "Data Warehouse"
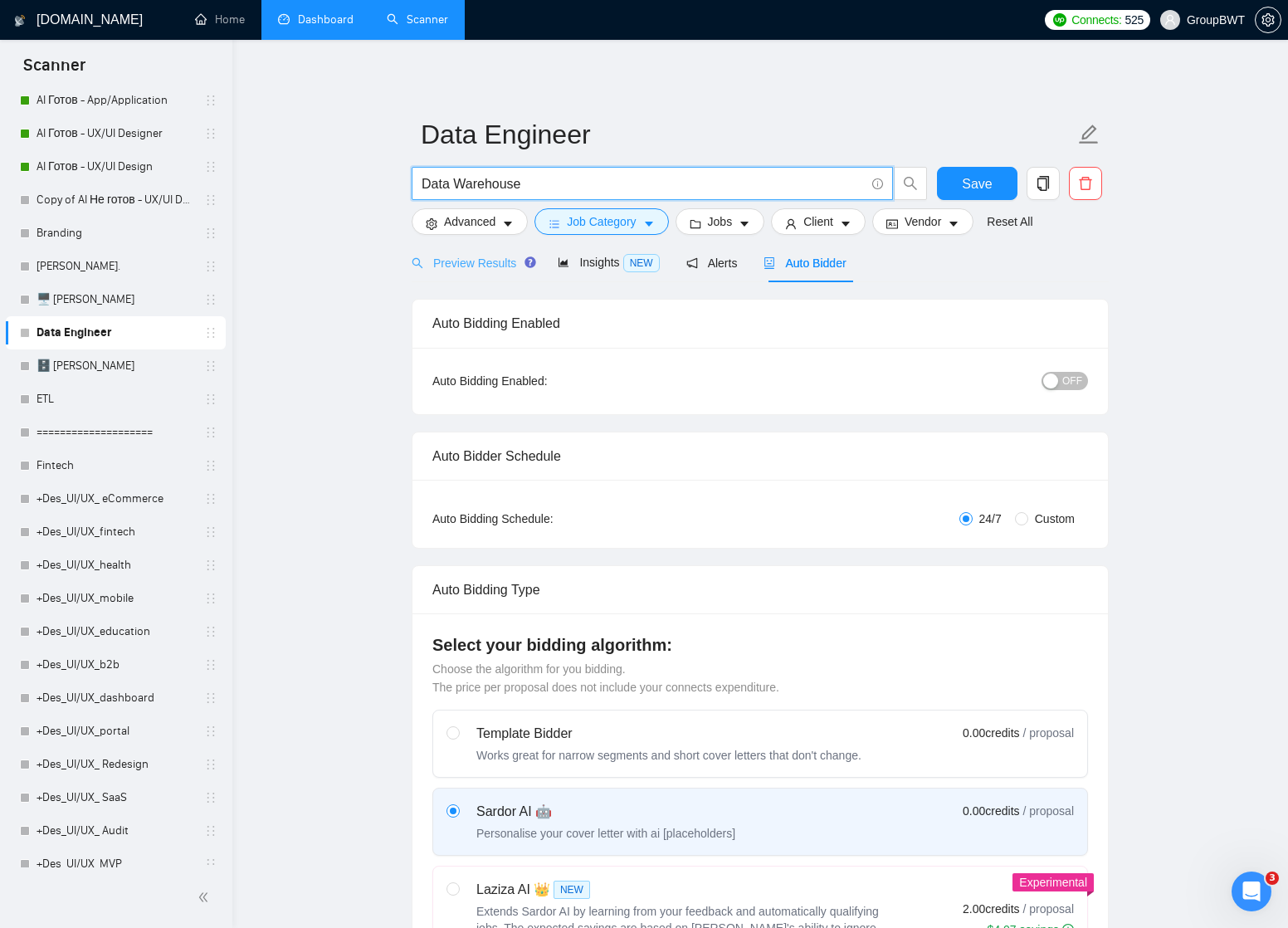
scroll to position [0, 0]
click at [458, 261] on span "Preview Results" at bounding box center [471, 263] width 120 height 13
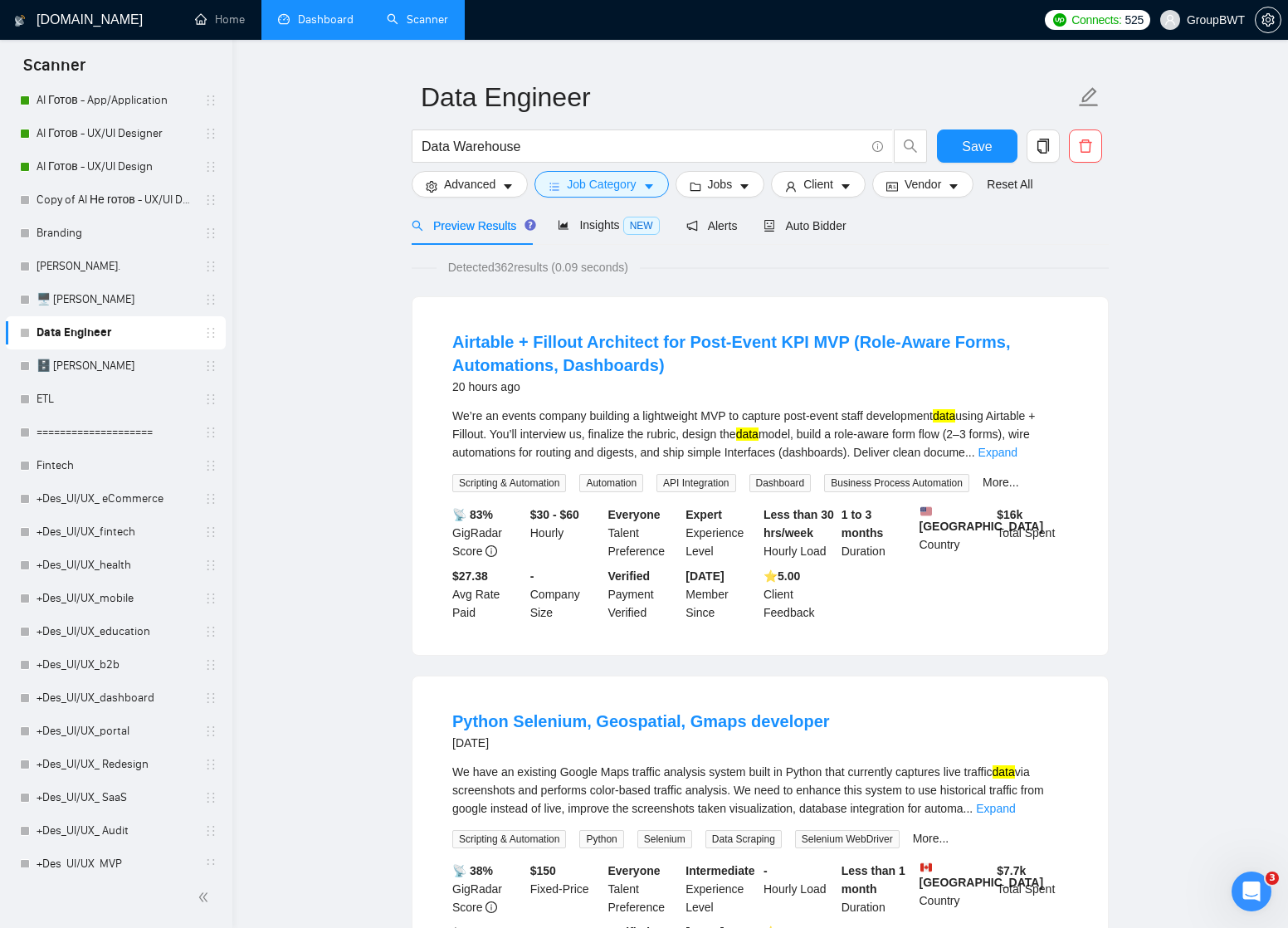
scroll to position [46, 0]
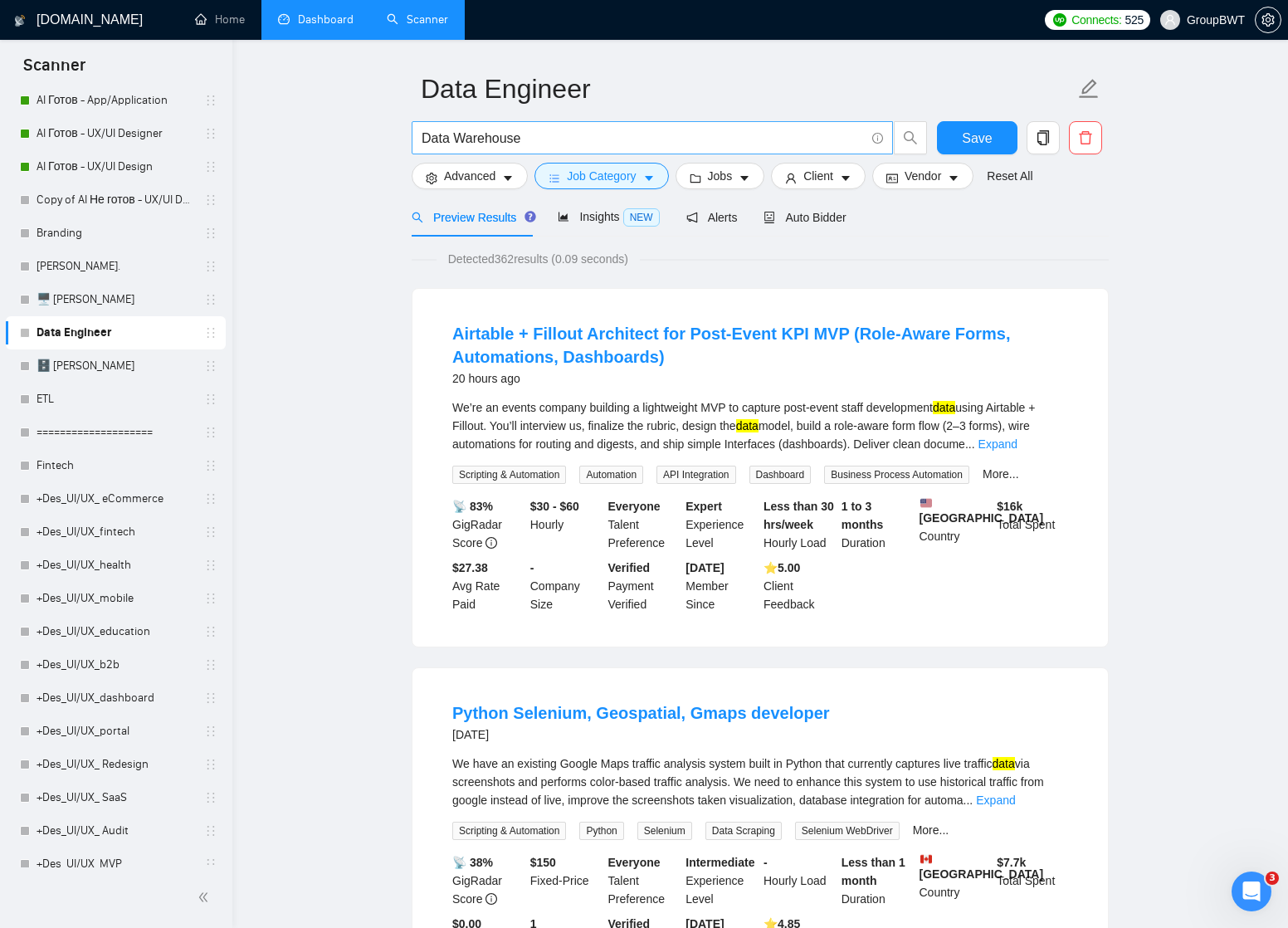
click at [497, 134] on input "Data Warehouse" at bounding box center [643, 139] width 443 height 21
paste input "Lakes"
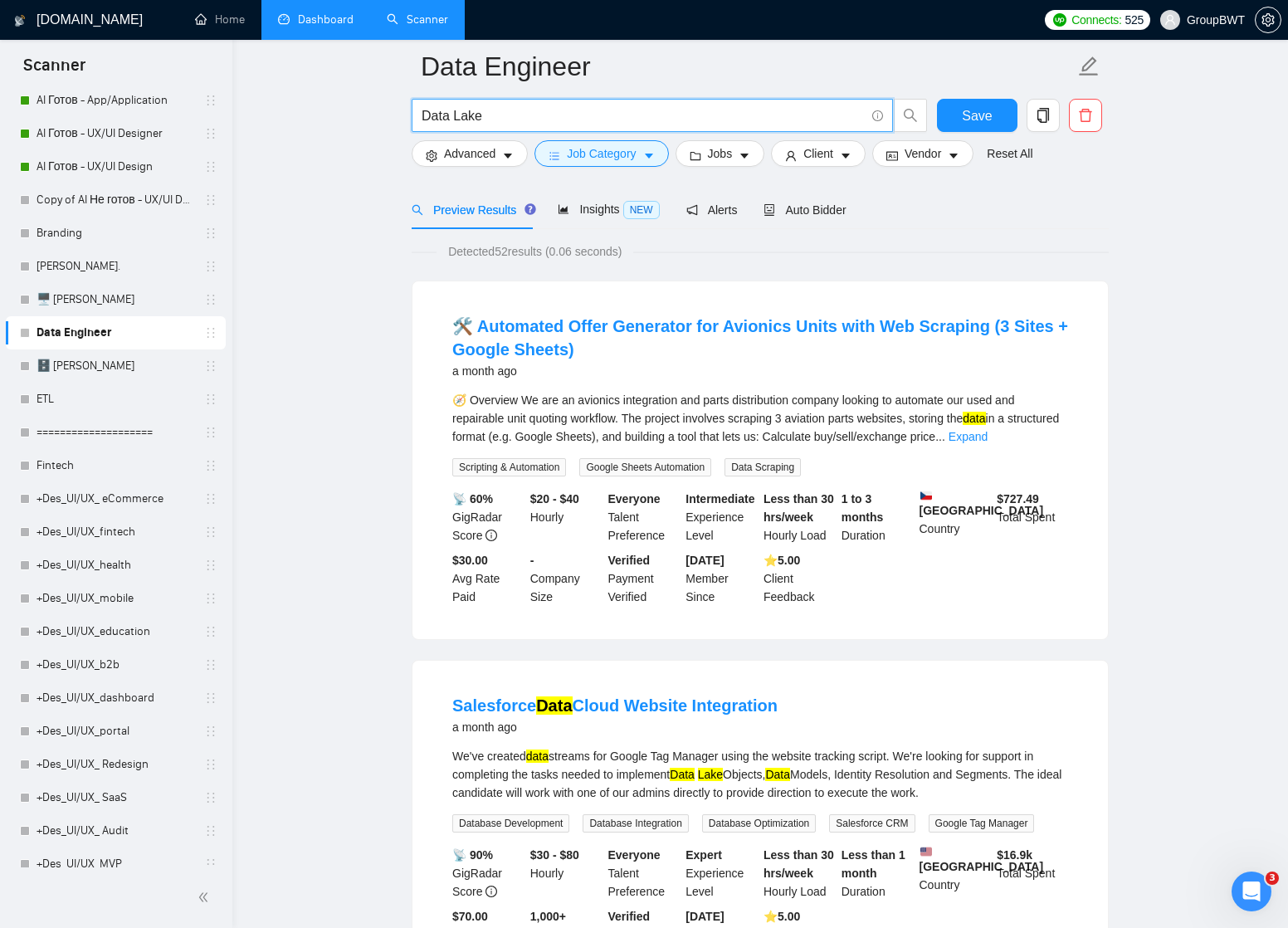
scroll to position [71, 0]
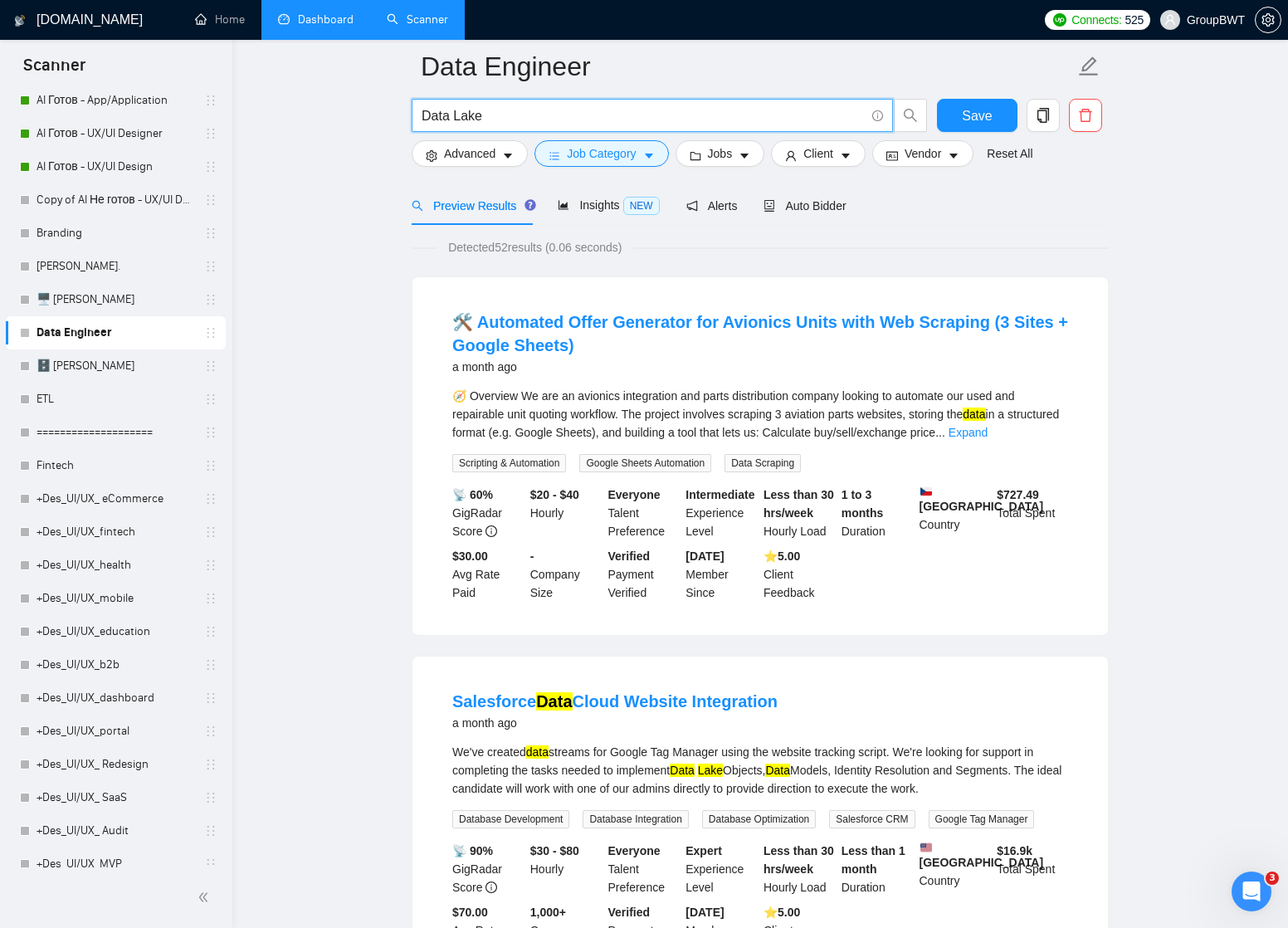
click at [484, 116] on input "Data Lake" at bounding box center [643, 116] width 443 height 21
paste input "matching"
type input "matching"
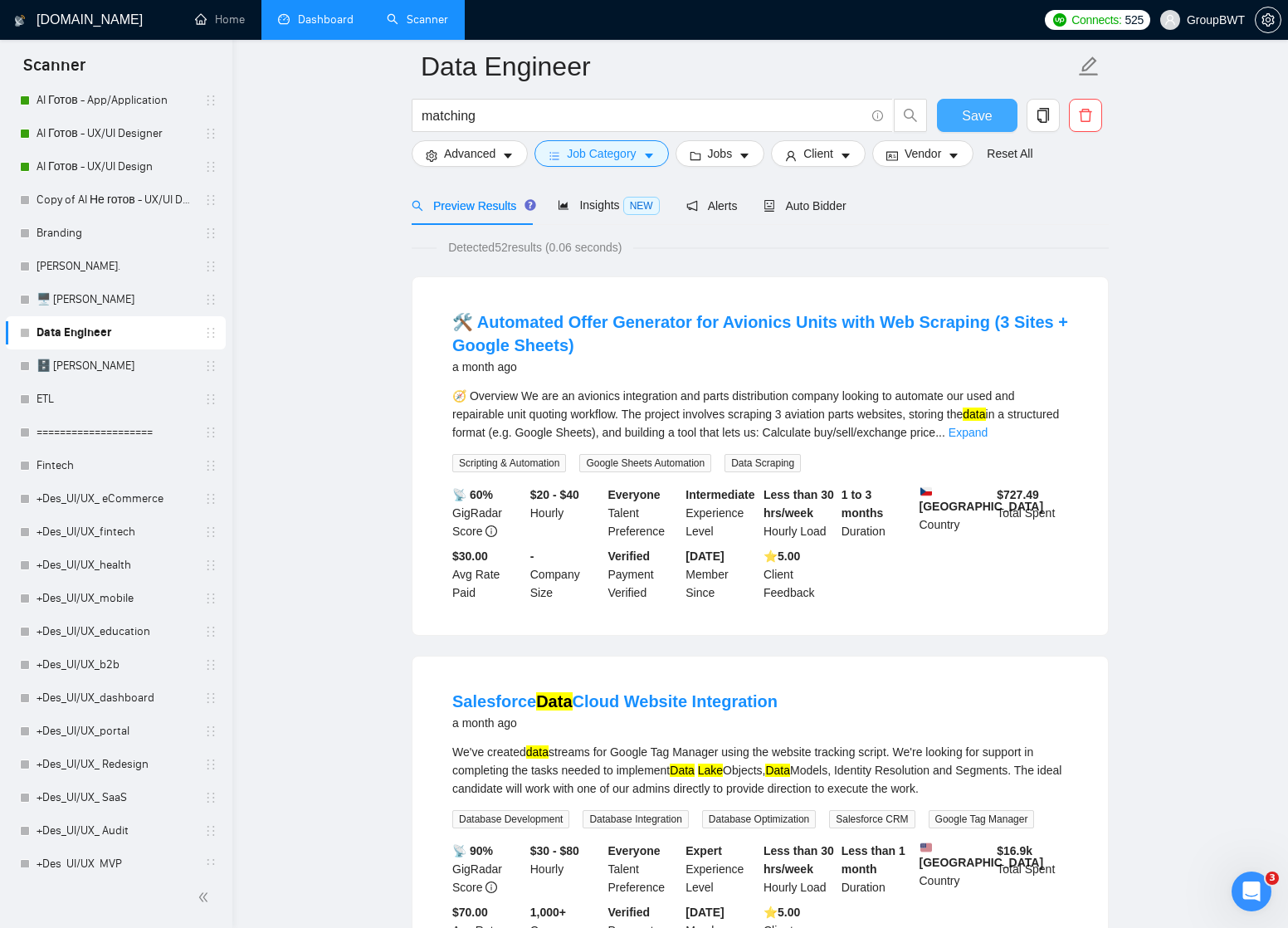
click at [974, 116] on span "Save" at bounding box center [976, 116] width 30 height 21
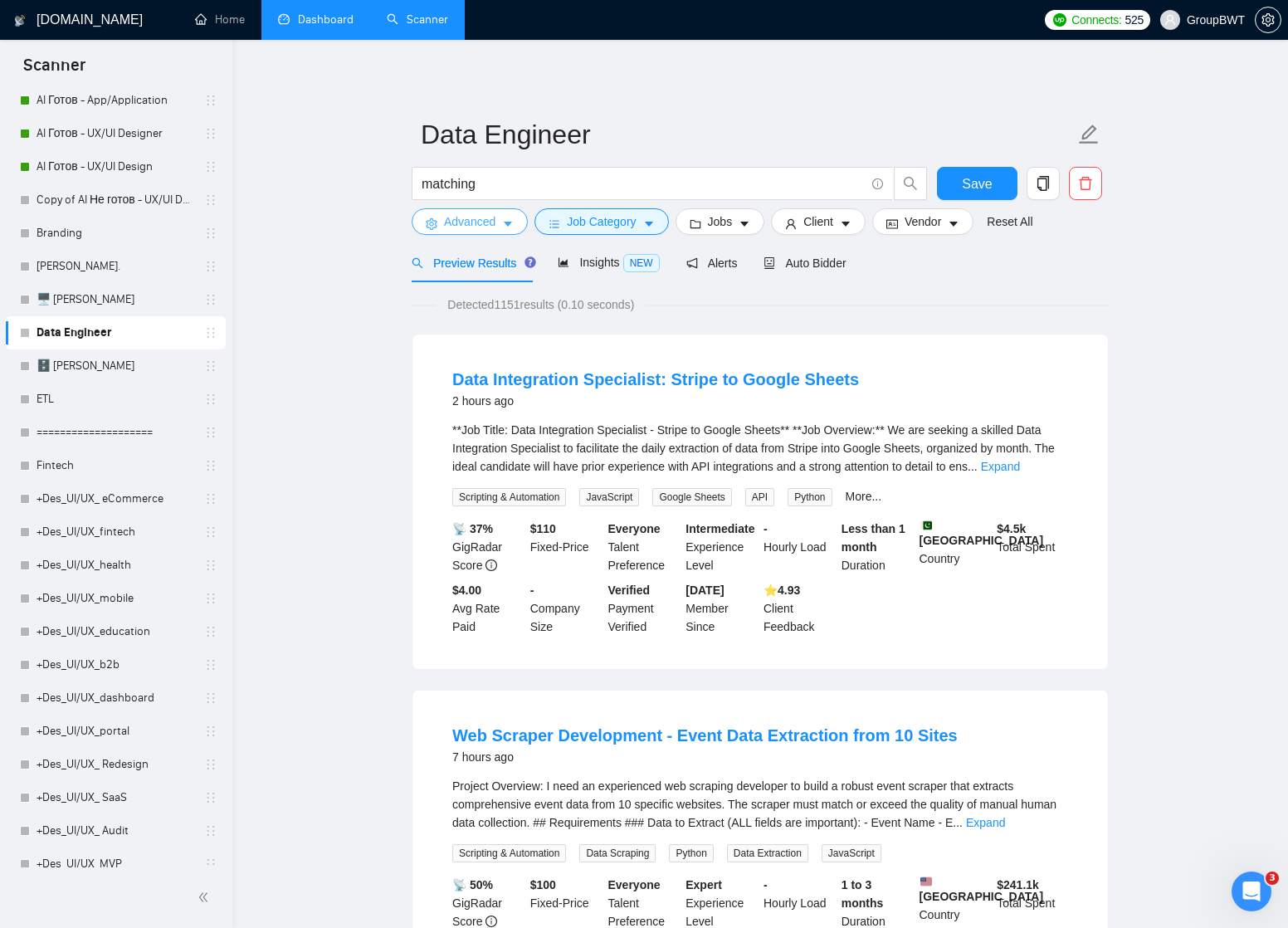
scroll to position [0, 0]
click at [491, 221] on span "Advanced" at bounding box center [470, 221] width 52 height 18
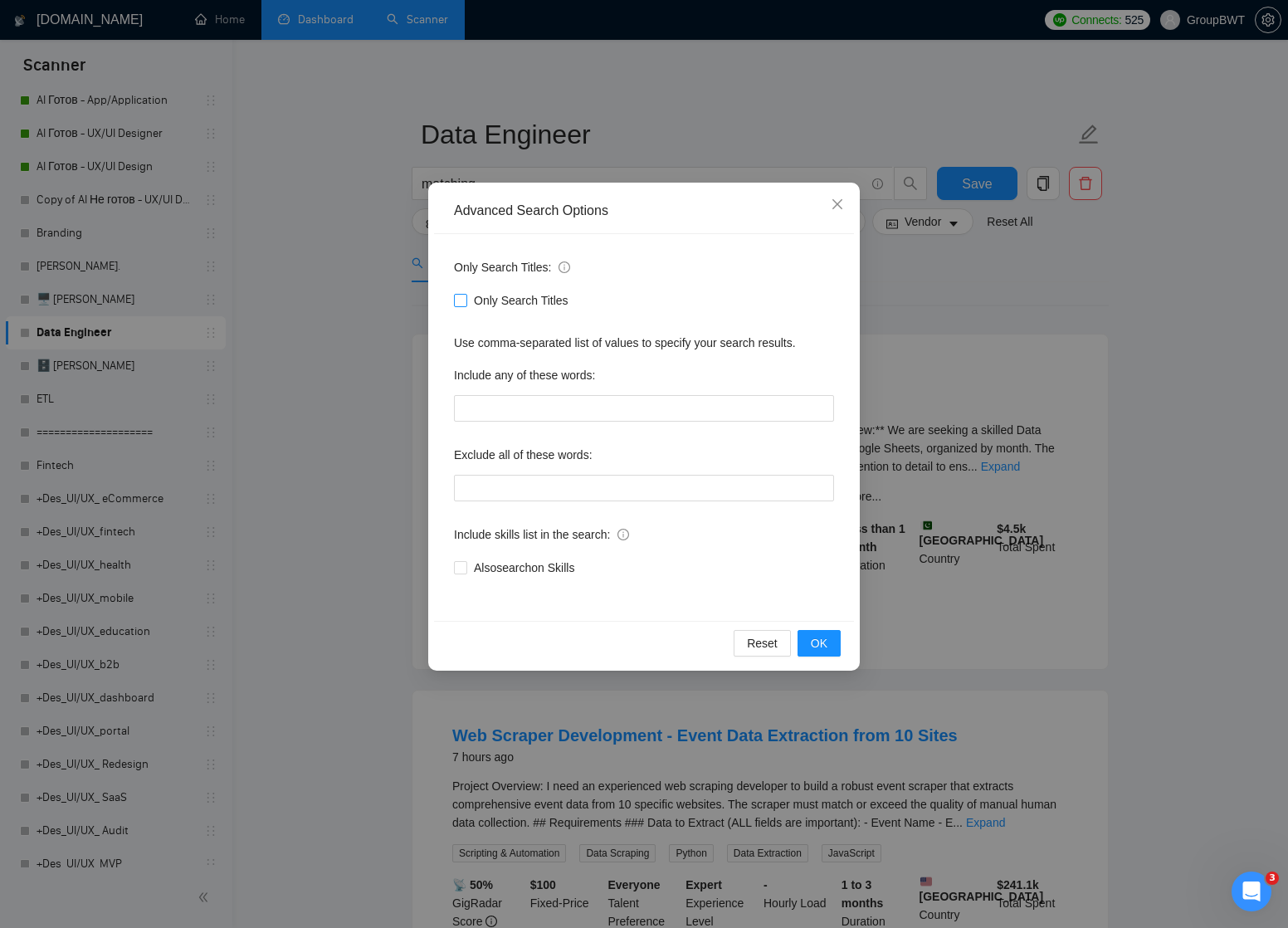
click at [460, 303] on input "Only Search Titles" at bounding box center [459, 299] width 11 height 11
click at [816, 645] on span "OK" at bounding box center [818, 643] width 16 height 18
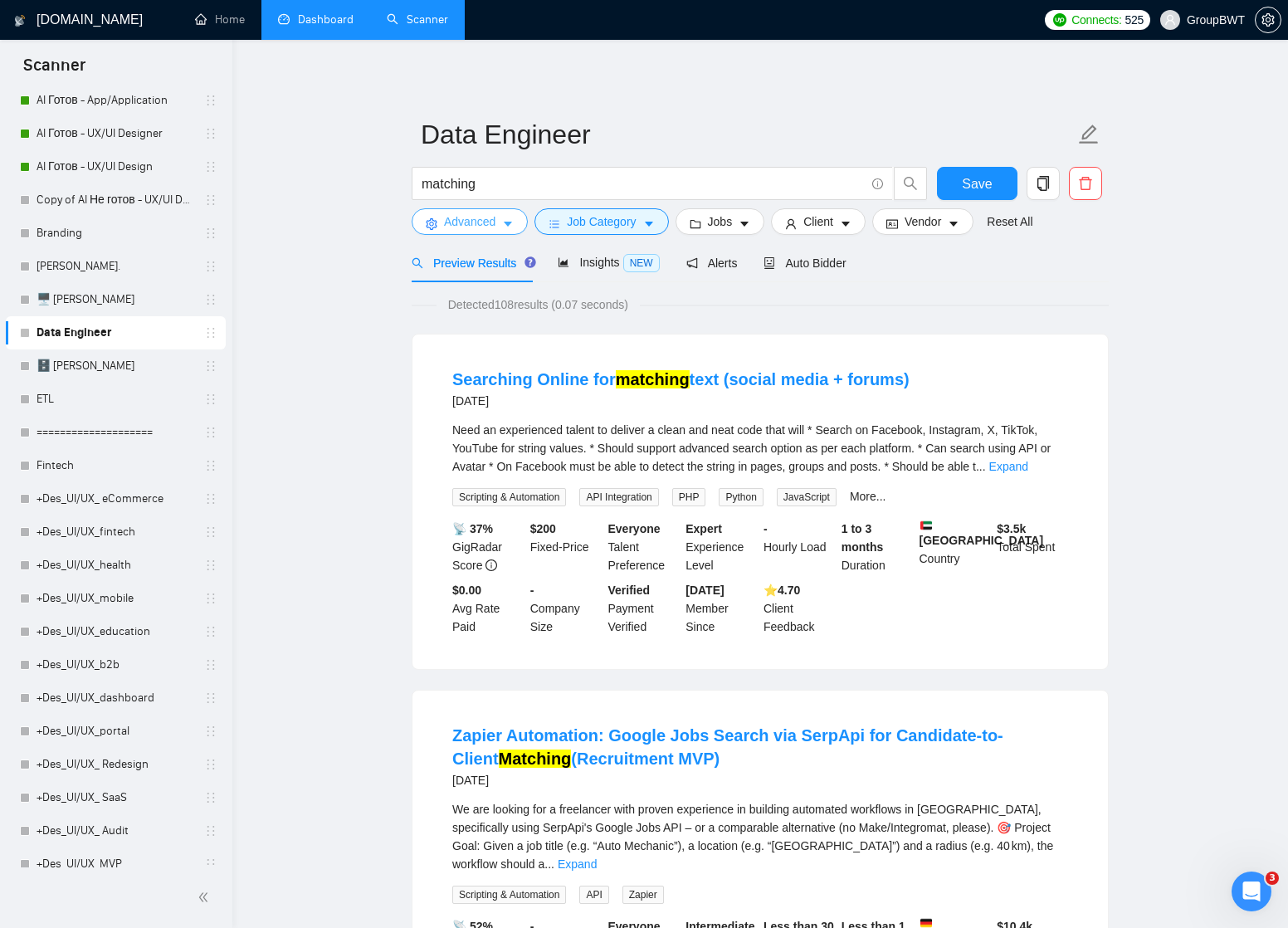
click at [521, 223] on button "Advanced" at bounding box center [469, 222] width 116 height 27
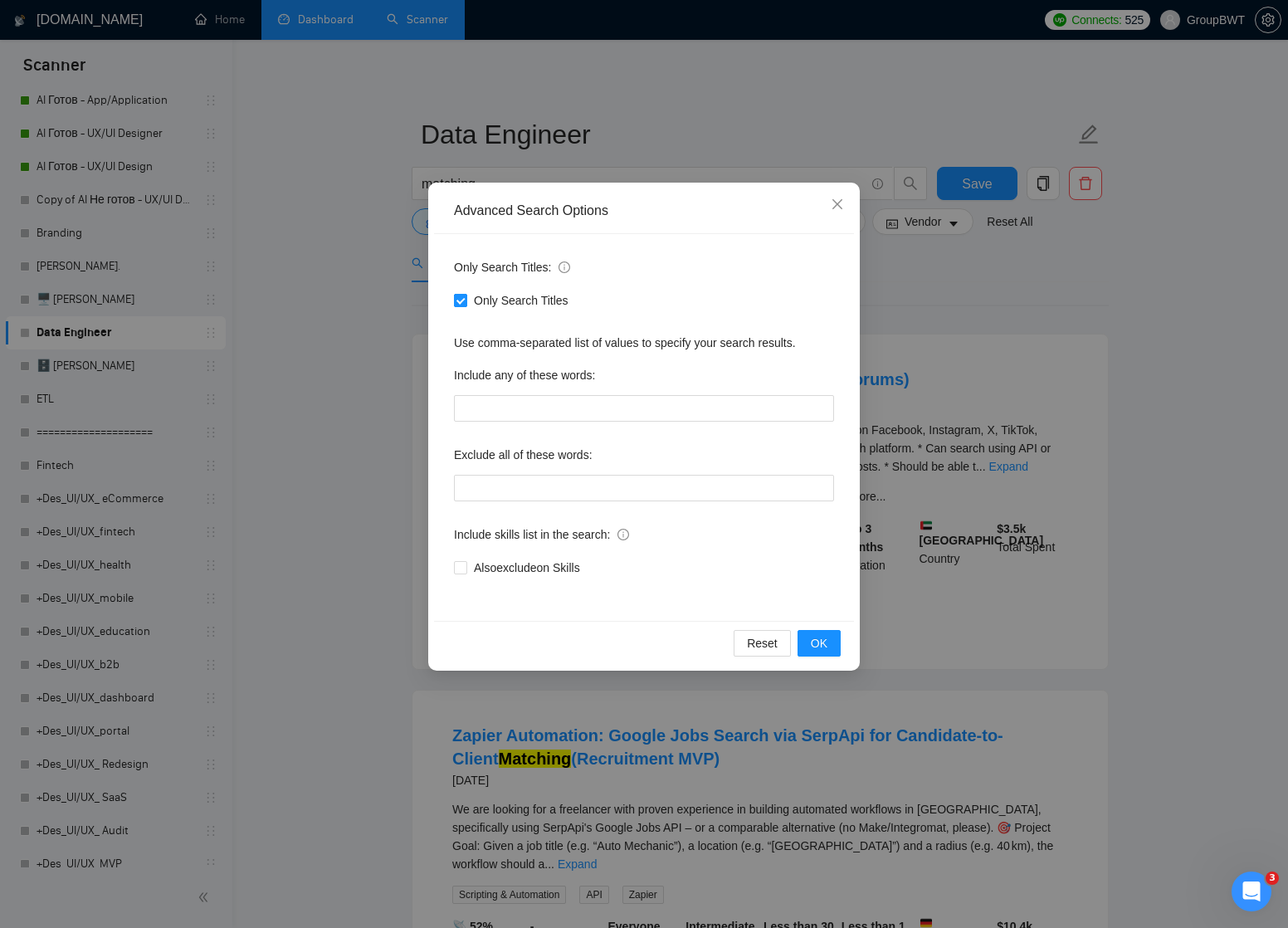
click at [462, 298] on input "Only Search Titles" at bounding box center [459, 299] width 11 height 11
checkbox input "false"
click at [823, 645] on span "OK" at bounding box center [818, 643] width 16 height 18
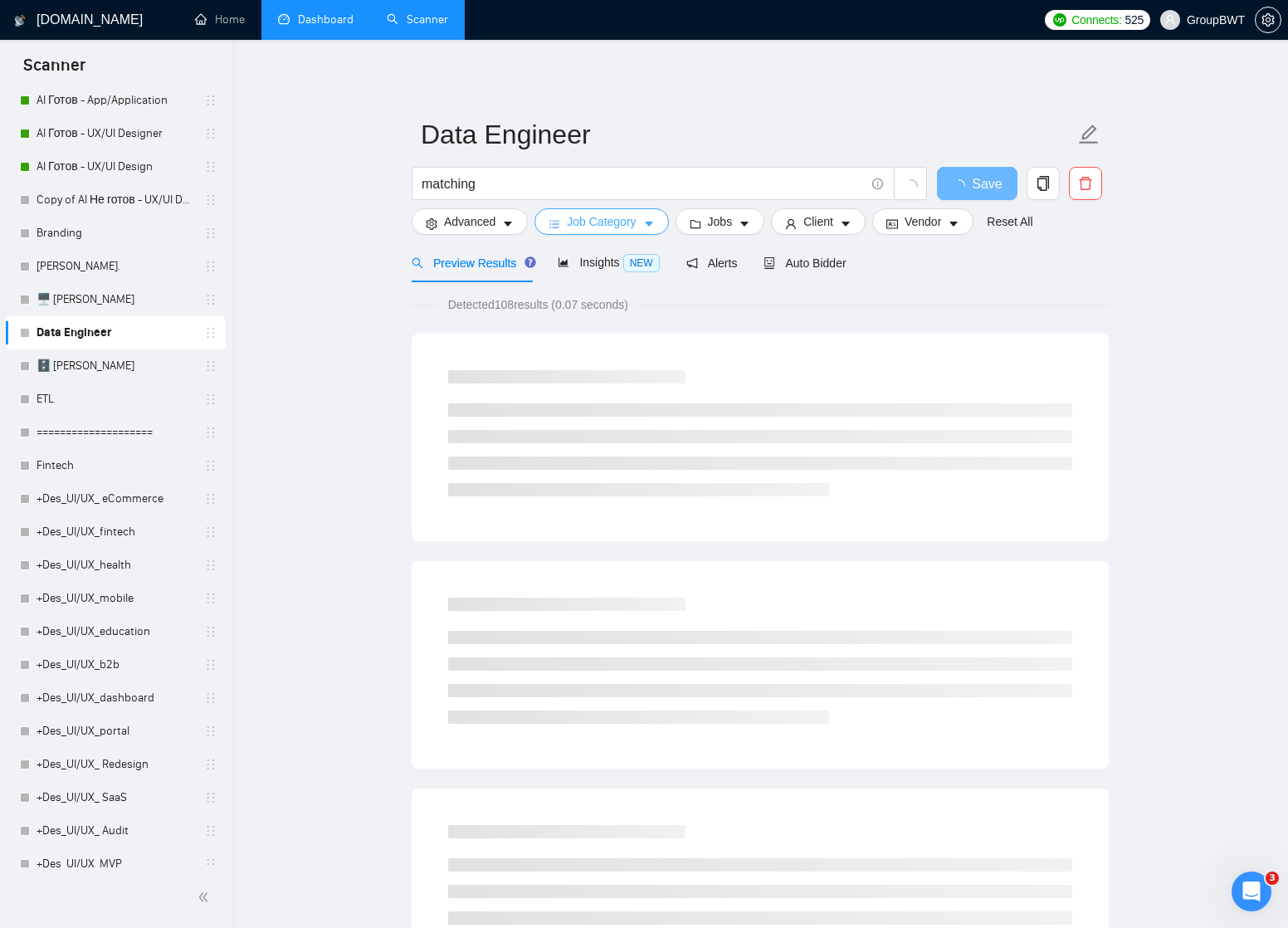
click at [653, 222] on icon "caret-down" at bounding box center [649, 224] width 9 height 5
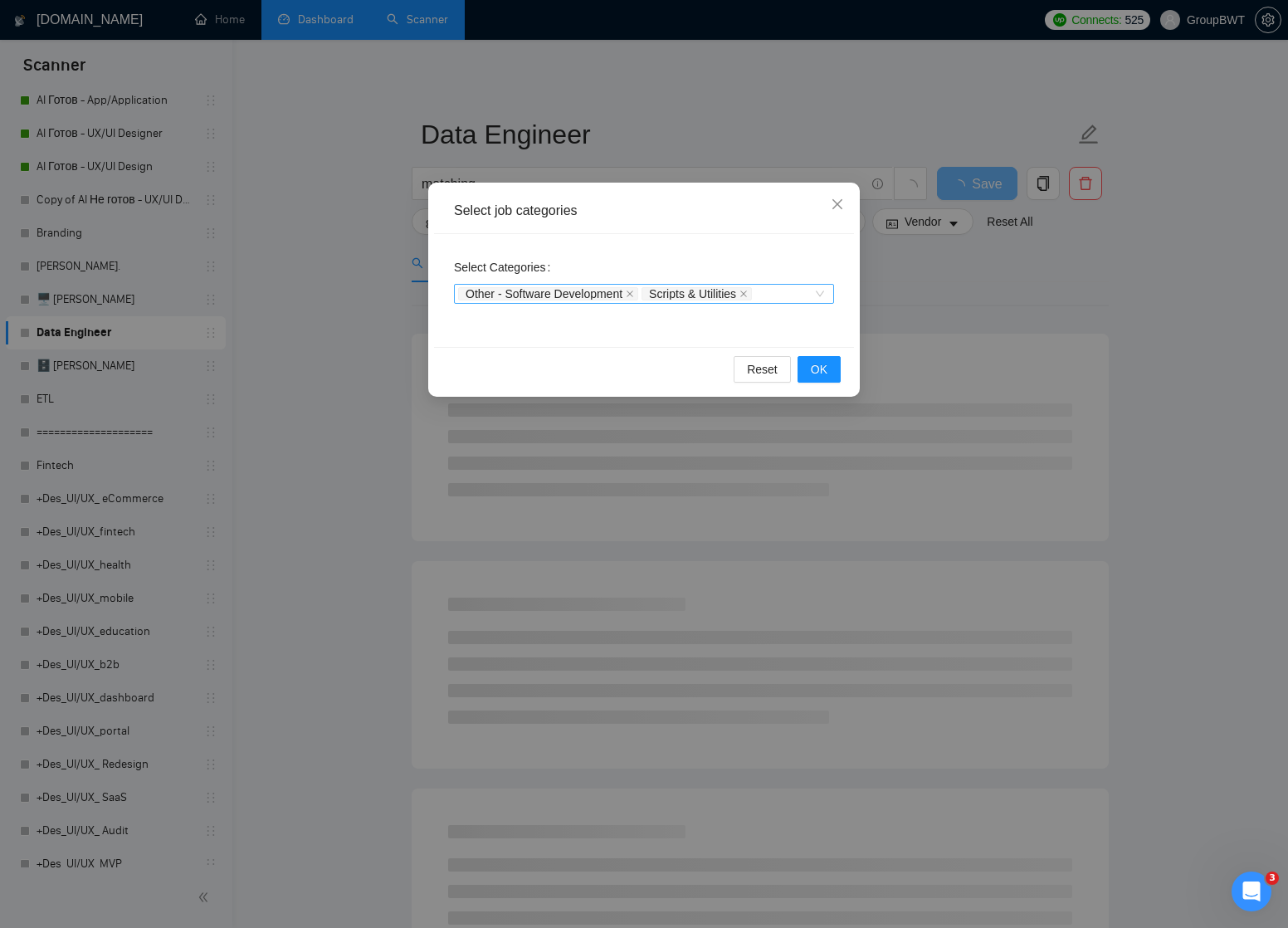
click at [815, 295] on div "Other - Software Development Scripts & Utilities" at bounding box center [643, 294] width 380 height 20
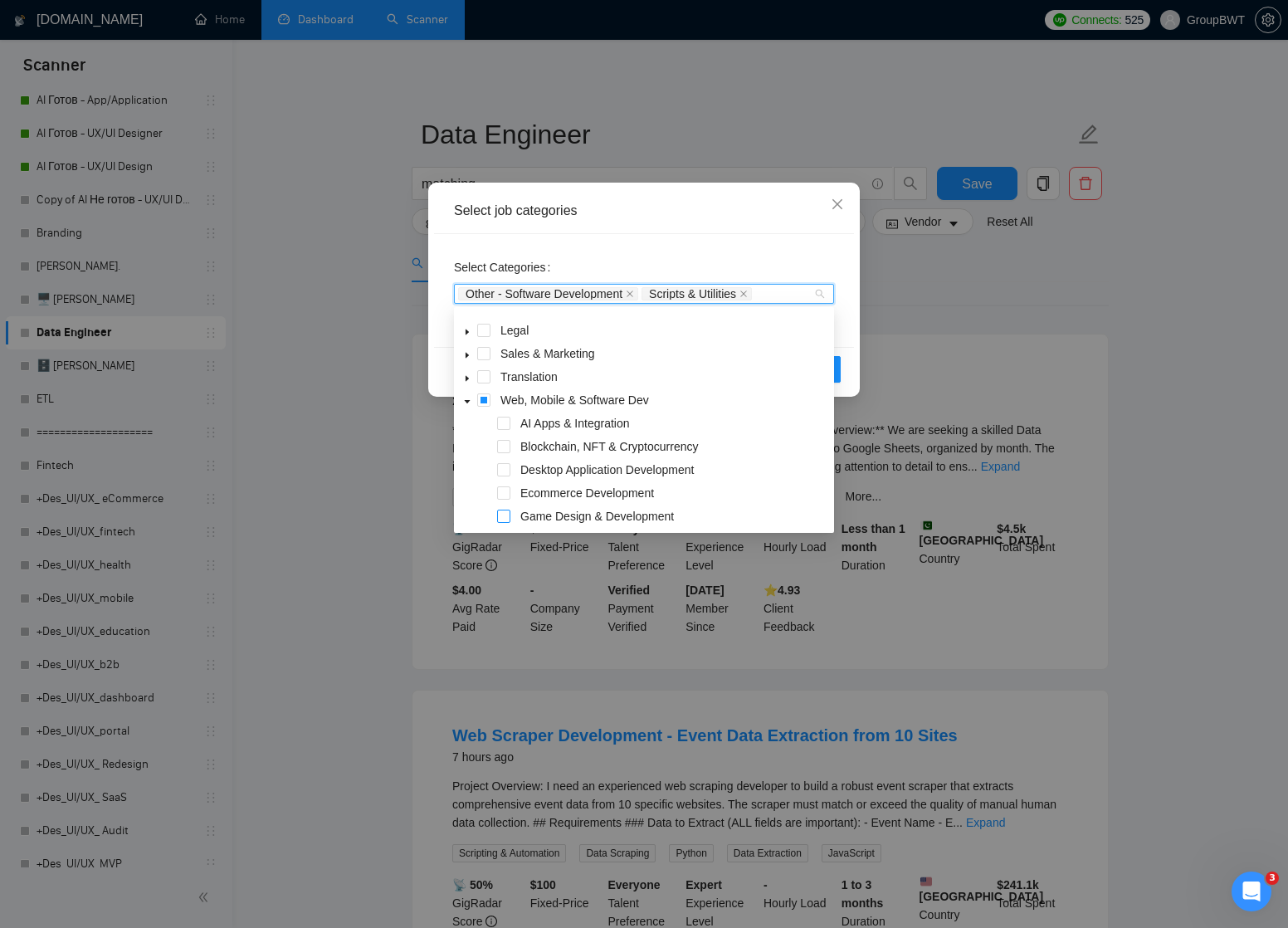
scroll to position [140, 0]
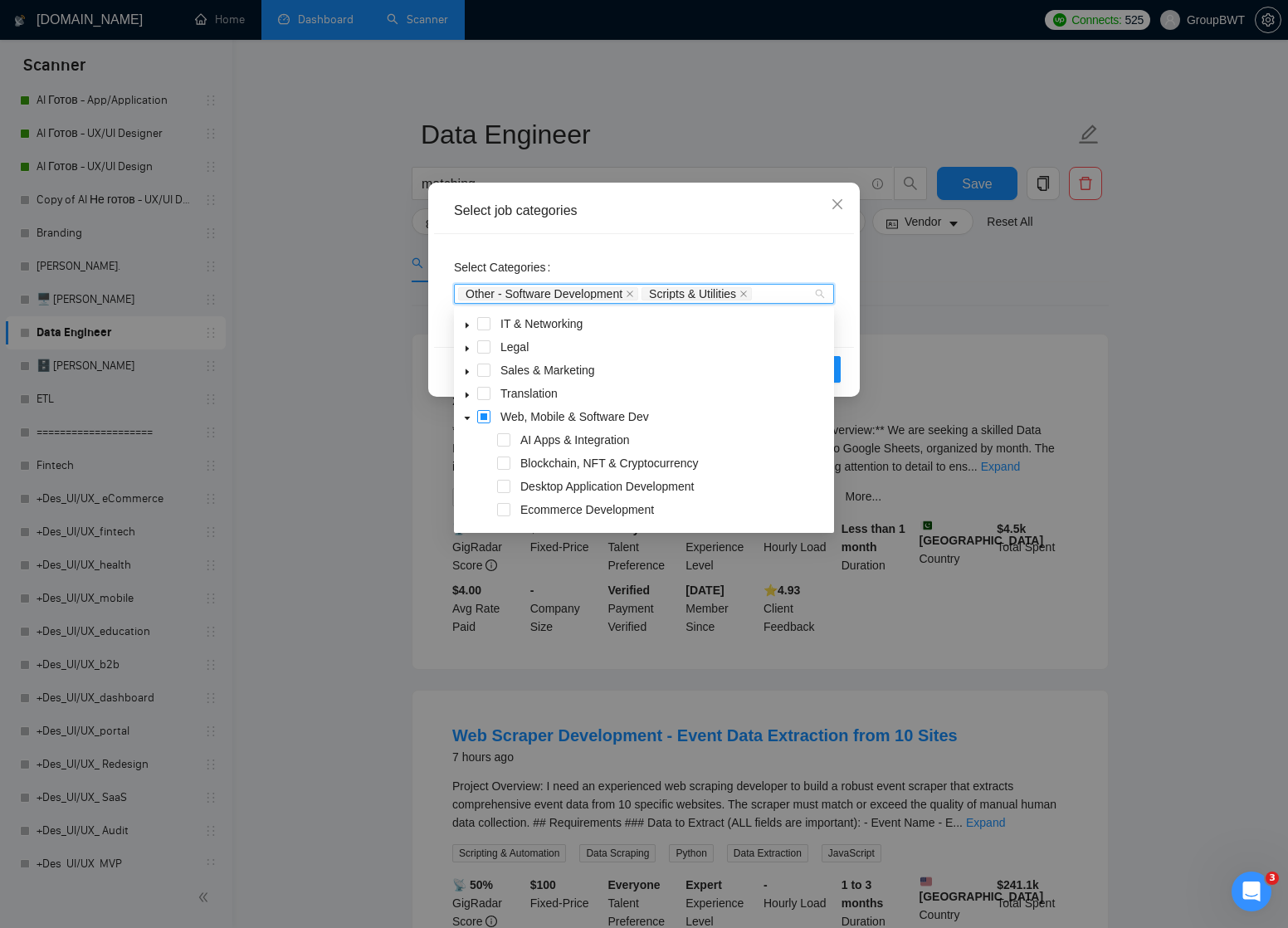
click at [483, 418] on span at bounding box center [484, 416] width 13 height 13
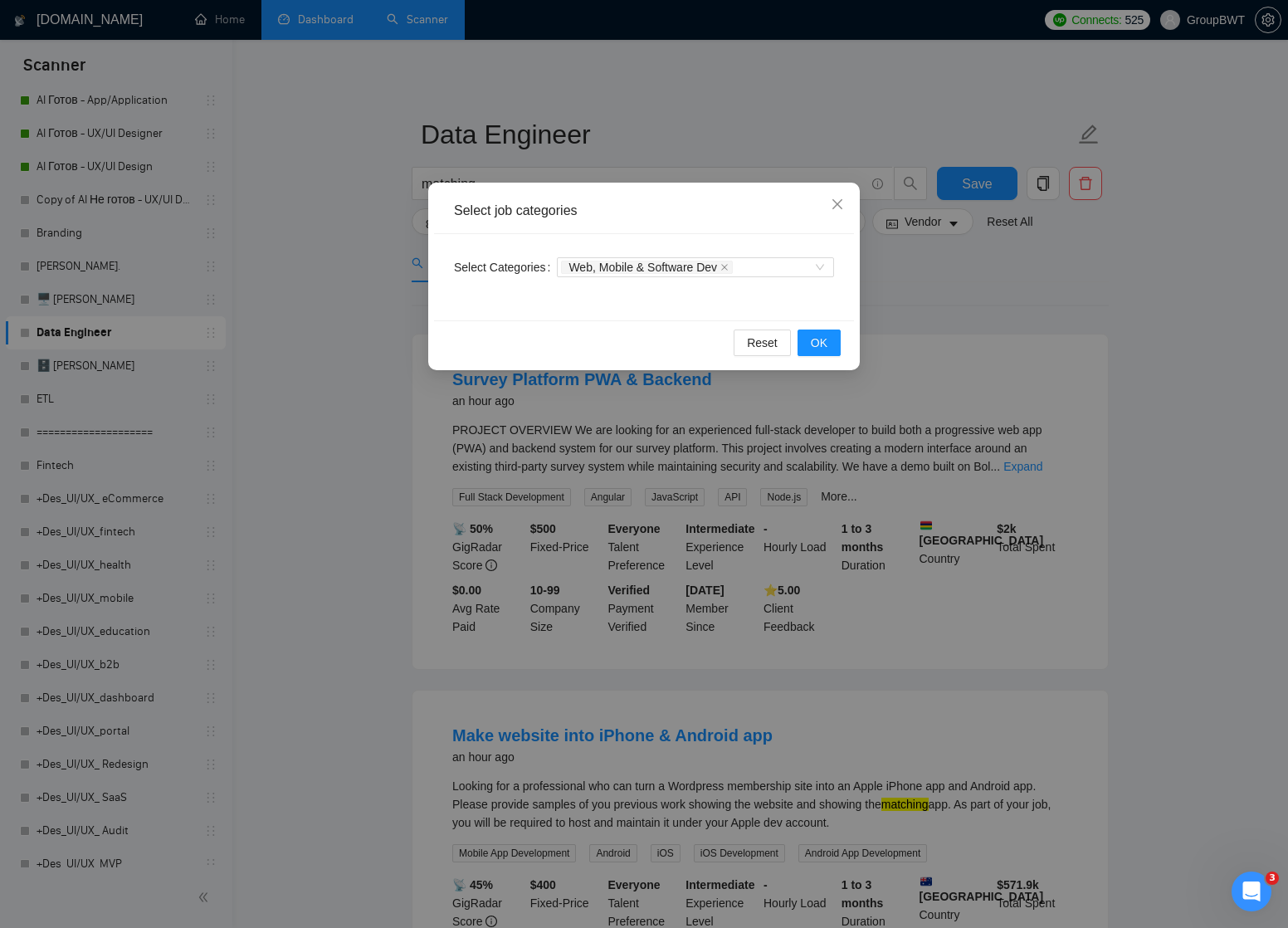
click at [981, 92] on div "Select job categories Select Categories Web, Mobile & Software Dev Reset OK" at bounding box center [644, 464] width 1288 height 928
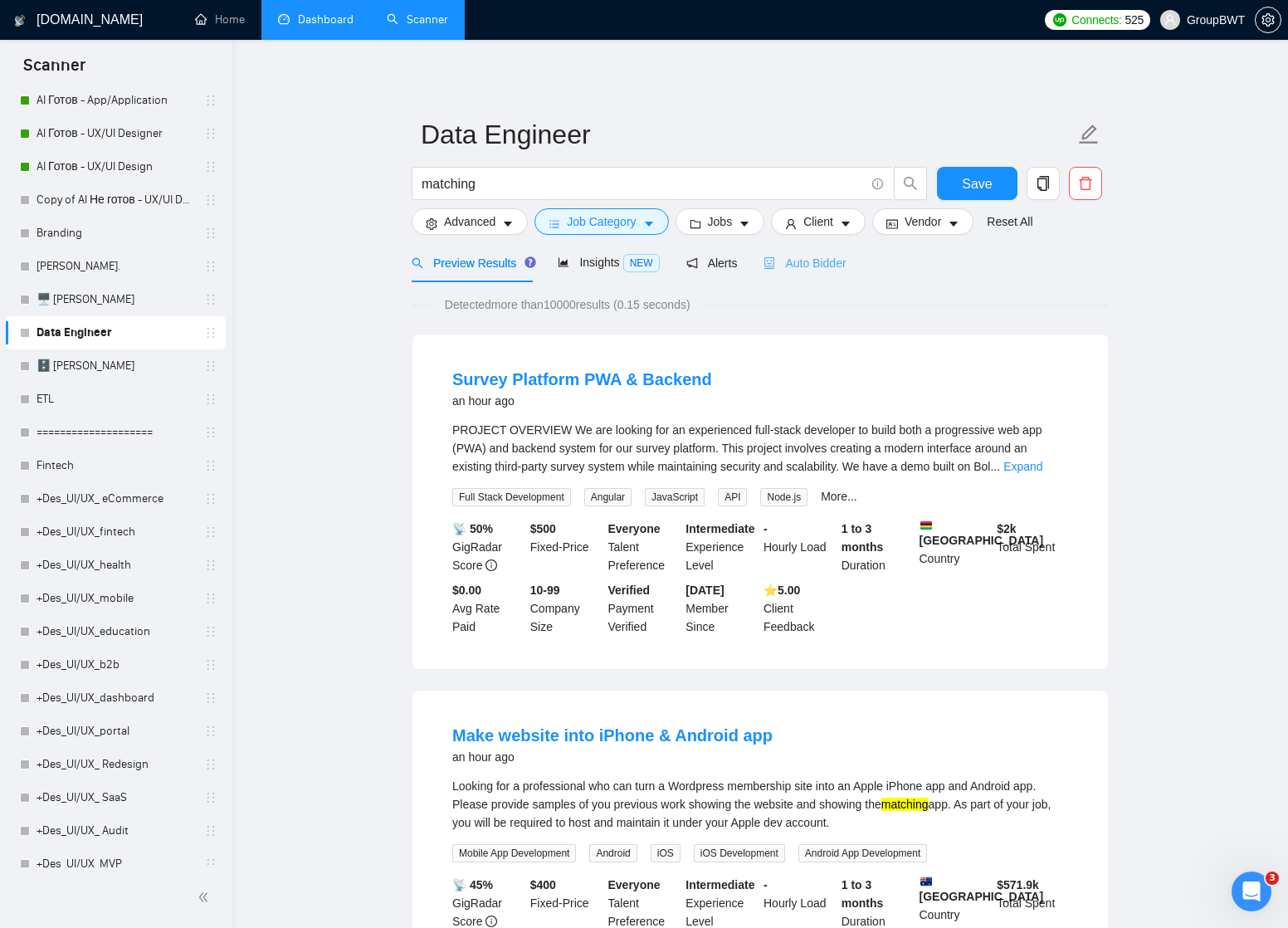
scroll to position [0, 0]
click at [806, 265] on span "Auto Bidder" at bounding box center [805, 263] width 82 height 13
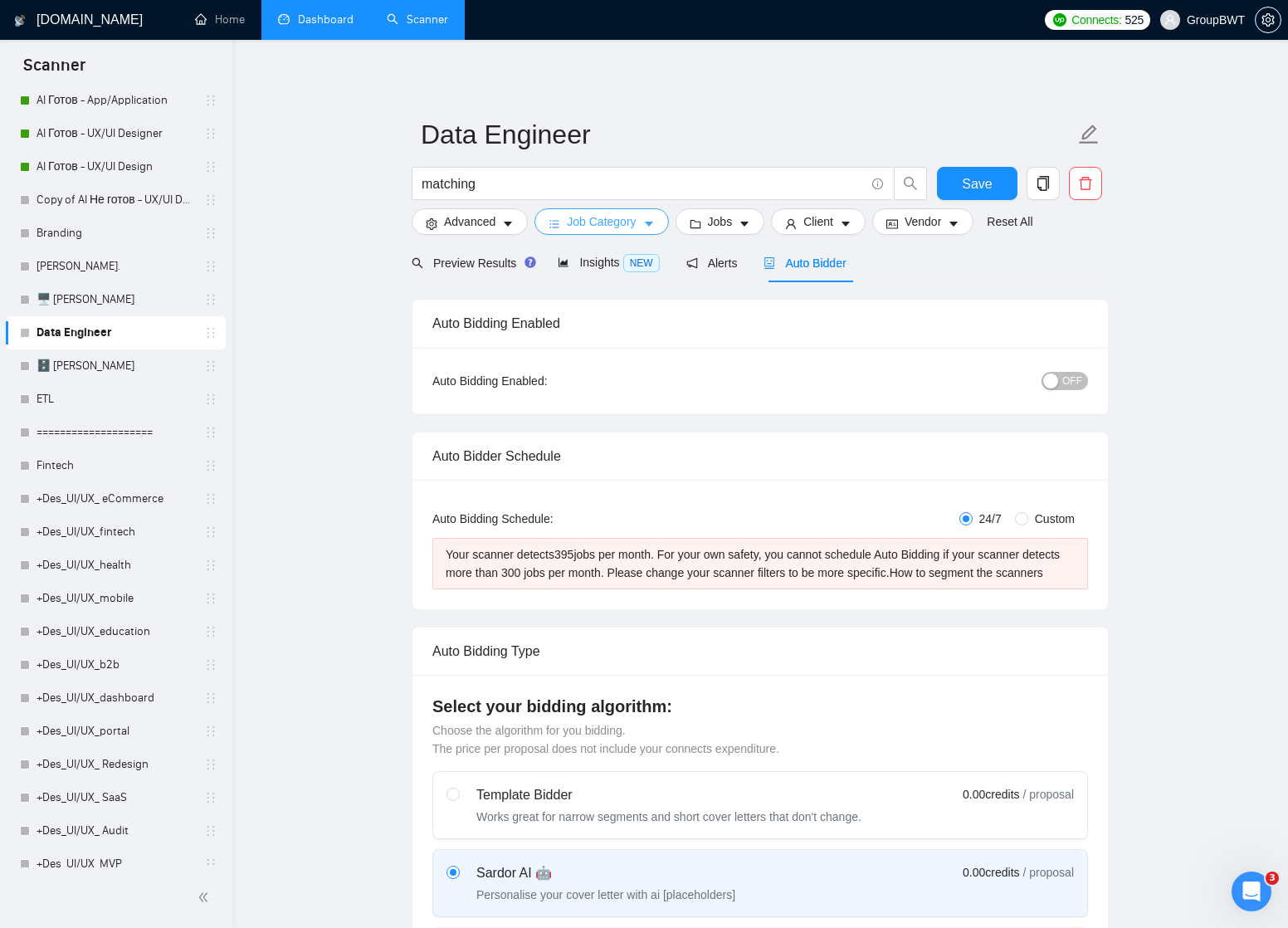
click at [647, 219] on icon "caret-down" at bounding box center [649, 224] width 11 height 11
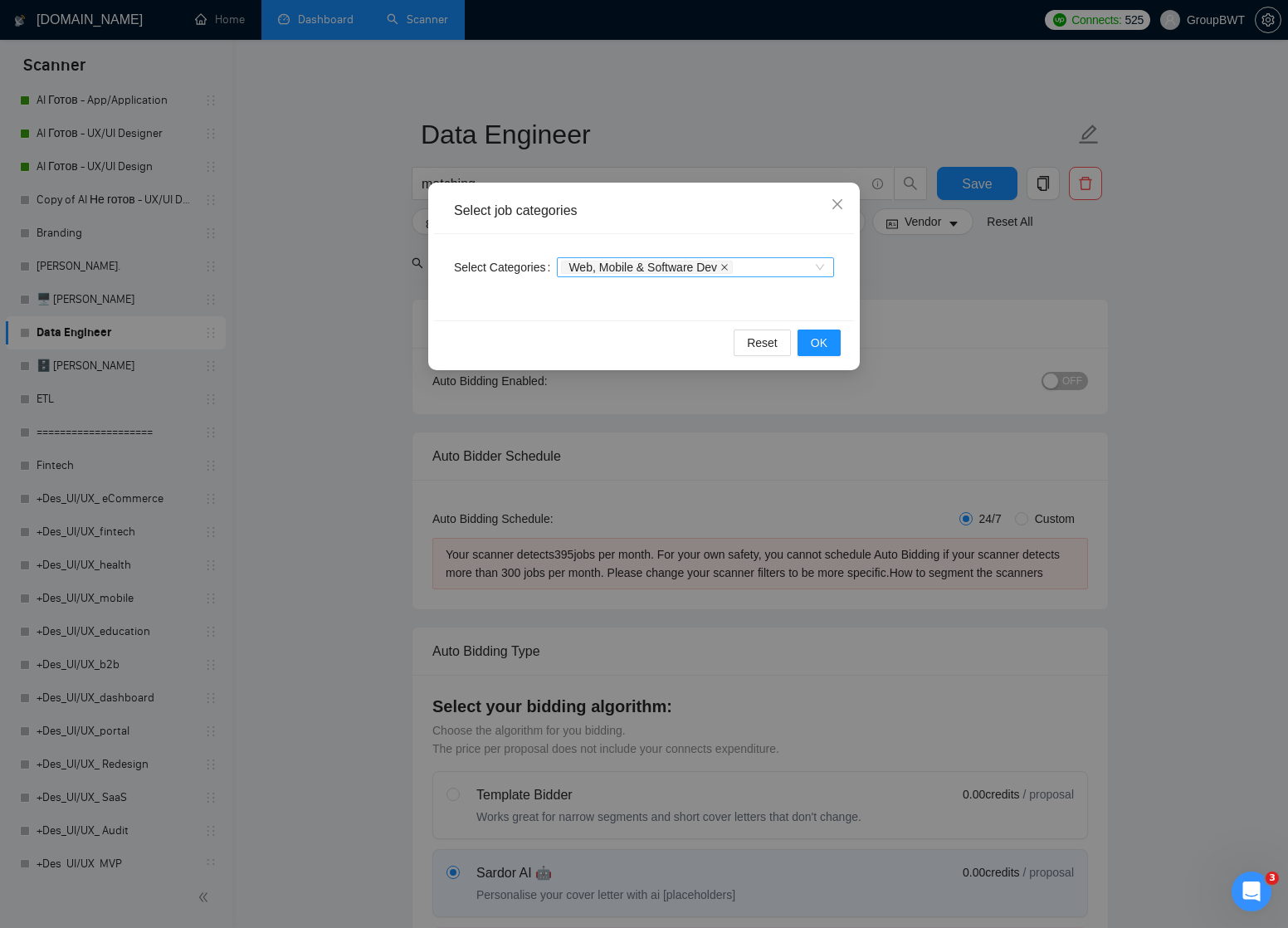
click at [728, 266] on icon "close" at bounding box center [724, 267] width 7 height 7
click at [823, 270] on div "Categories" at bounding box center [696, 267] width 278 height 20
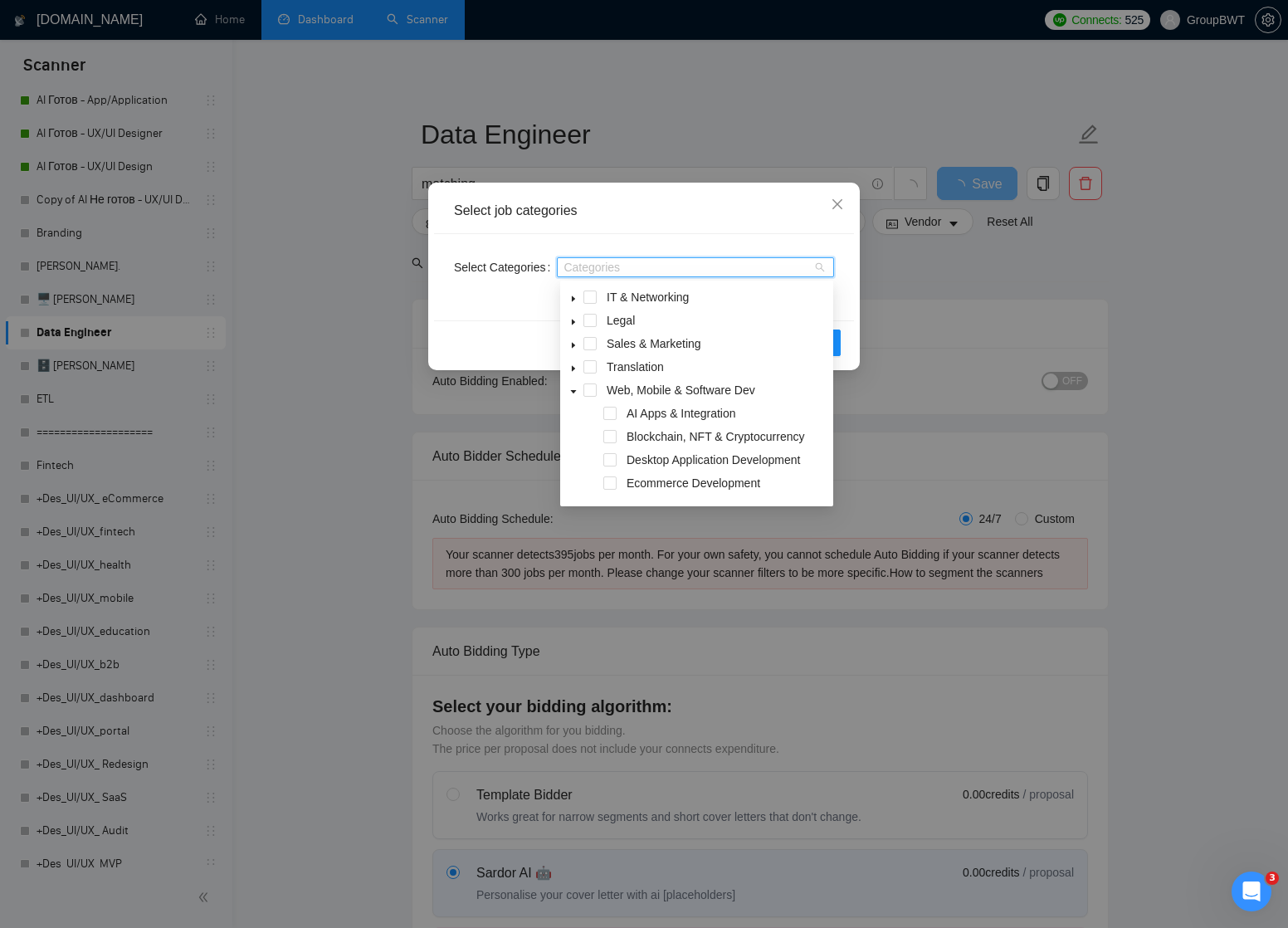
click at [575, 389] on icon "caret-down" at bounding box center [573, 391] width 9 height 9
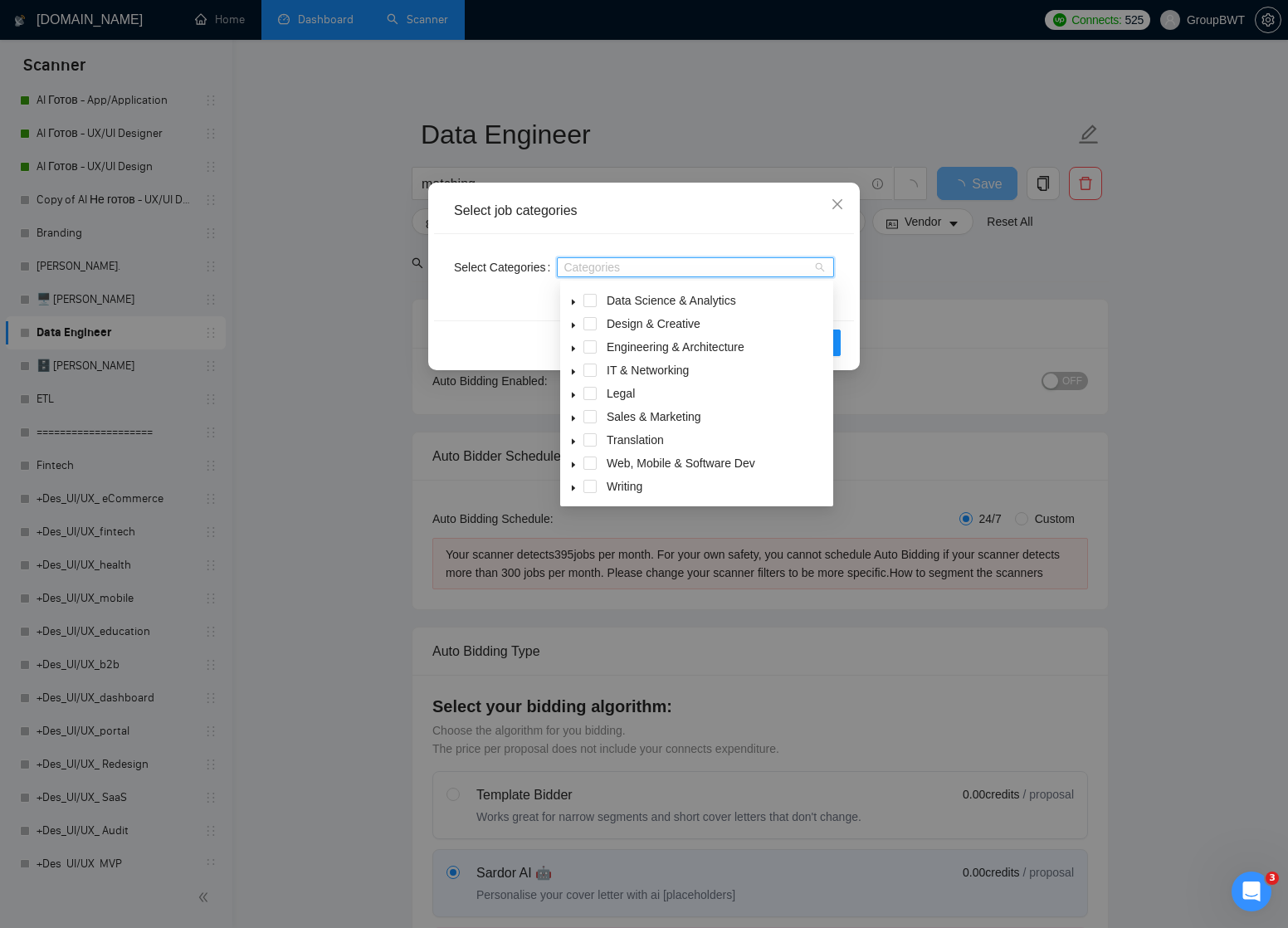
scroll to position [28, 0]
click at [571, 339] on icon "caret-down" at bounding box center [573, 340] width 9 height 9
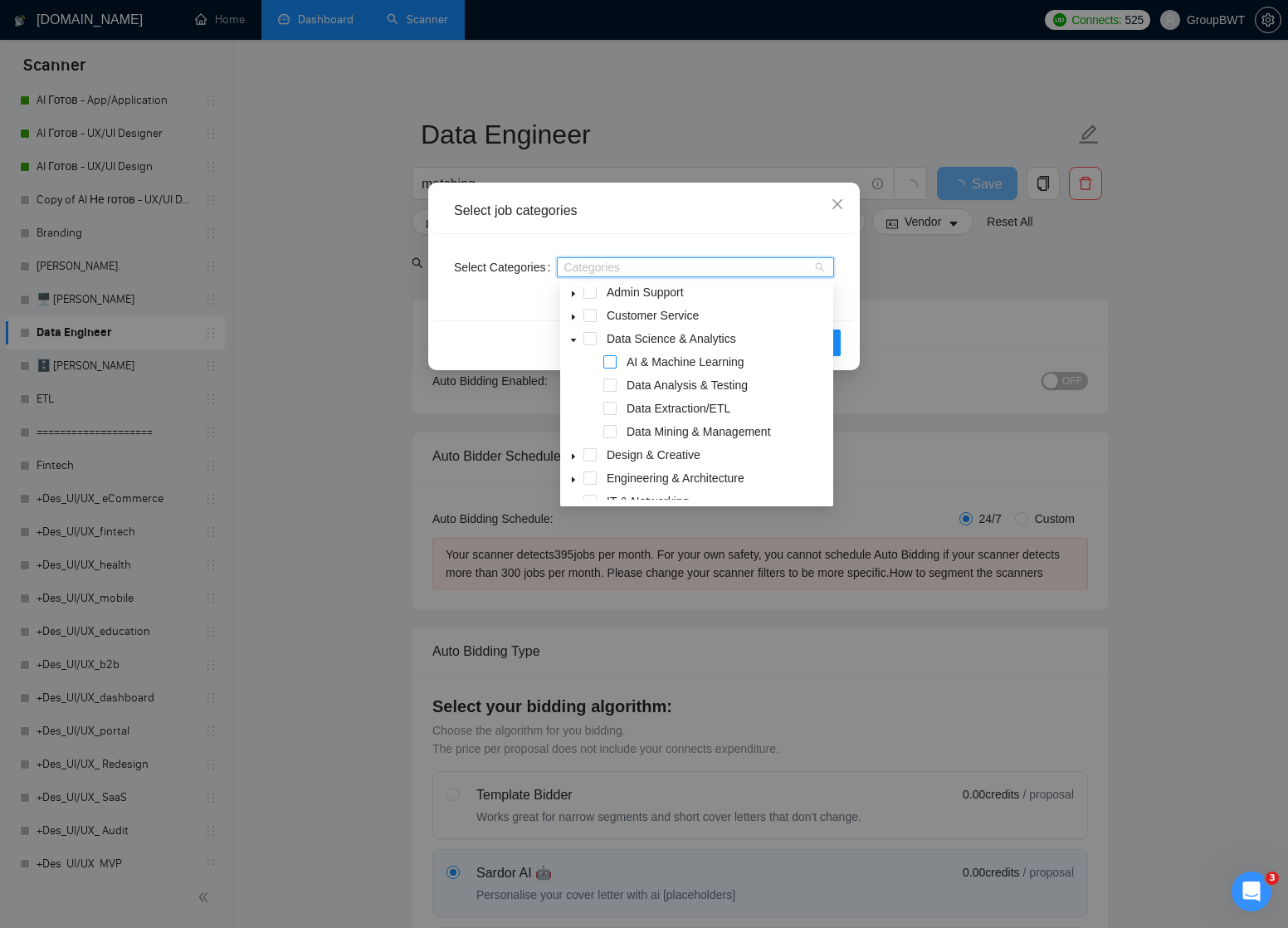
click at [609, 360] on span at bounding box center [610, 362] width 13 height 13
click at [612, 404] on span at bounding box center [610, 409] width 13 height 13
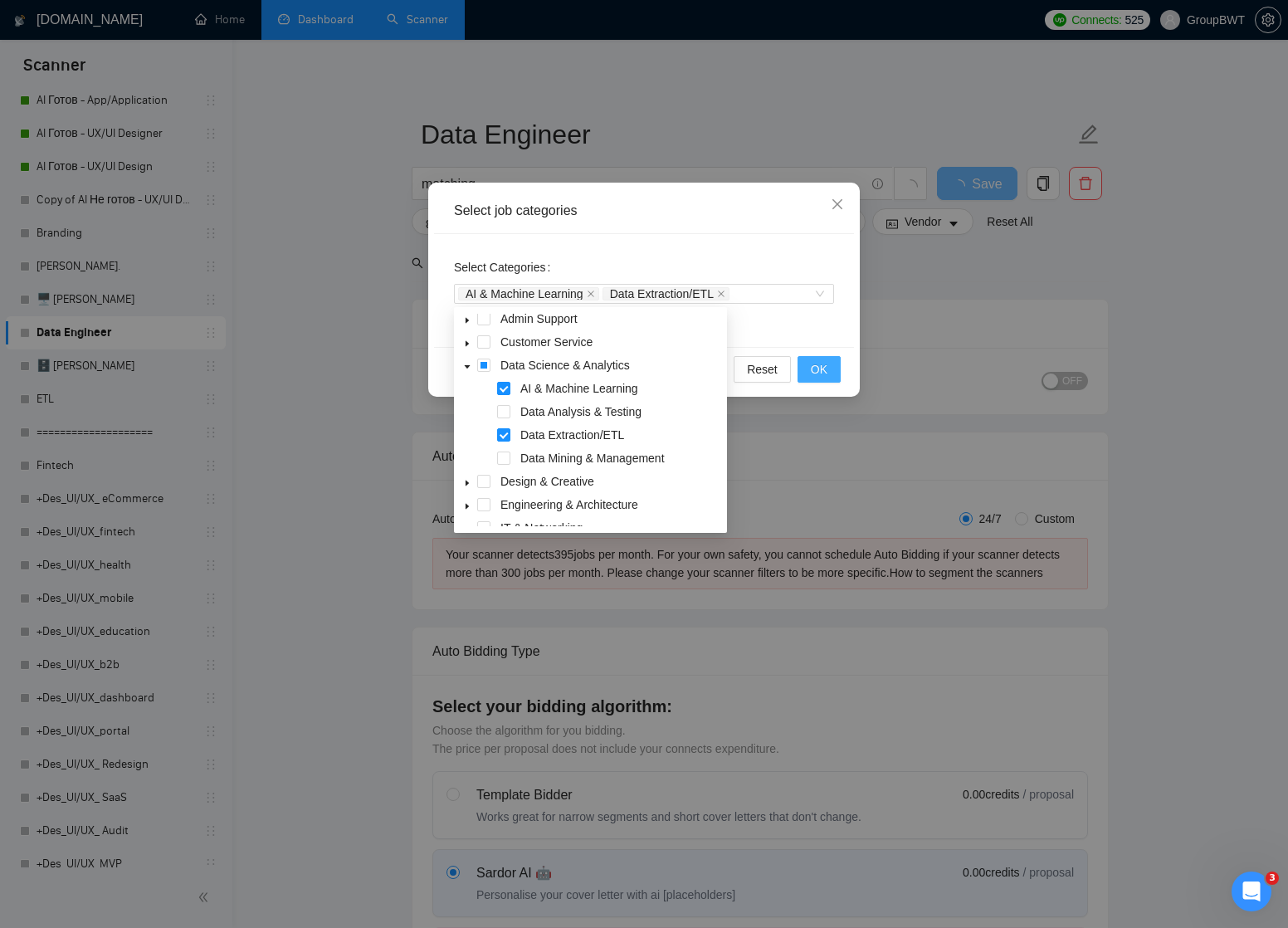
click at [815, 363] on span "OK" at bounding box center [818, 368] width 16 height 18
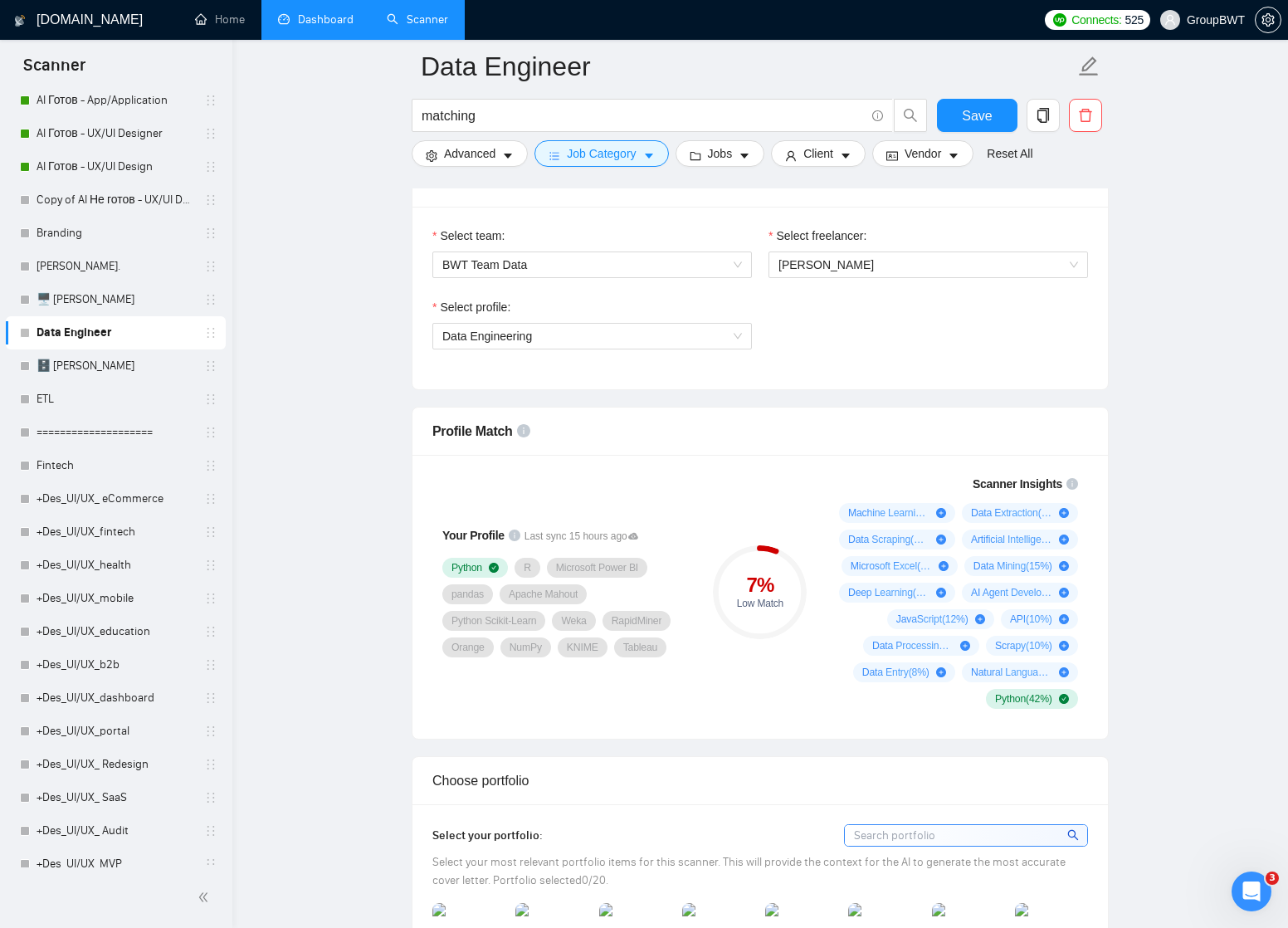
scroll to position [791, 0]
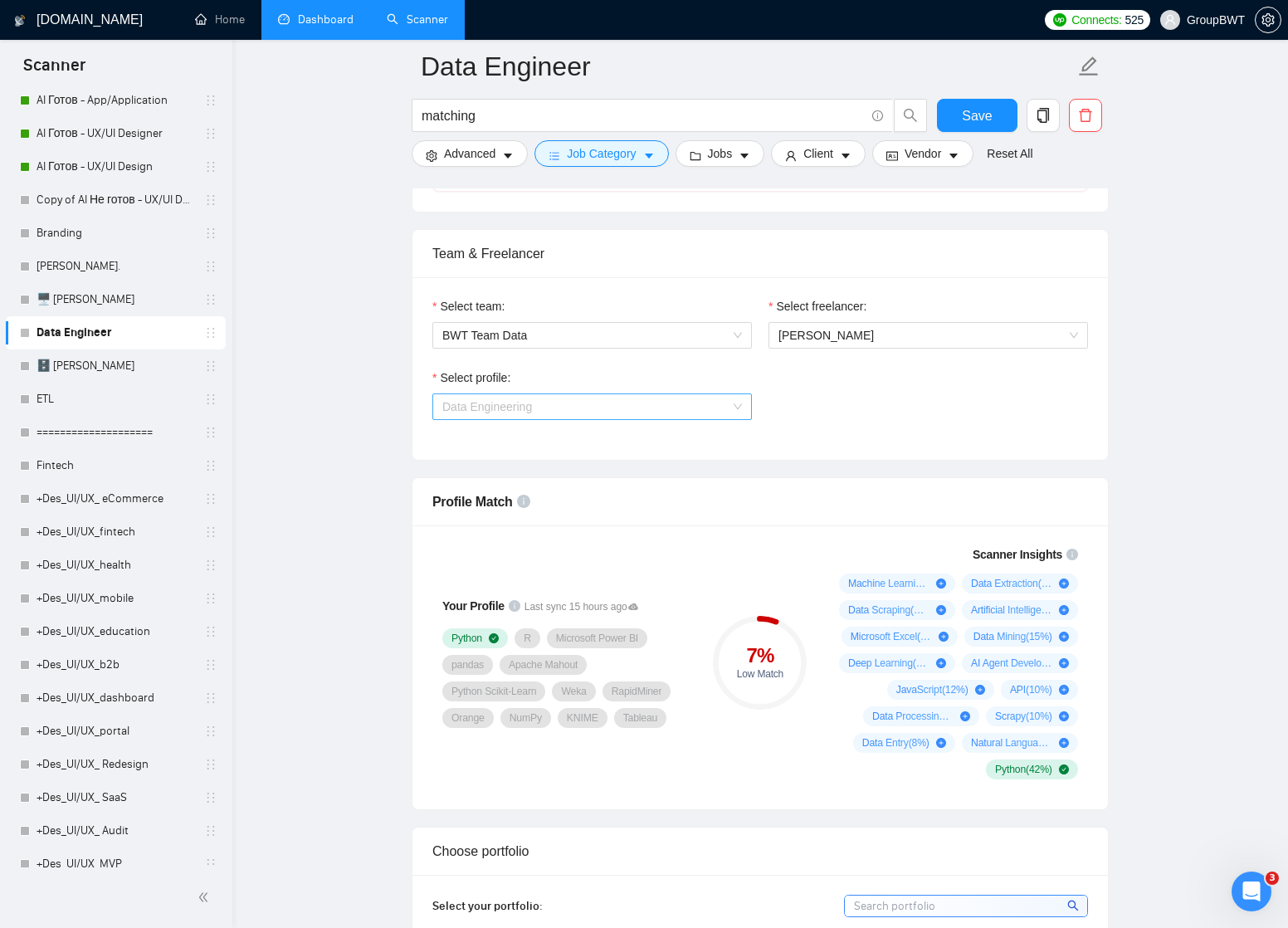
click at [689, 409] on span "Data Engineering" at bounding box center [591, 407] width 300 height 25
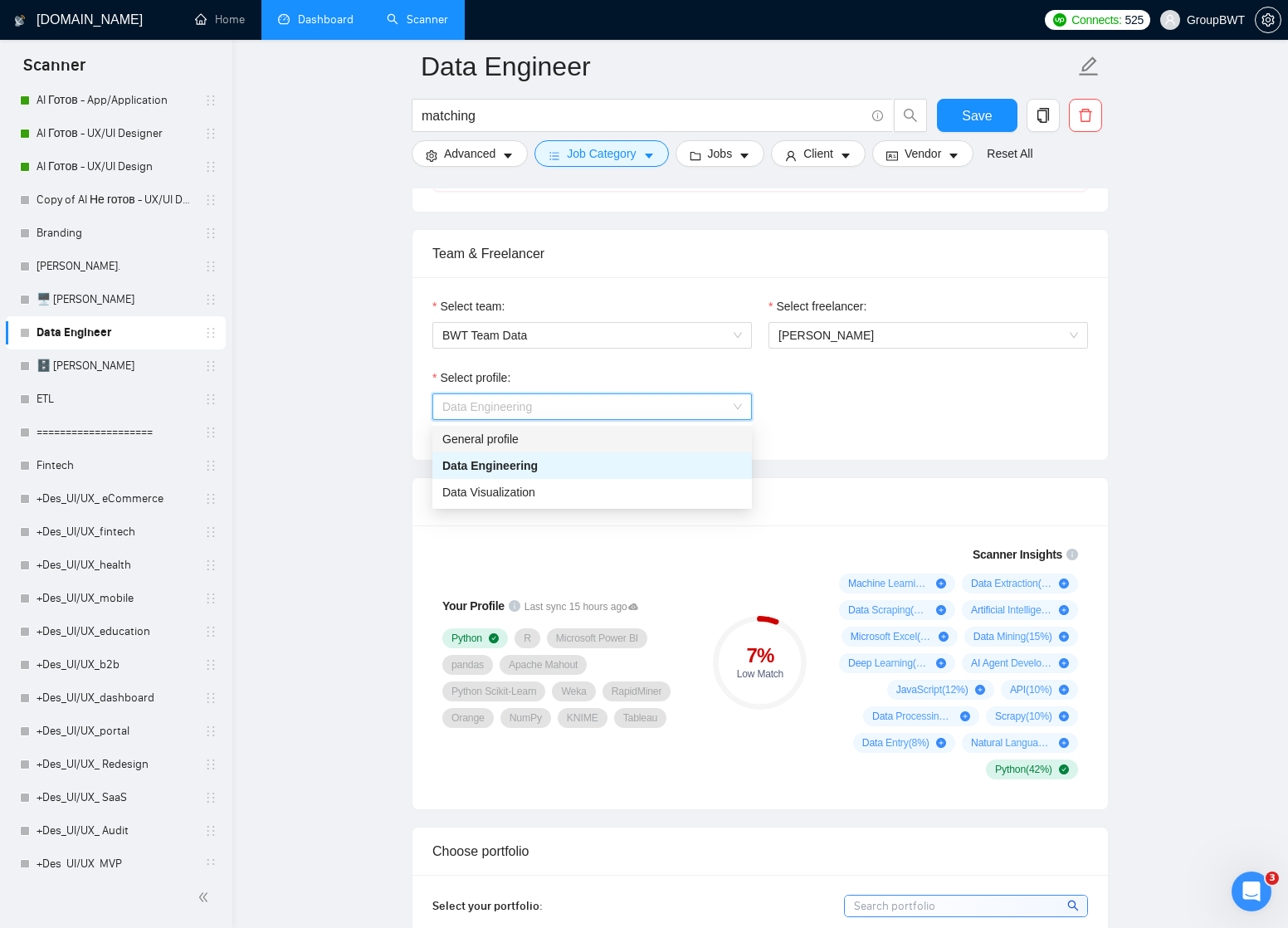
click at [628, 440] on div "General profile" at bounding box center [591, 438] width 300 height 18
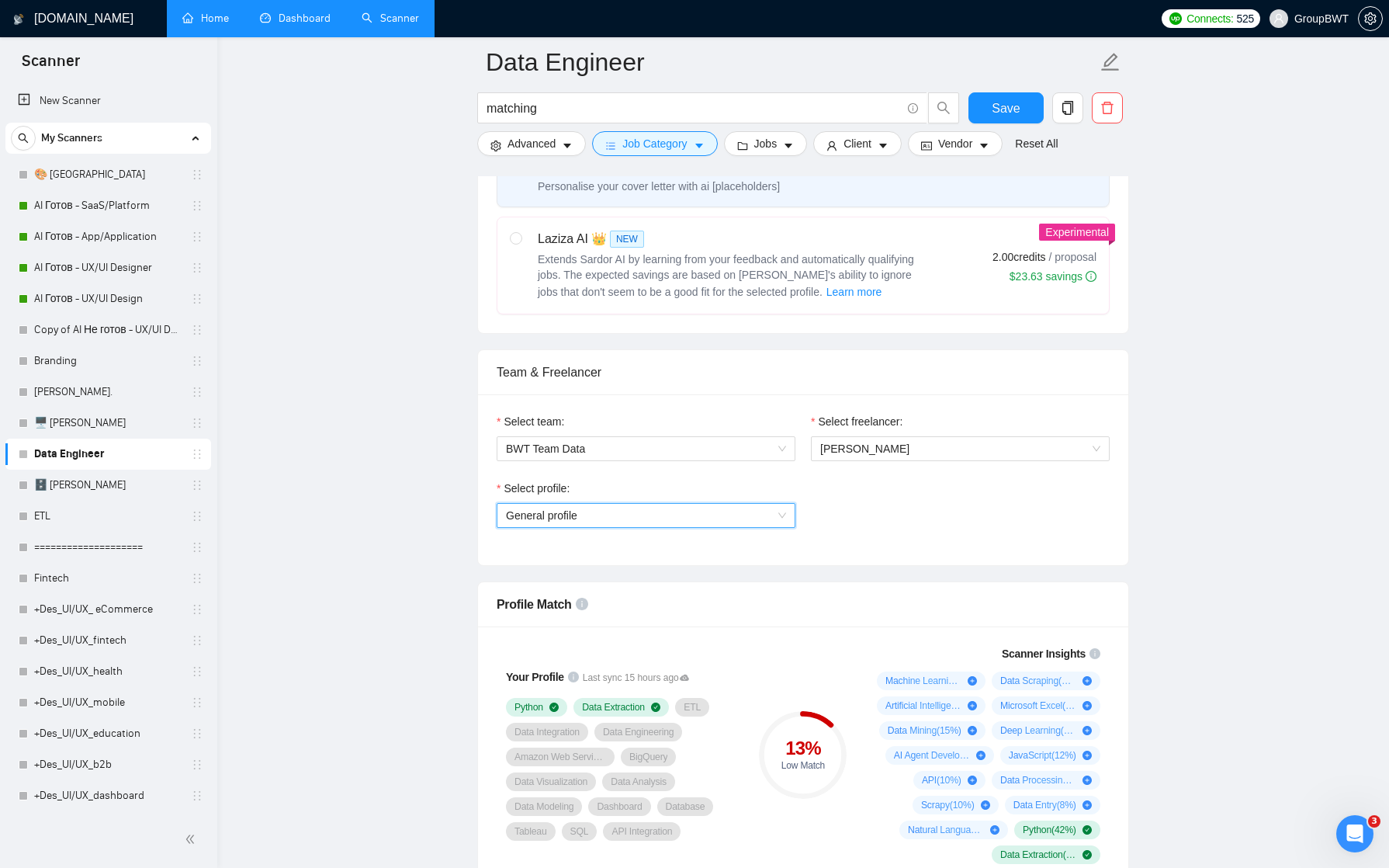
scroll to position [0, 0]
click at [293, 22] on link "Dashboard" at bounding box center [295, 18] width 71 height 13
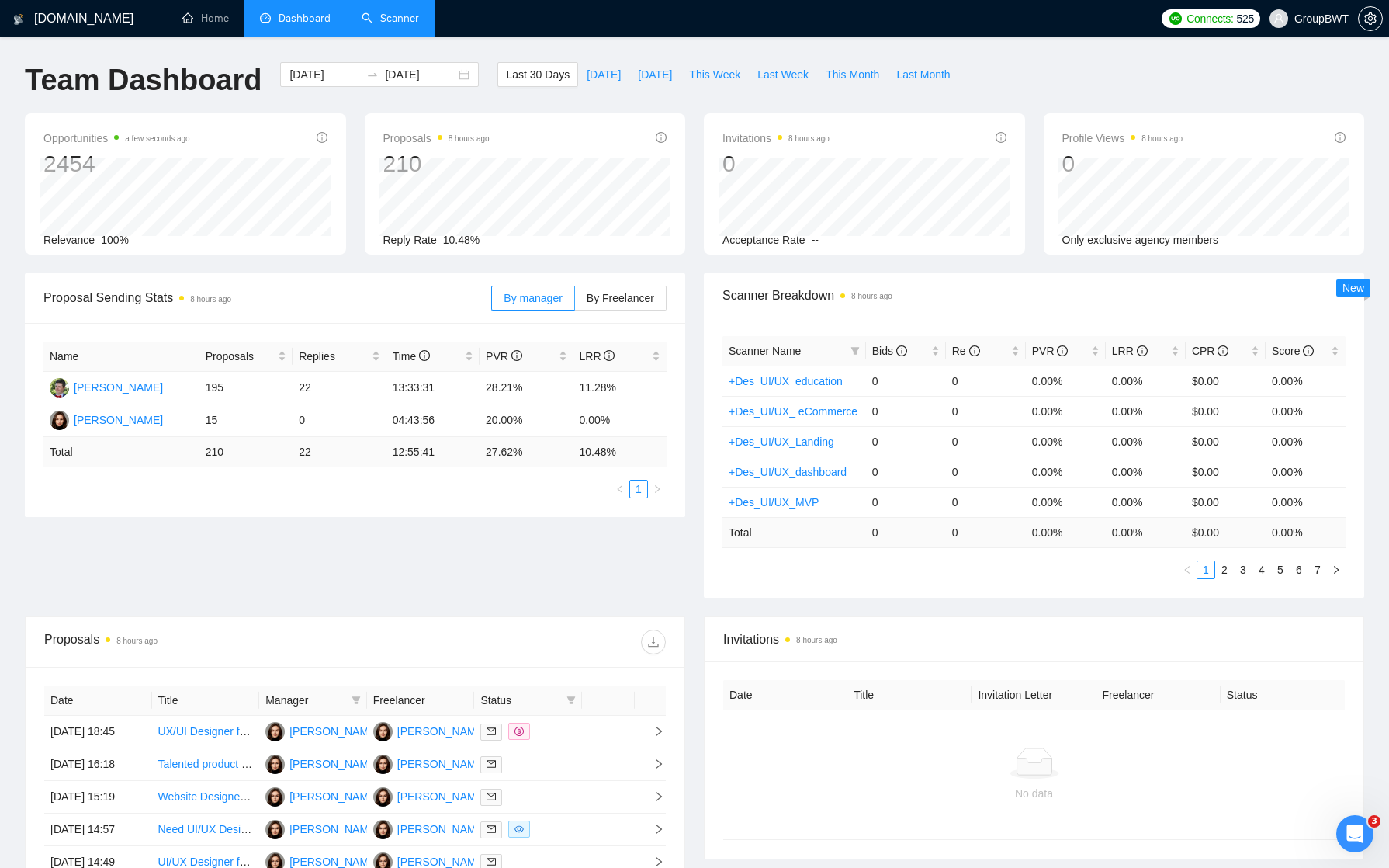
click at [397, 20] on link "Scanner" at bounding box center [390, 18] width 57 height 13
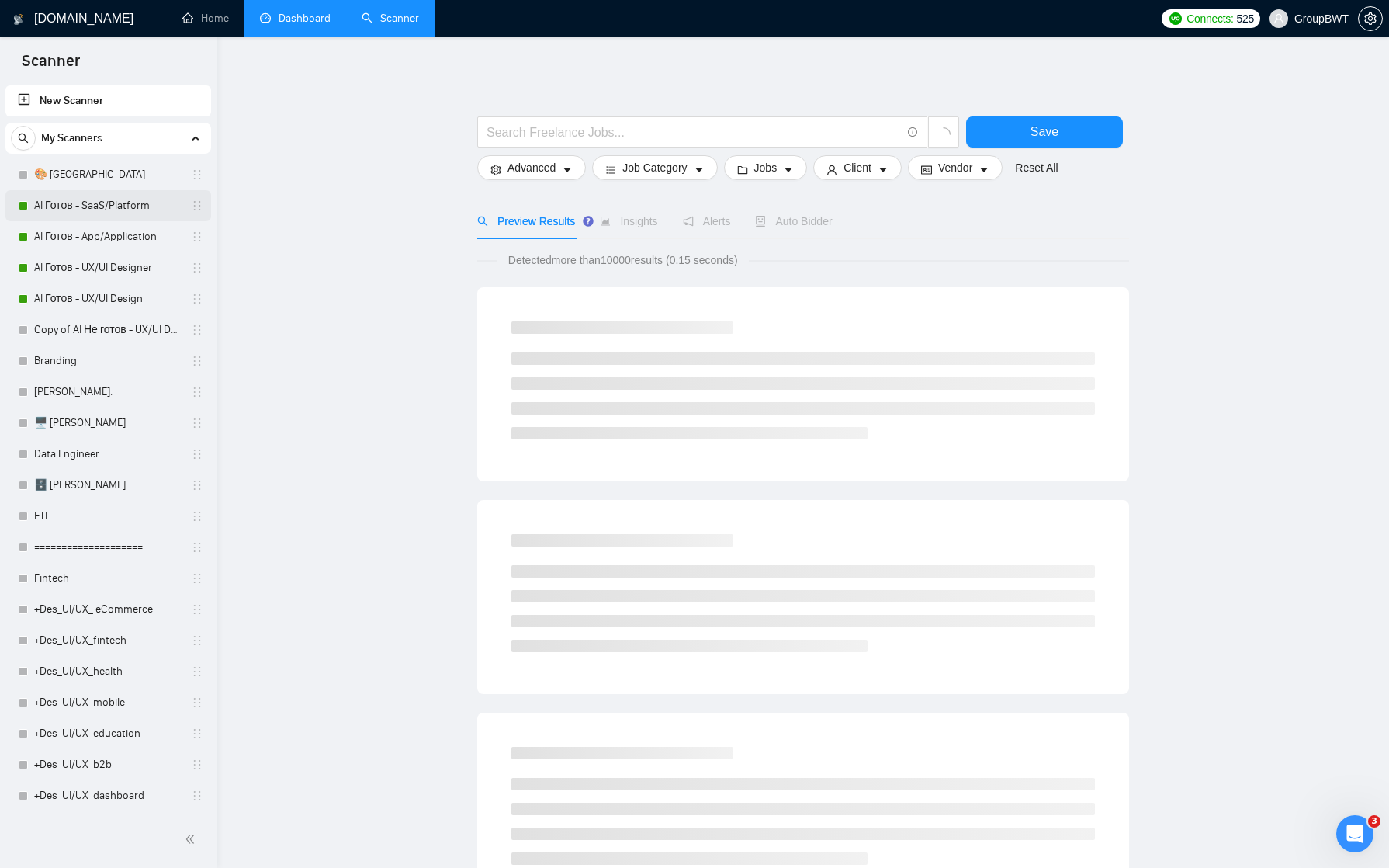
click at [76, 199] on link "AI Готов - SaaS/Platform" at bounding box center [107, 205] width 148 height 31
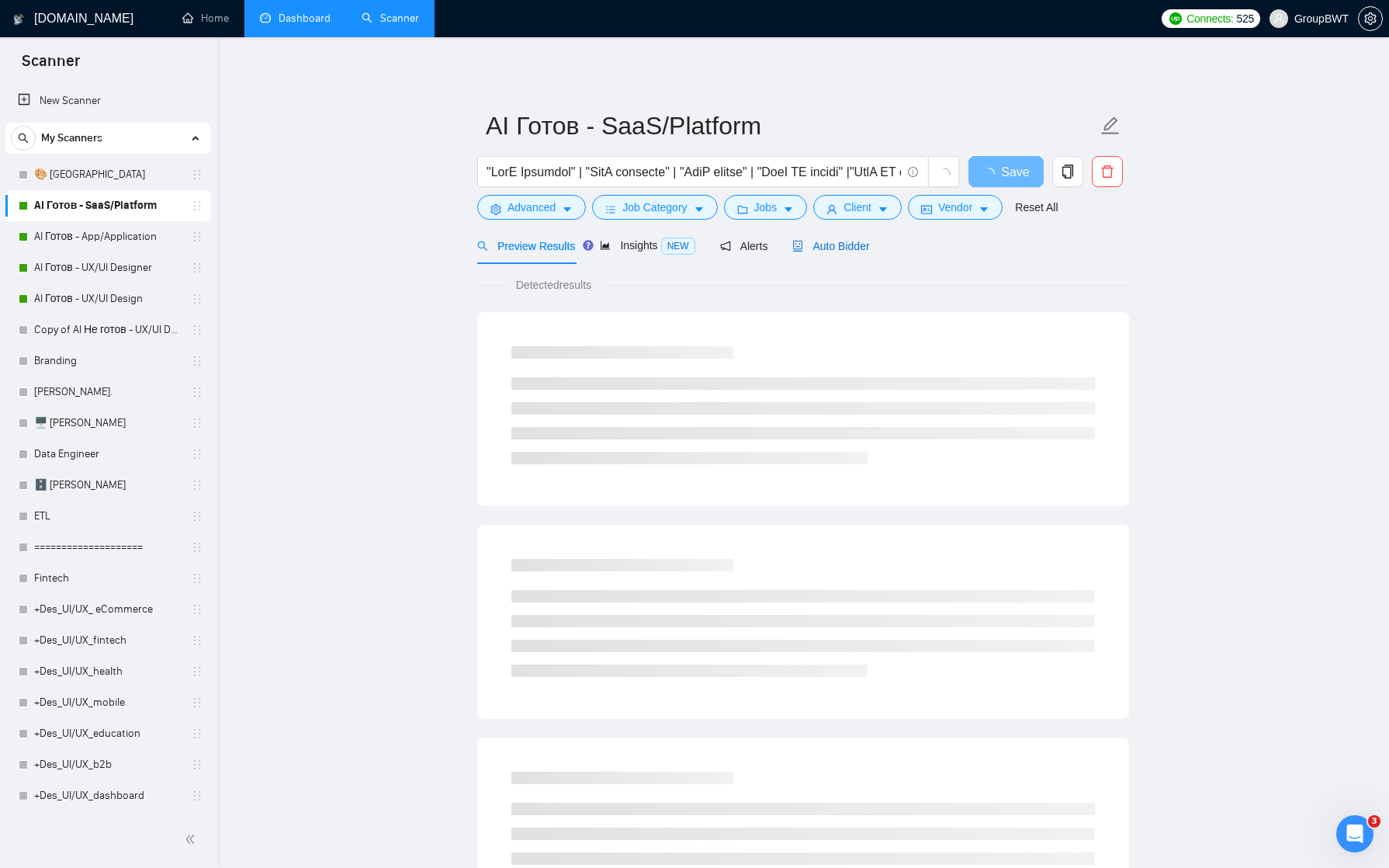
click at [848, 246] on span "Auto Bidder" at bounding box center [831, 246] width 77 height 13
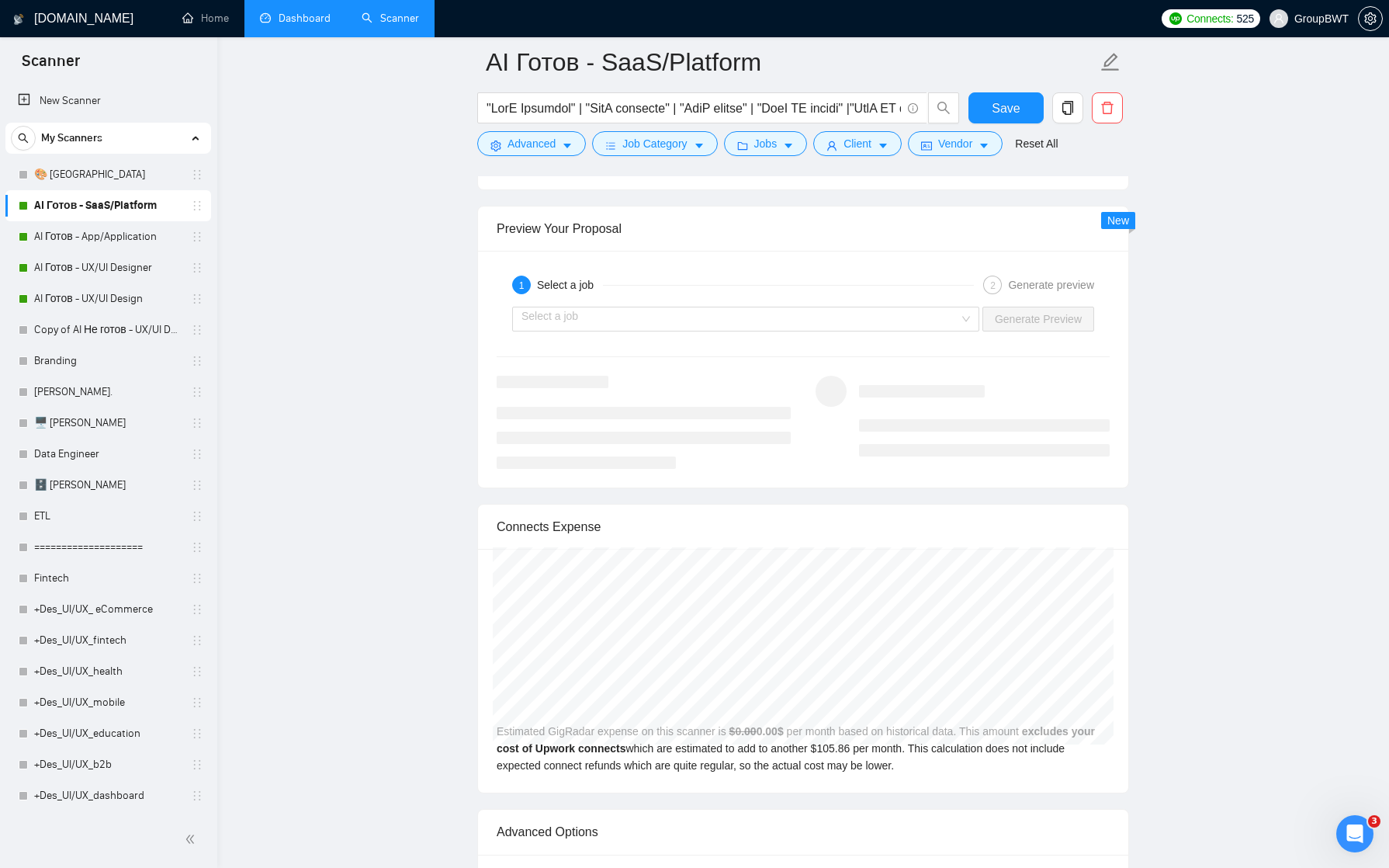
scroll to position [1927, 0]
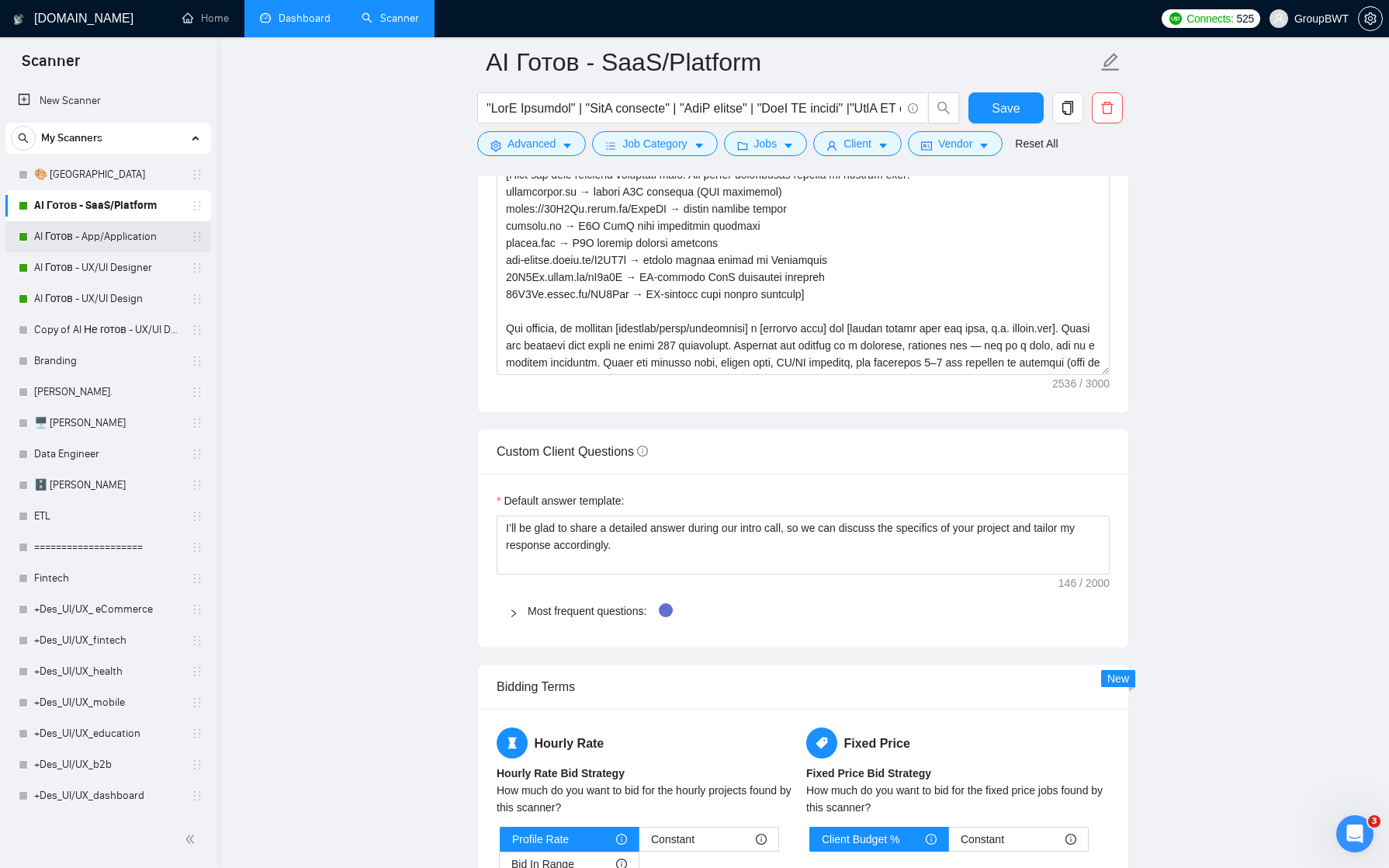
click at [100, 234] on link "AI Готов - App/Application" at bounding box center [107, 236] width 148 height 31
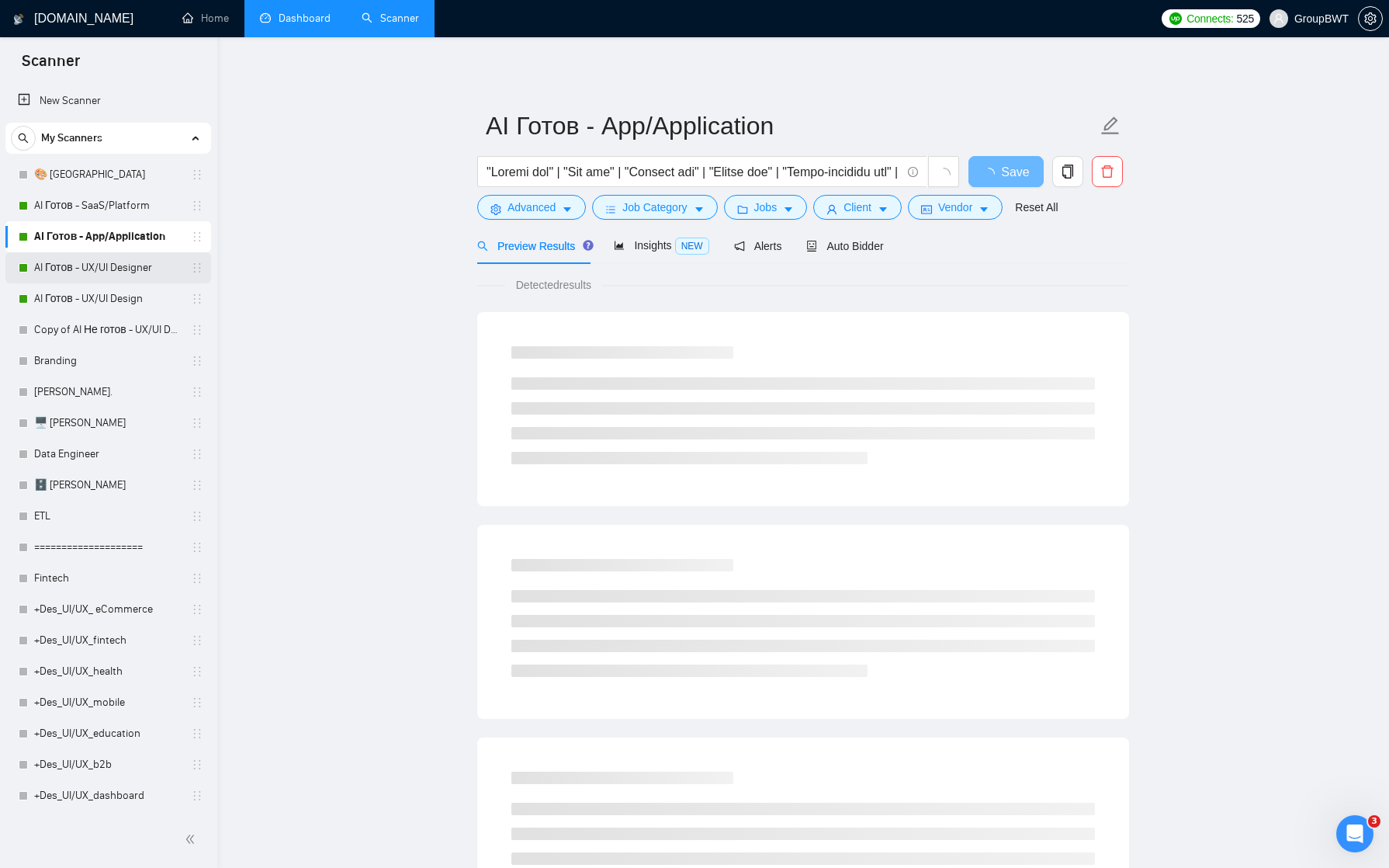
click at [109, 267] on link "AI Готов - UX/UI Designer" at bounding box center [107, 268] width 148 height 31
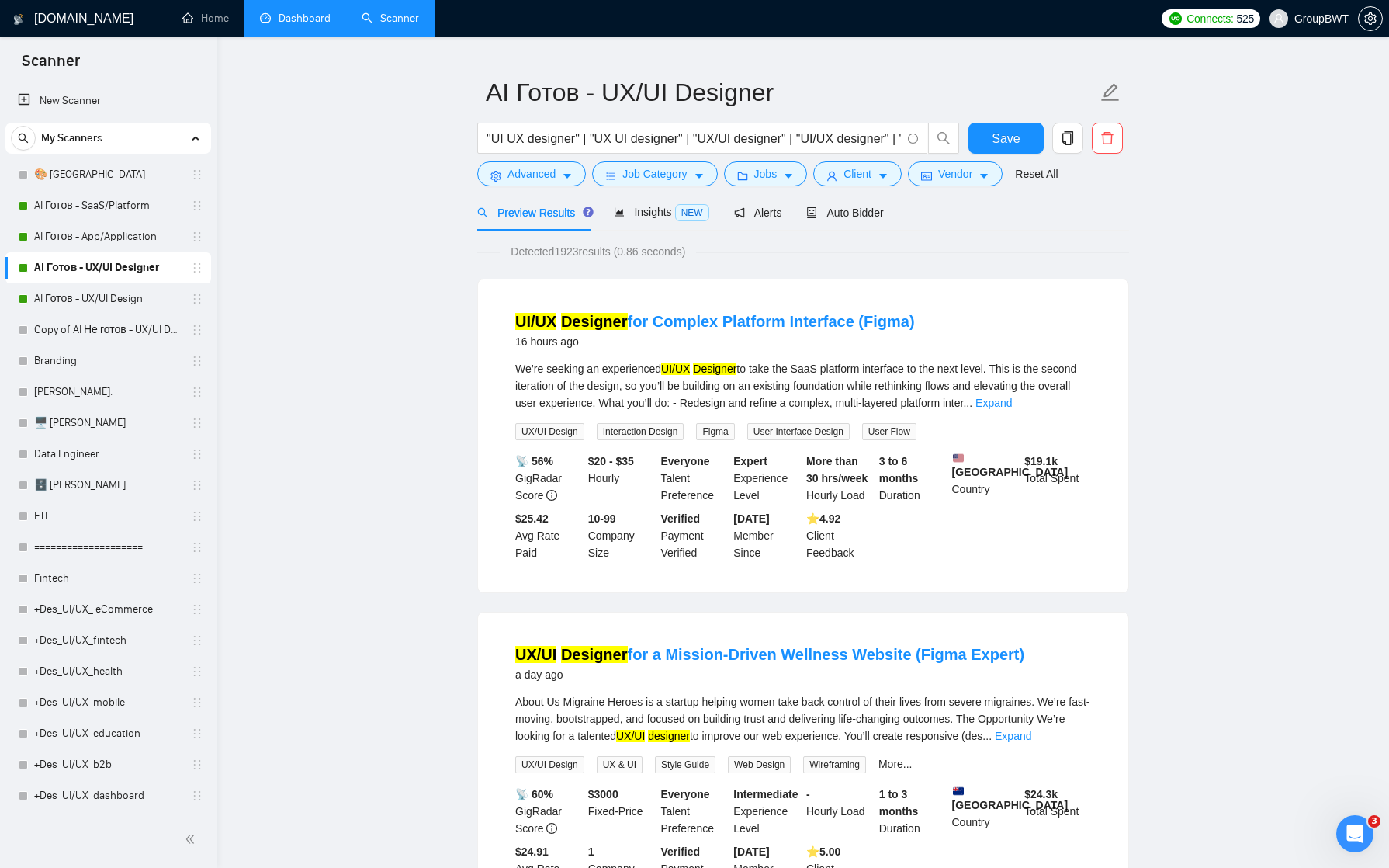
scroll to position [72, 0]
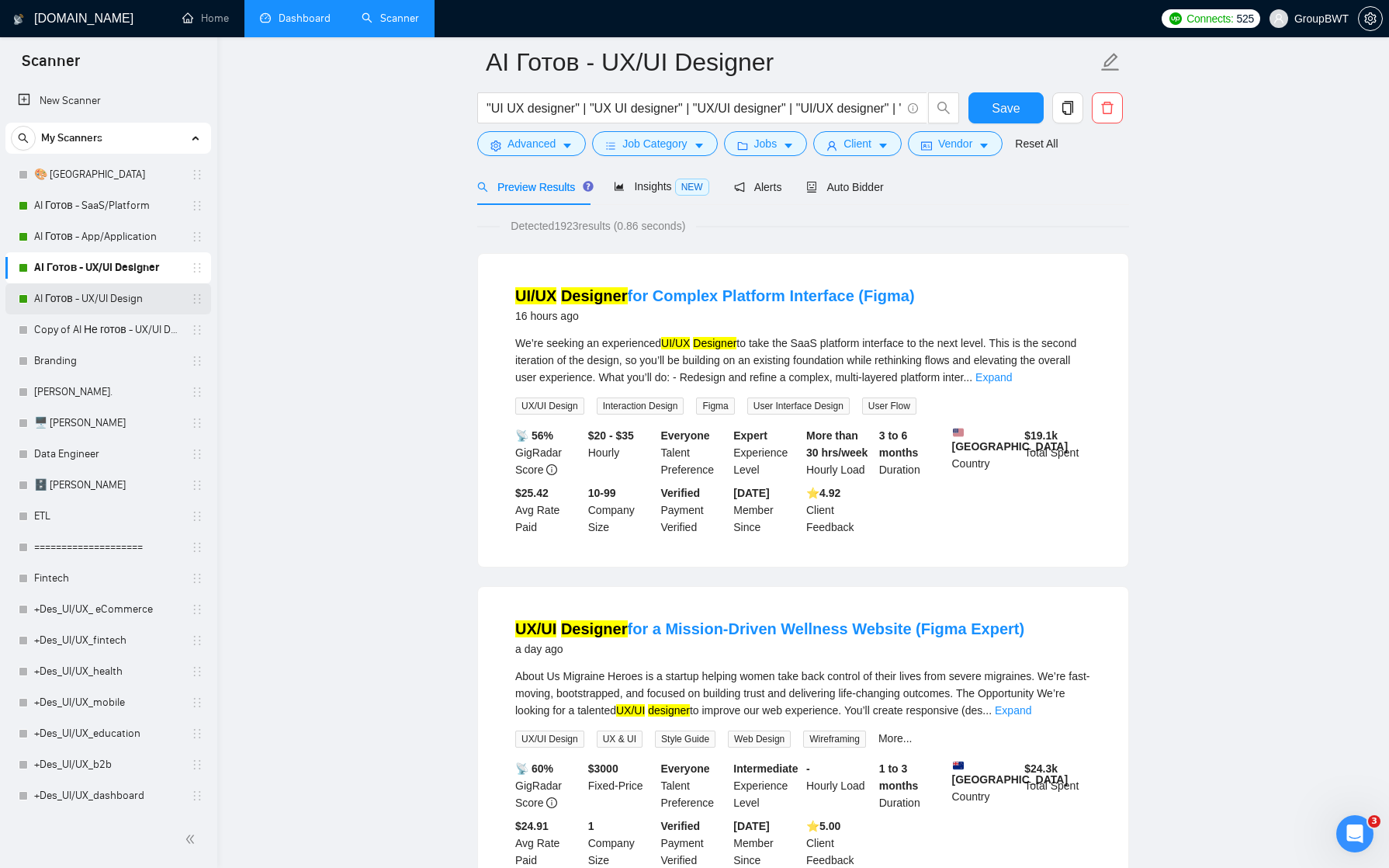
click at [98, 301] on link "AI Готов - UX/UI Design" at bounding box center [107, 299] width 148 height 31
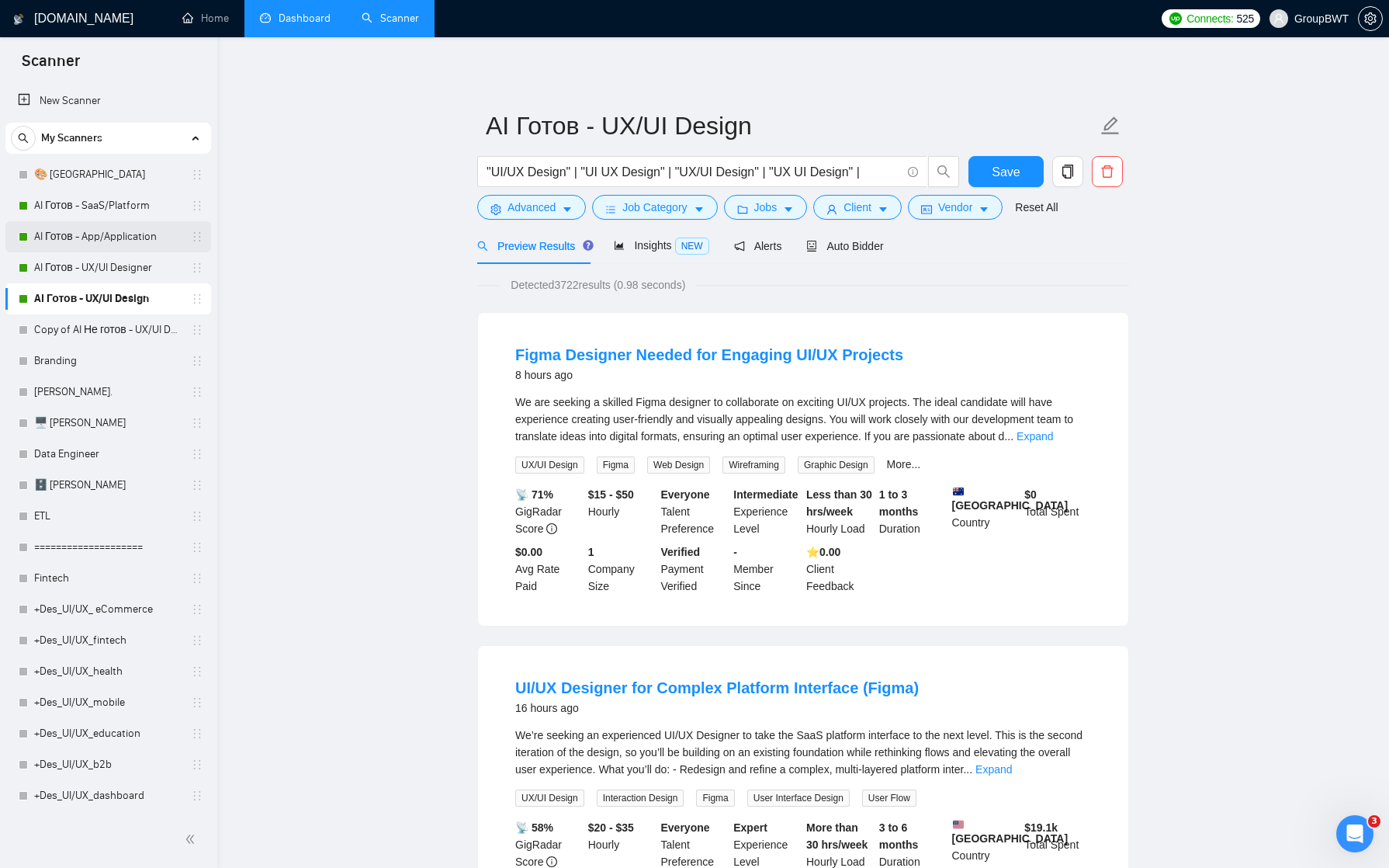
click at [102, 231] on link "AI Готов - App/Application" at bounding box center [107, 236] width 148 height 31
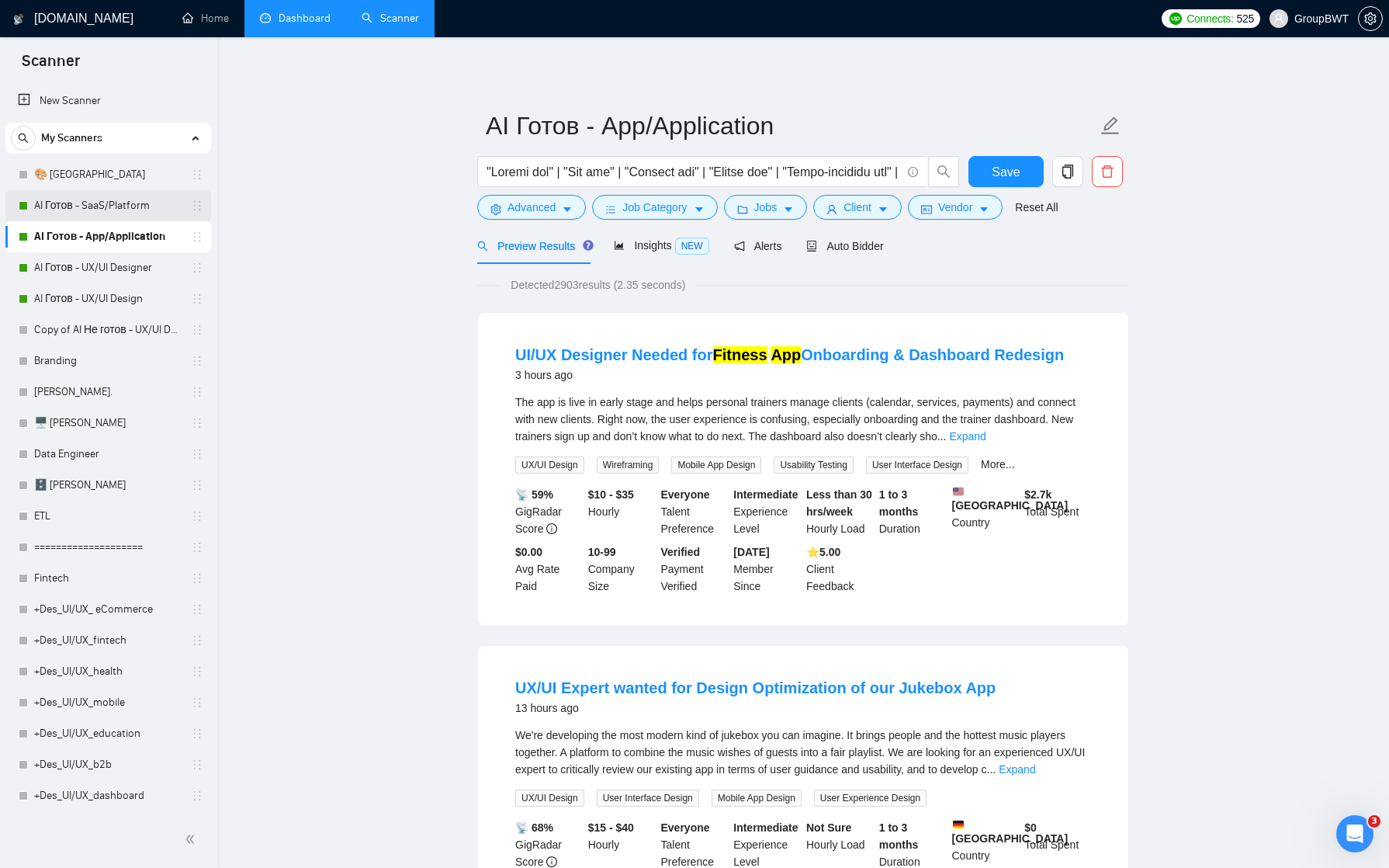
click at [110, 202] on link "AI Готов - SaaS/Platform" at bounding box center [107, 205] width 148 height 31
